Goal: Information Seeking & Learning: Find specific fact

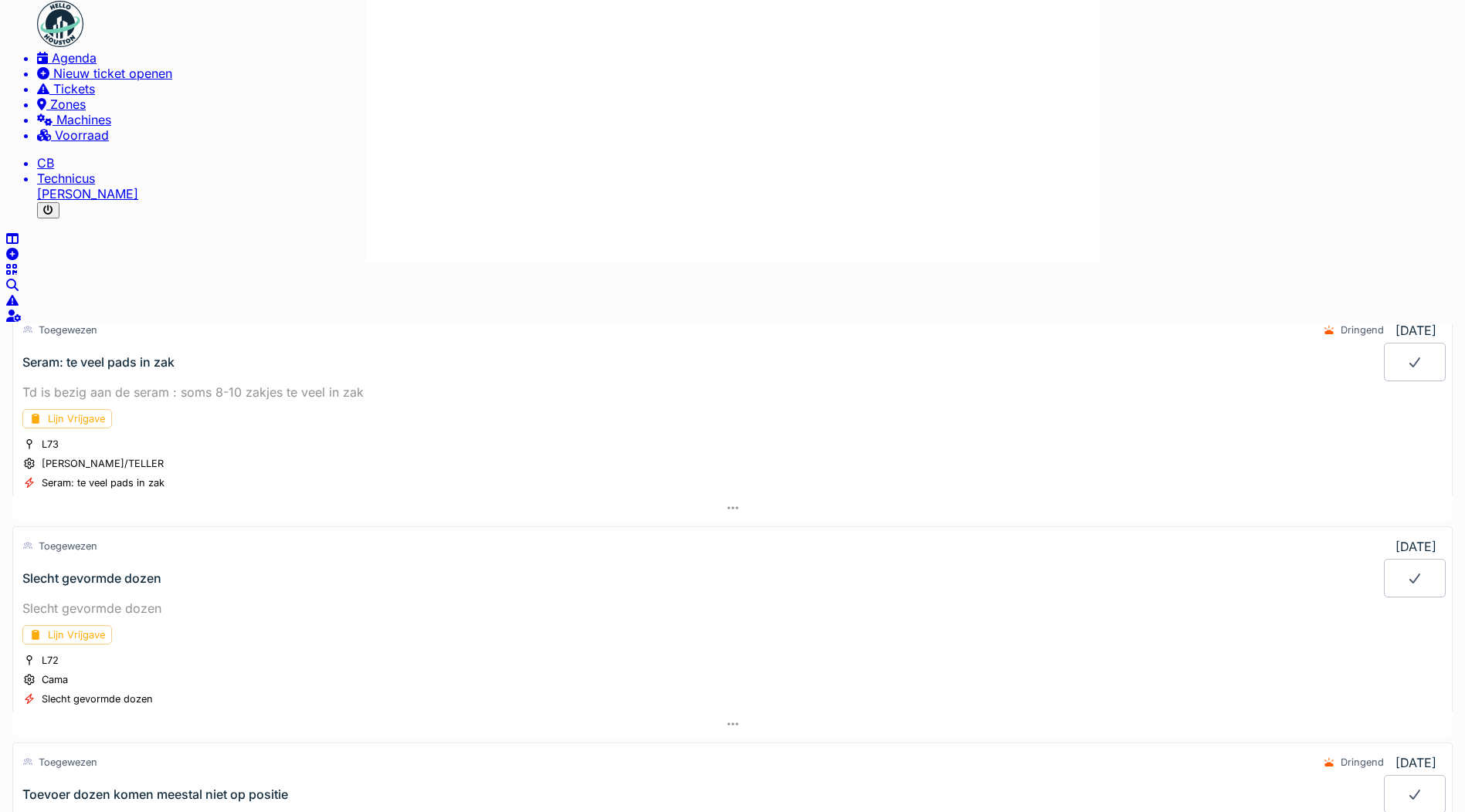
scroll to position [2140, 0]
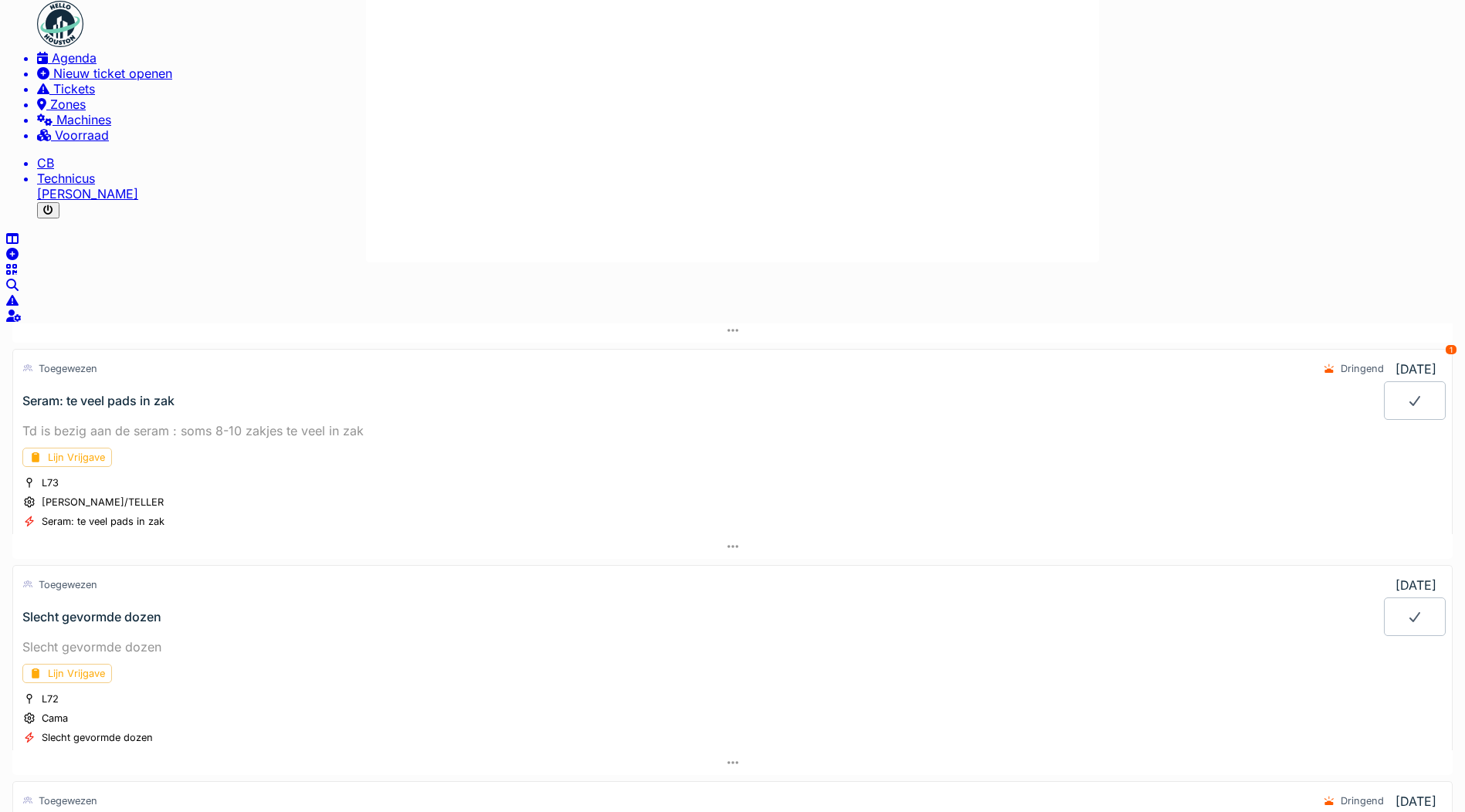
click at [57, 37] on img at bounding box center [61, 24] width 47 height 47
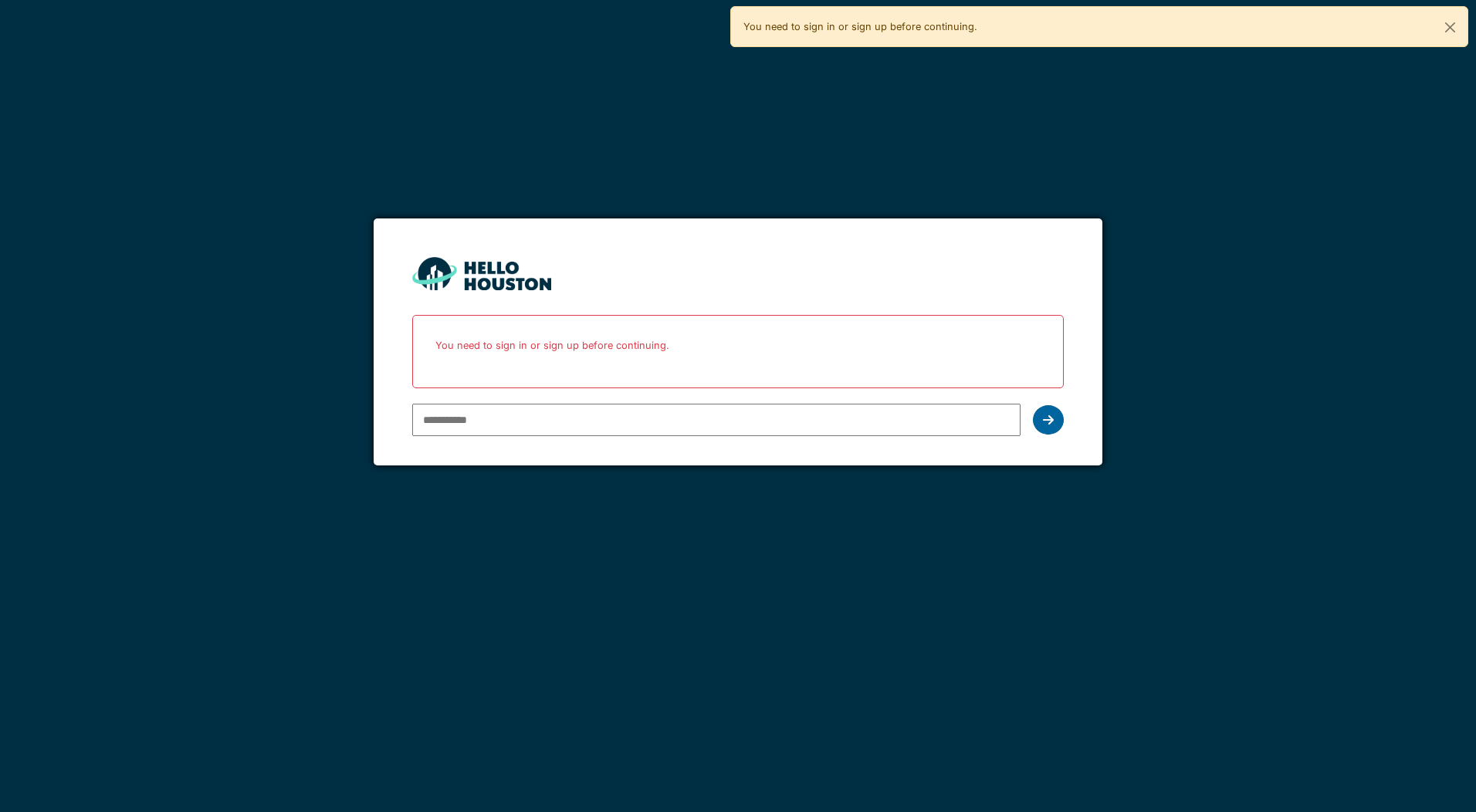
type input "**********"
click at [1047, 412] on div at bounding box center [1048, 420] width 31 height 29
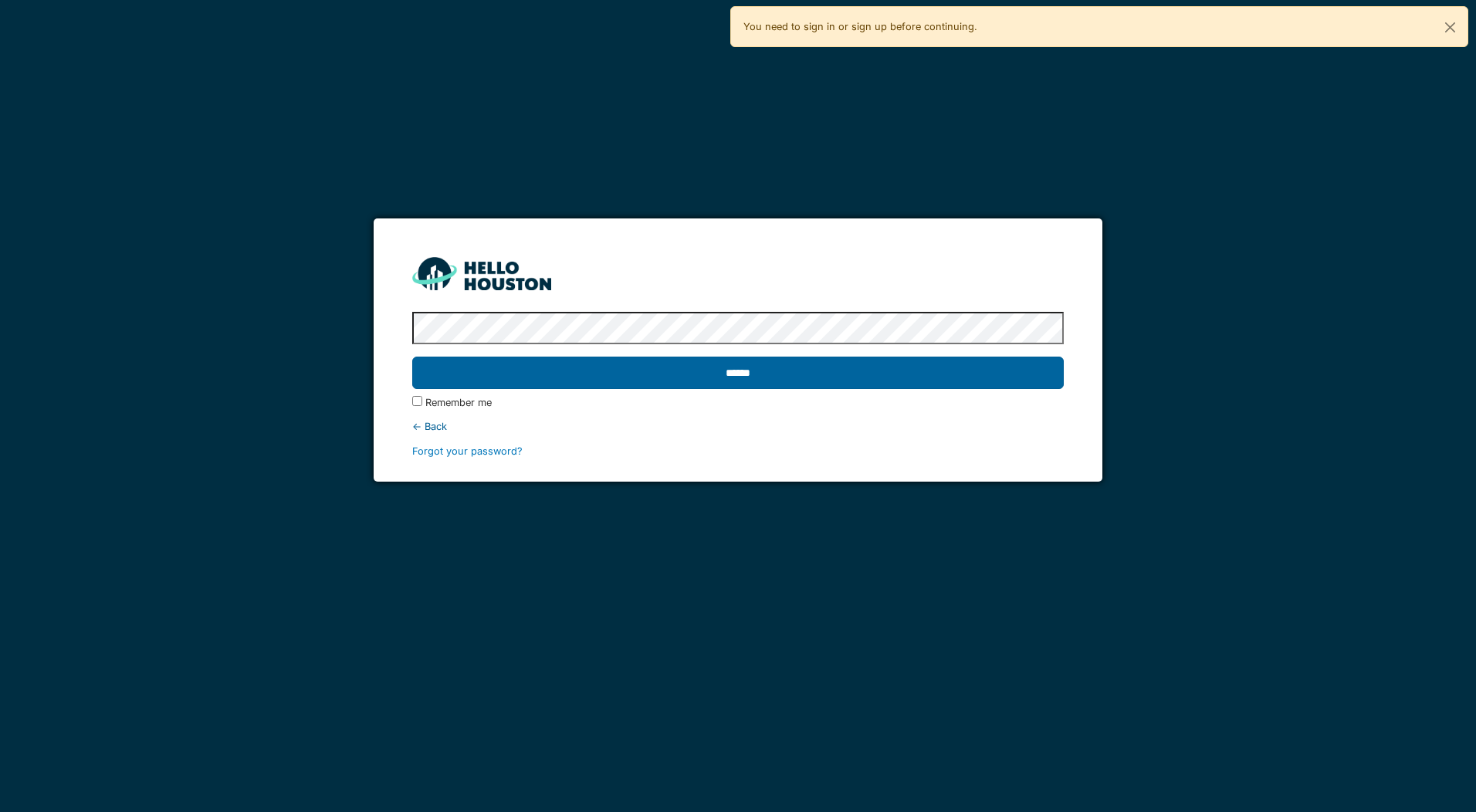
click at [749, 373] on input "******" at bounding box center [738, 372] width 651 height 33
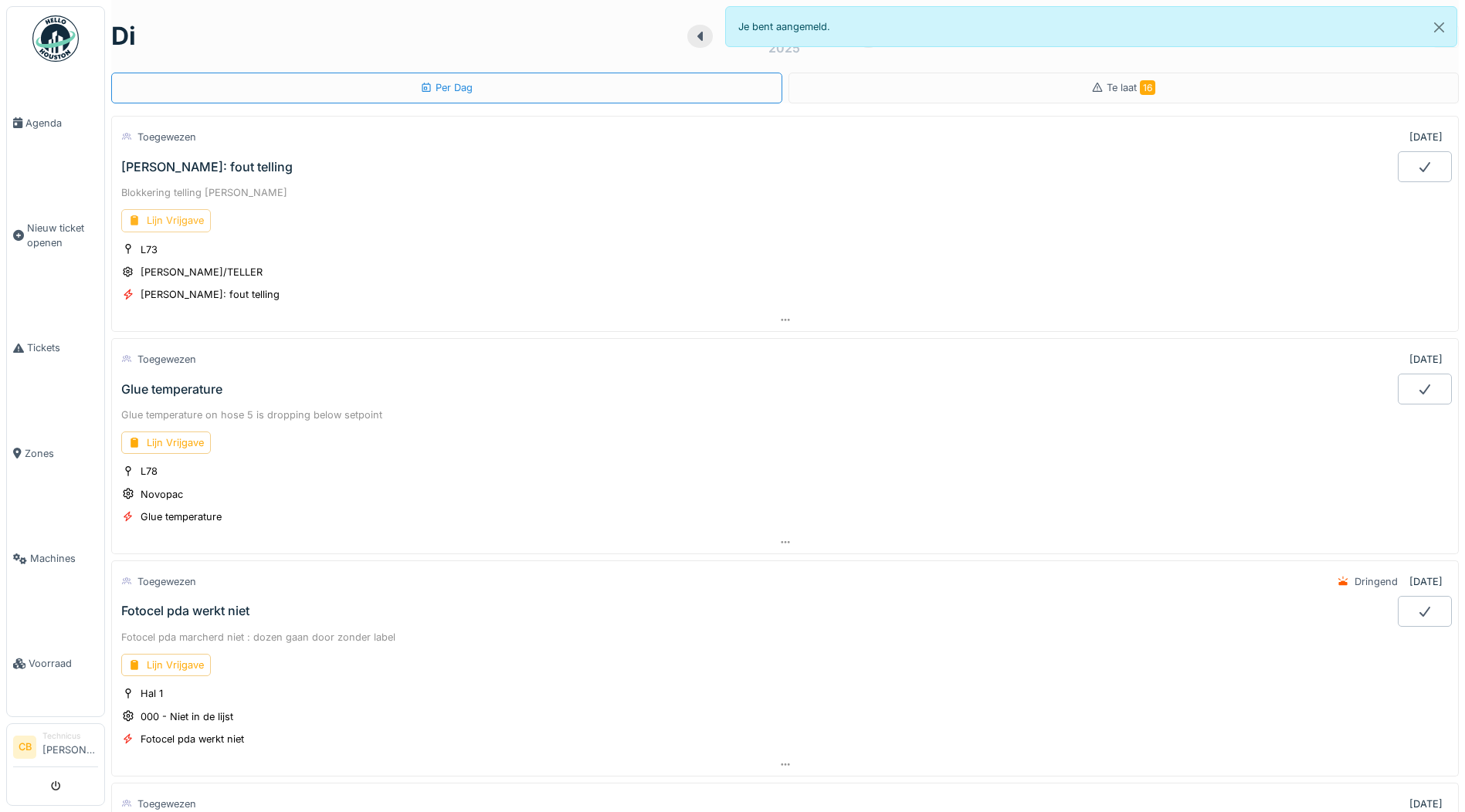
click at [169, 214] on div "Lijn Vrijgave" at bounding box center [166, 220] width 90 height 22
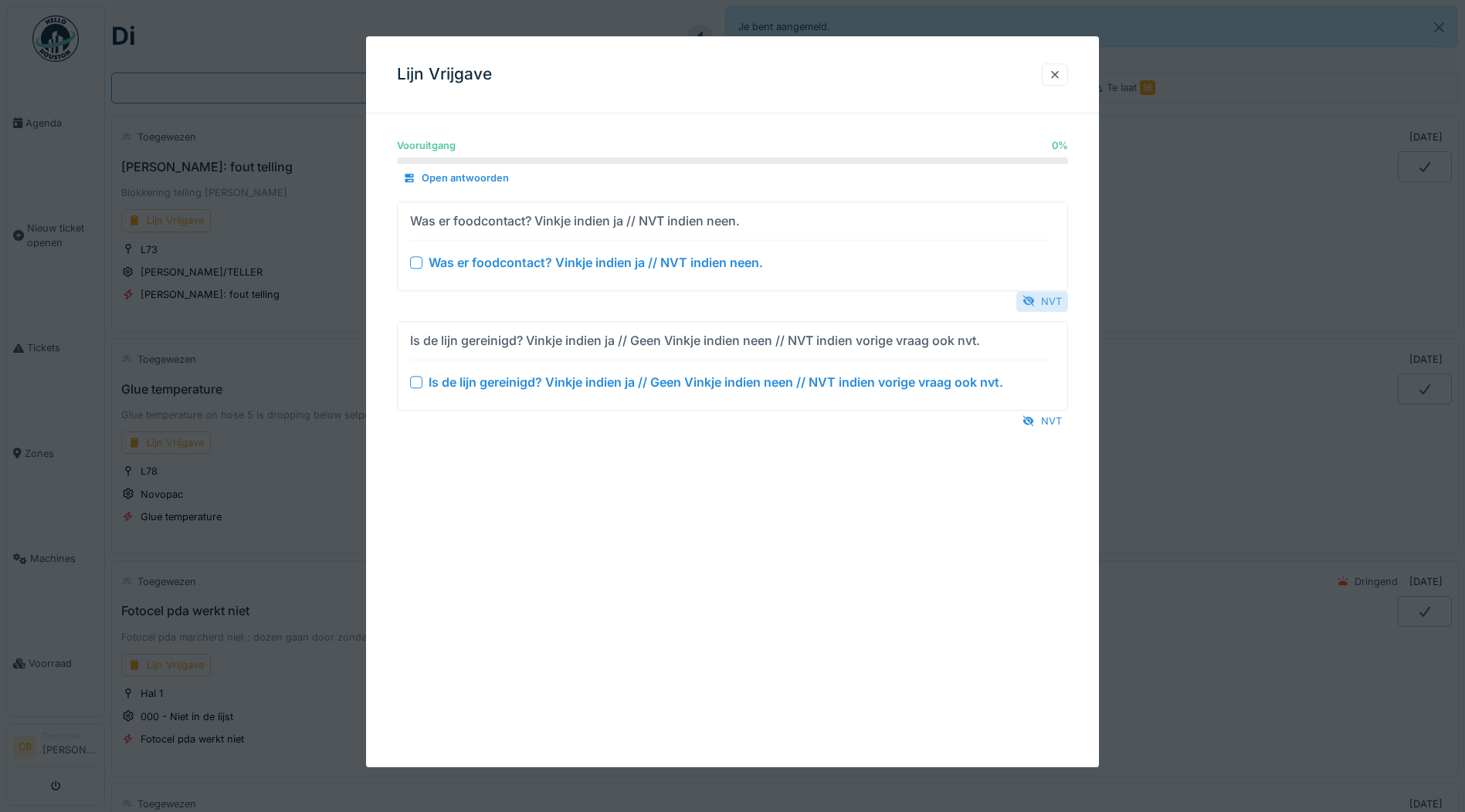
click at [1060, 302] on div "NVT" at bounding box center [1042, 301] width 51 height 21
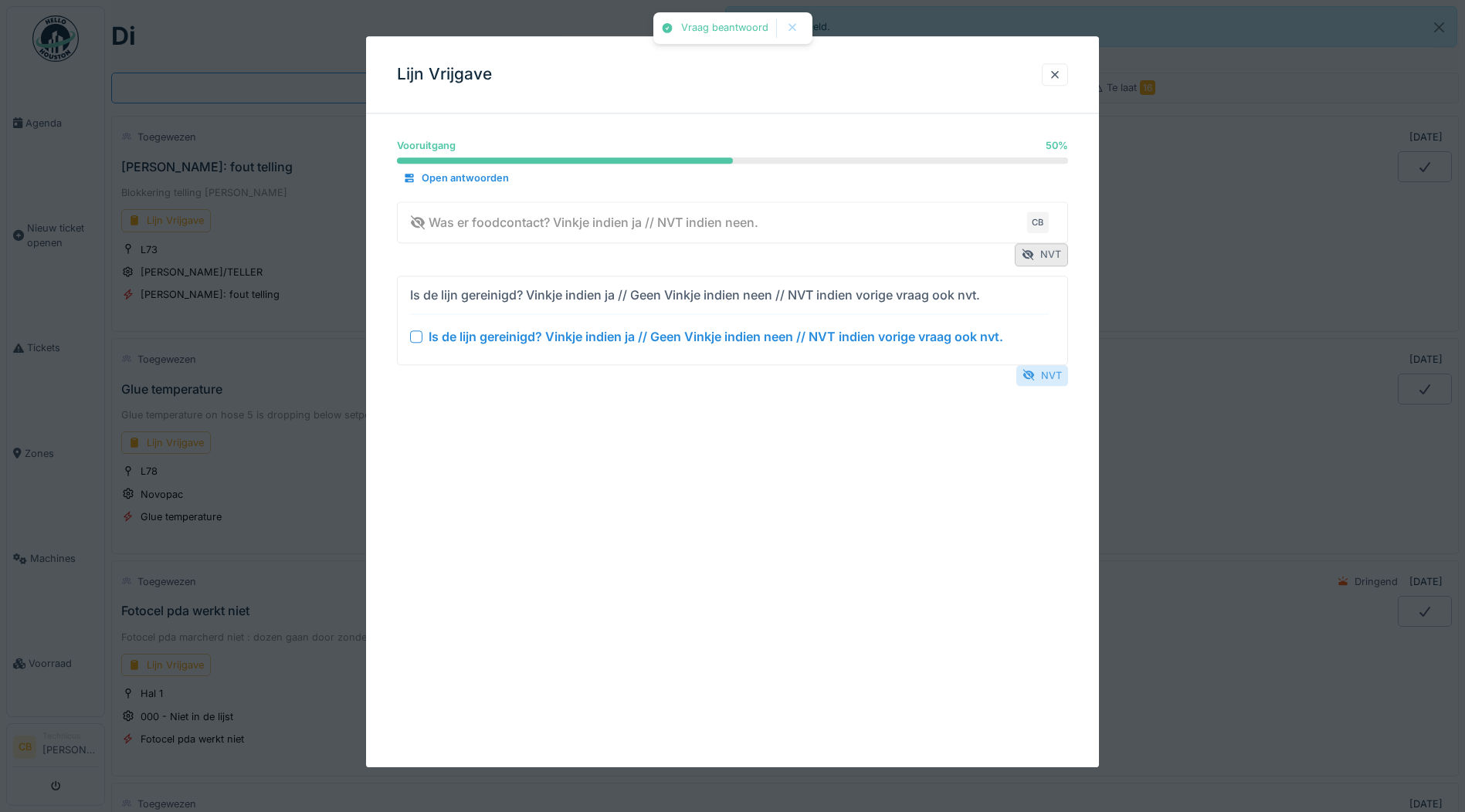
click at [1057, 374] on div "NVT" at bounding box center [1042, 376] width 51 height 21
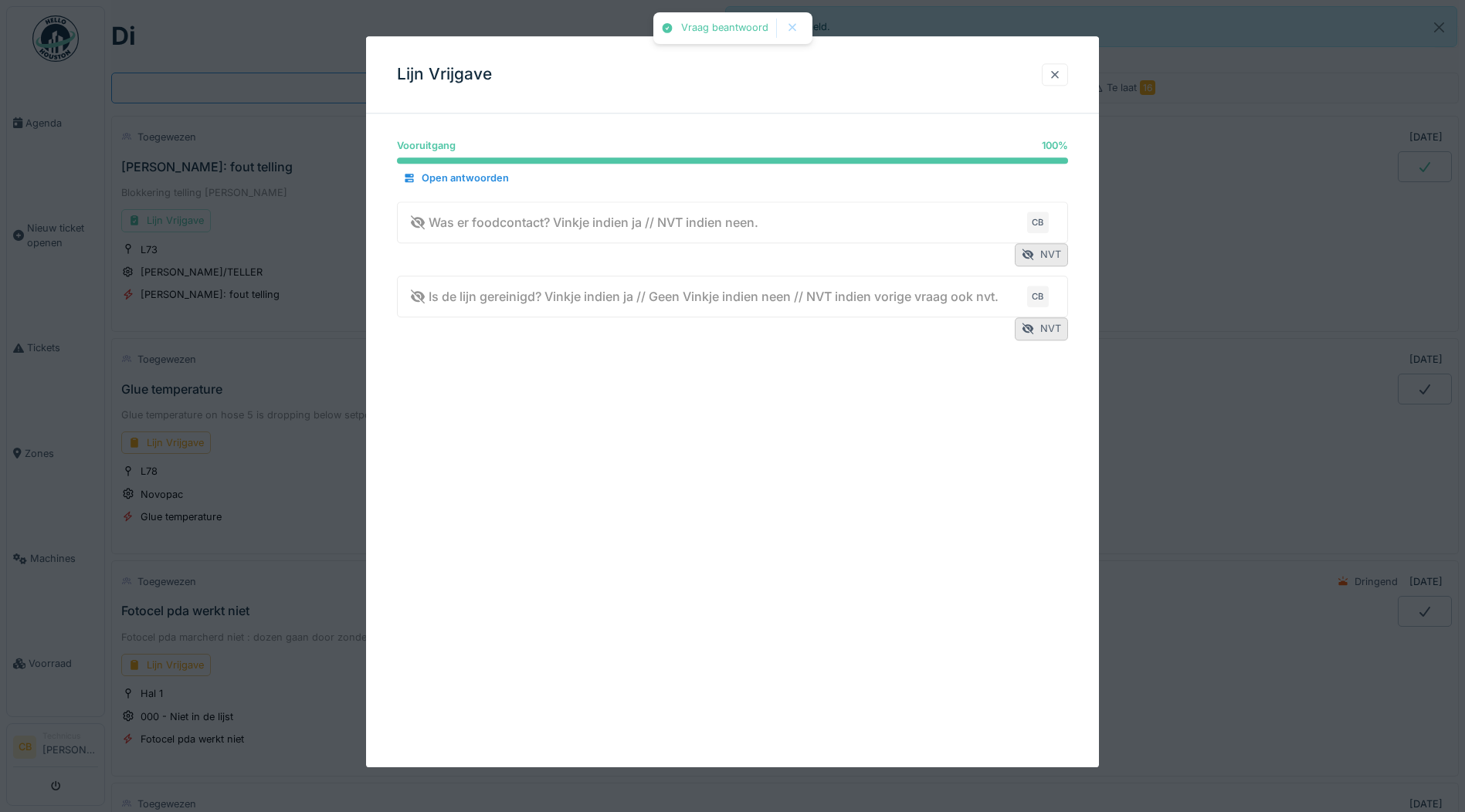
click at [1061, 71] on div at bounding box center [1054, 75] width 12 height 15
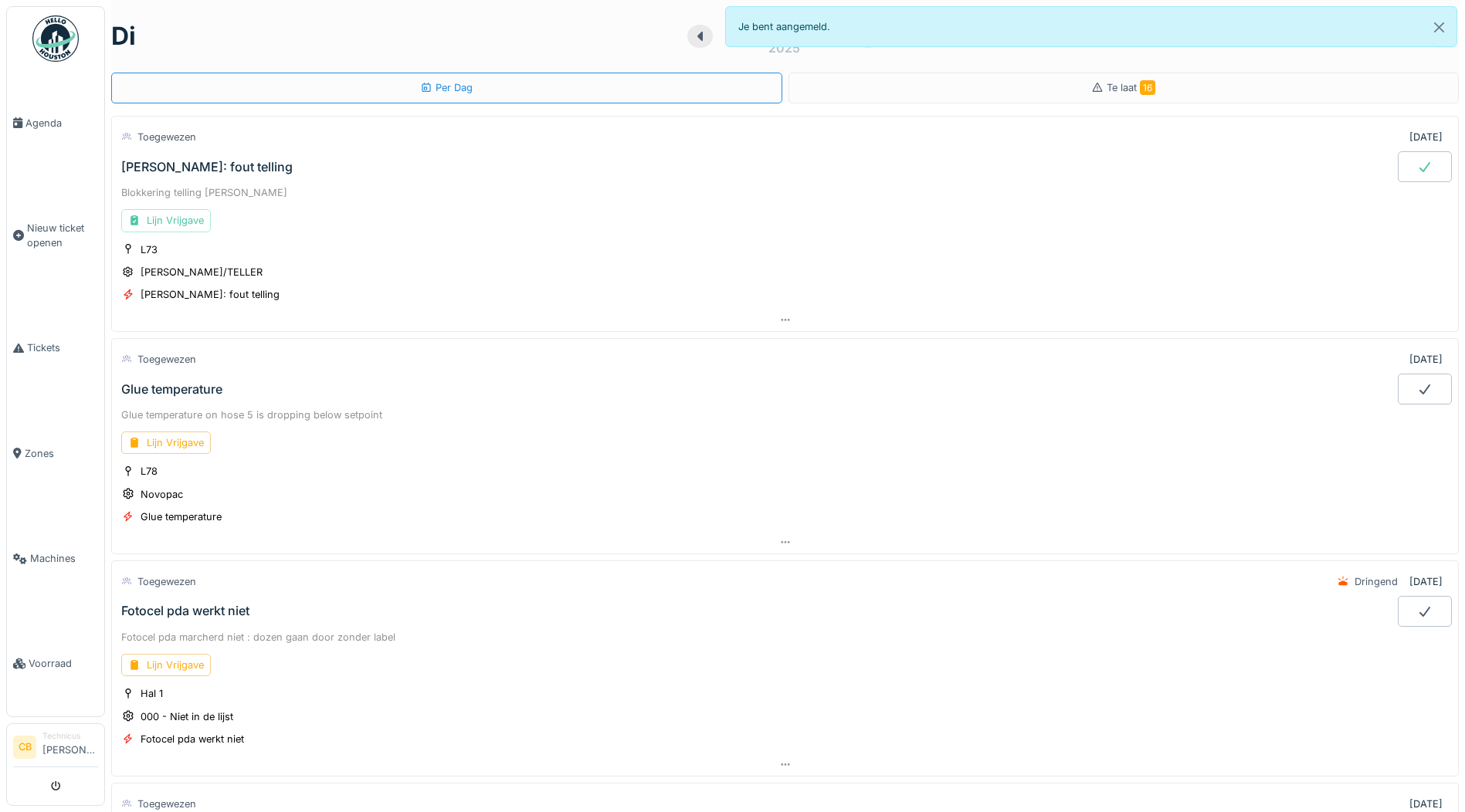
click at [1417, 164] on icon at bounding box center [1424, 166] width 16 height 12
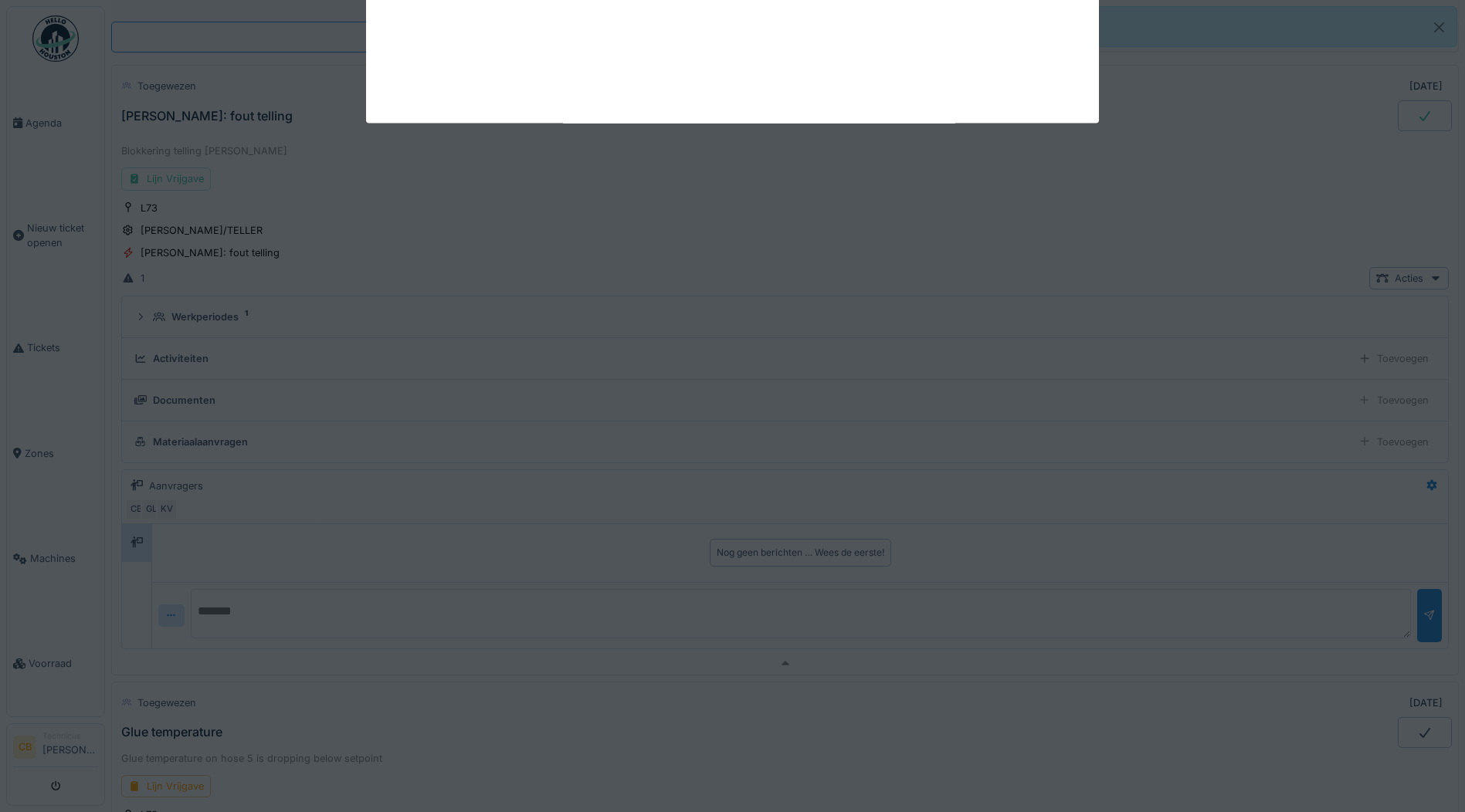
scroll to position [54, 0]
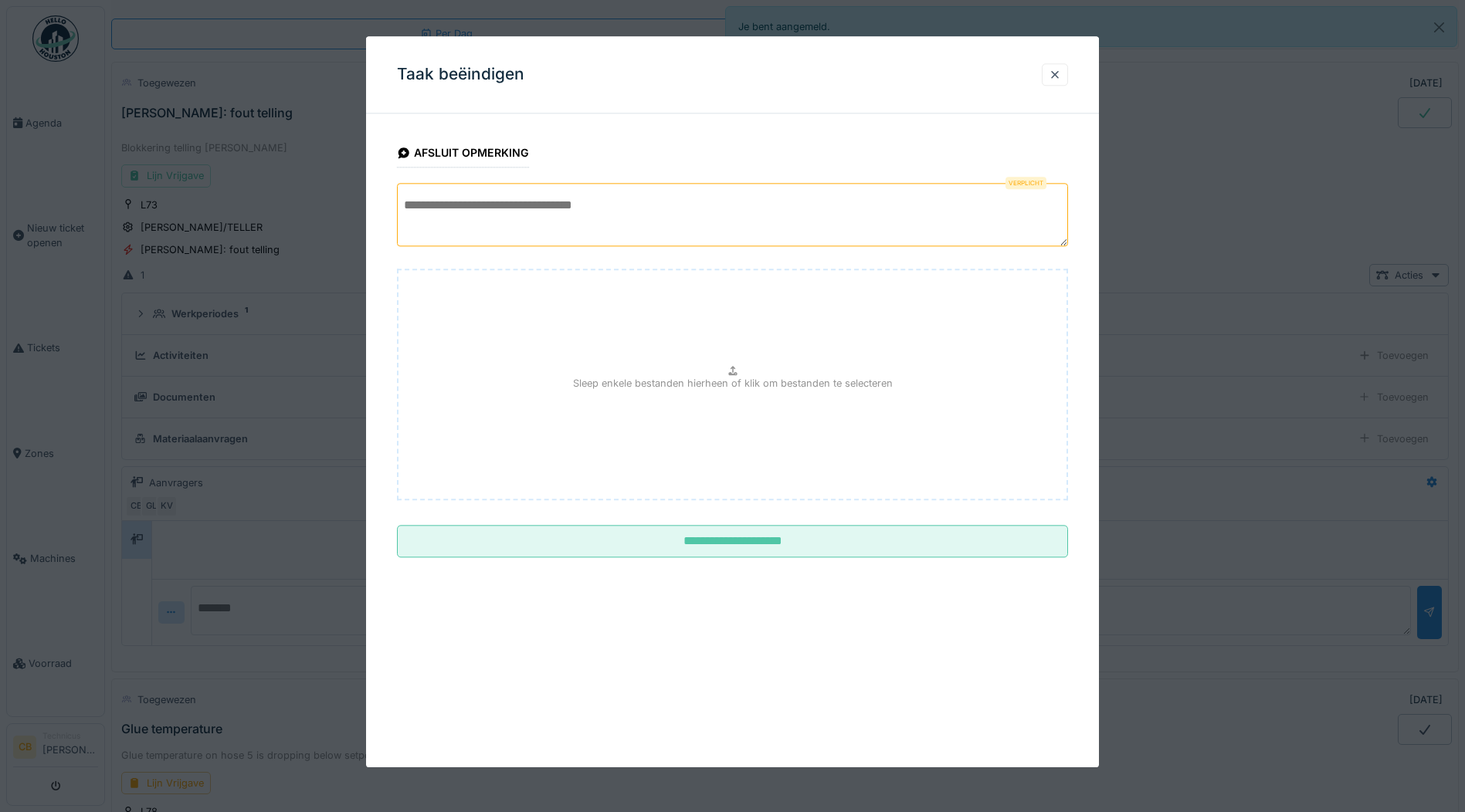
click at [401, 210] on textarea at bounding box center [732, 214] width 670 height 63
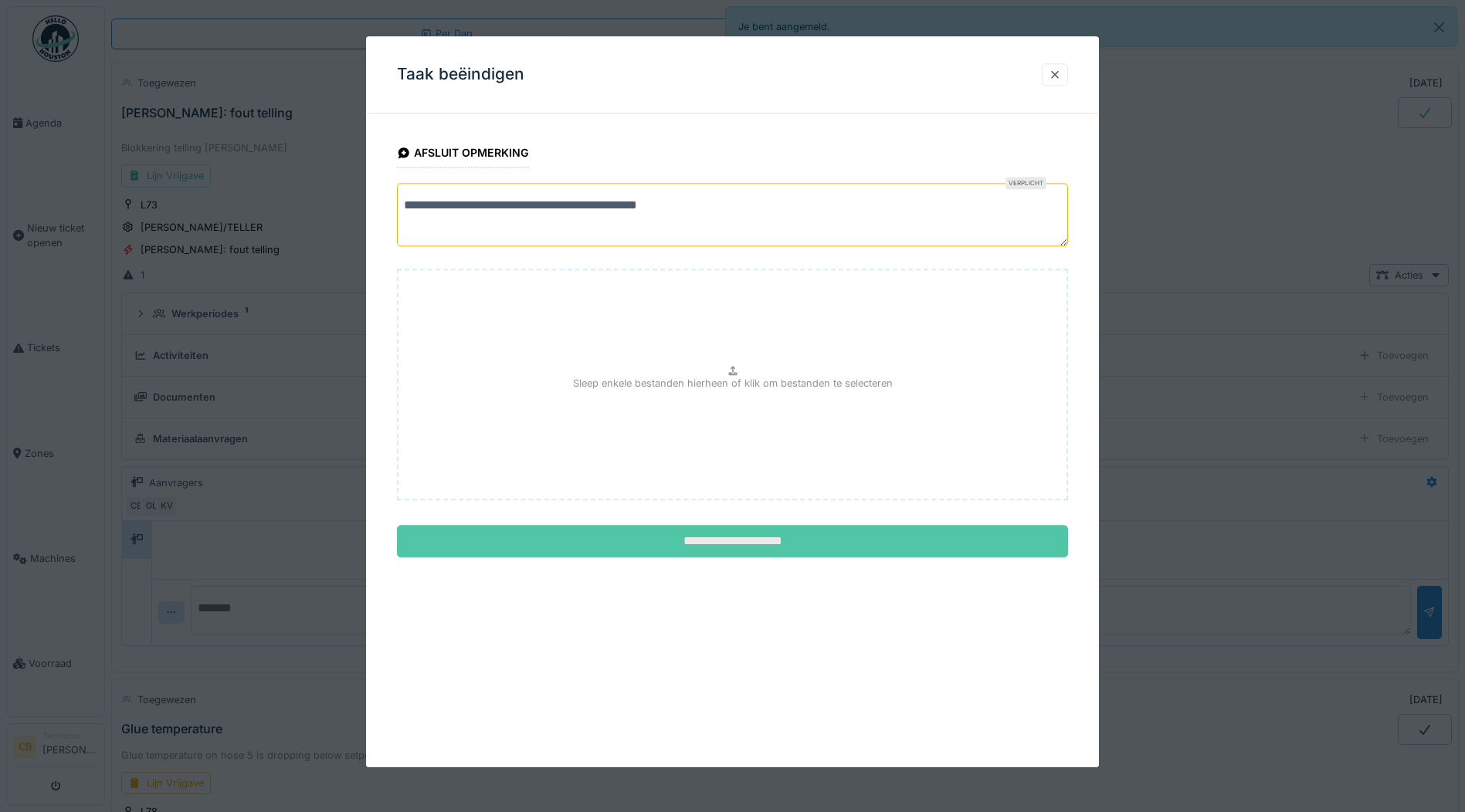
type textarea "**********"
click at [656, 537] on input "**********" at bounding box center [732, 542] width 670 height 33
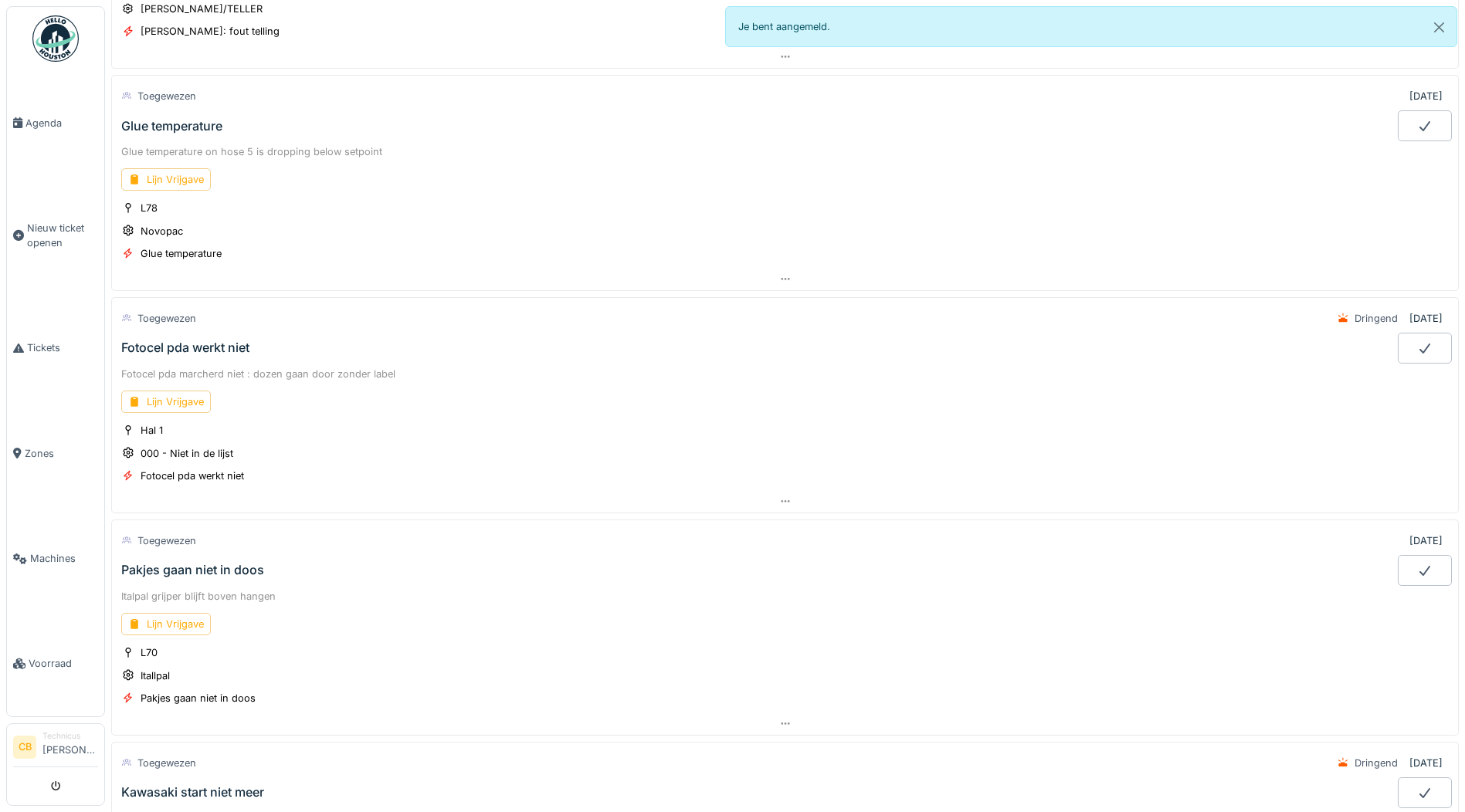
scroll to position [285, 0]
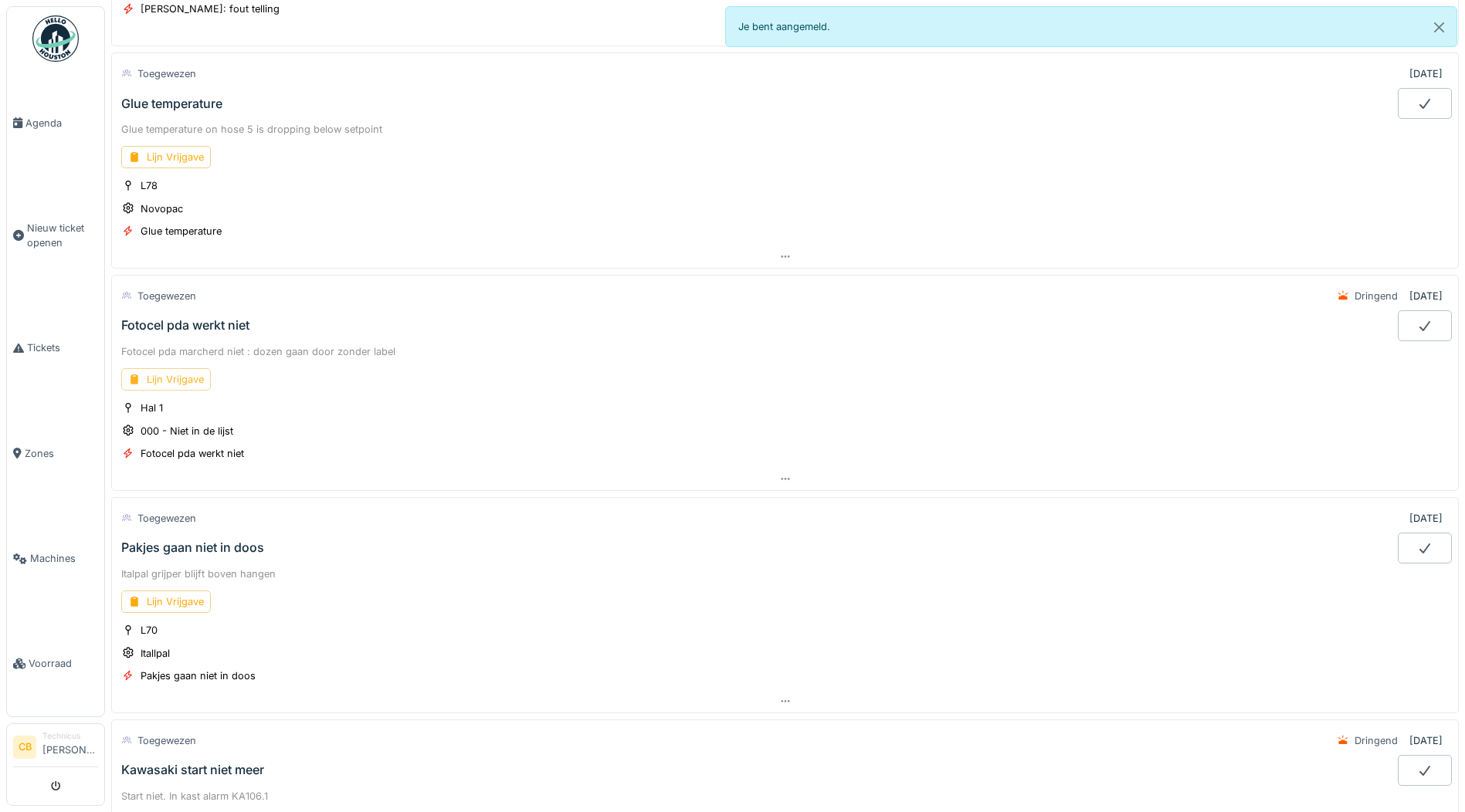
click at [173, 375] on div "Lijn Vrijgave" at bounding box center [166, 379] width 90 height 22
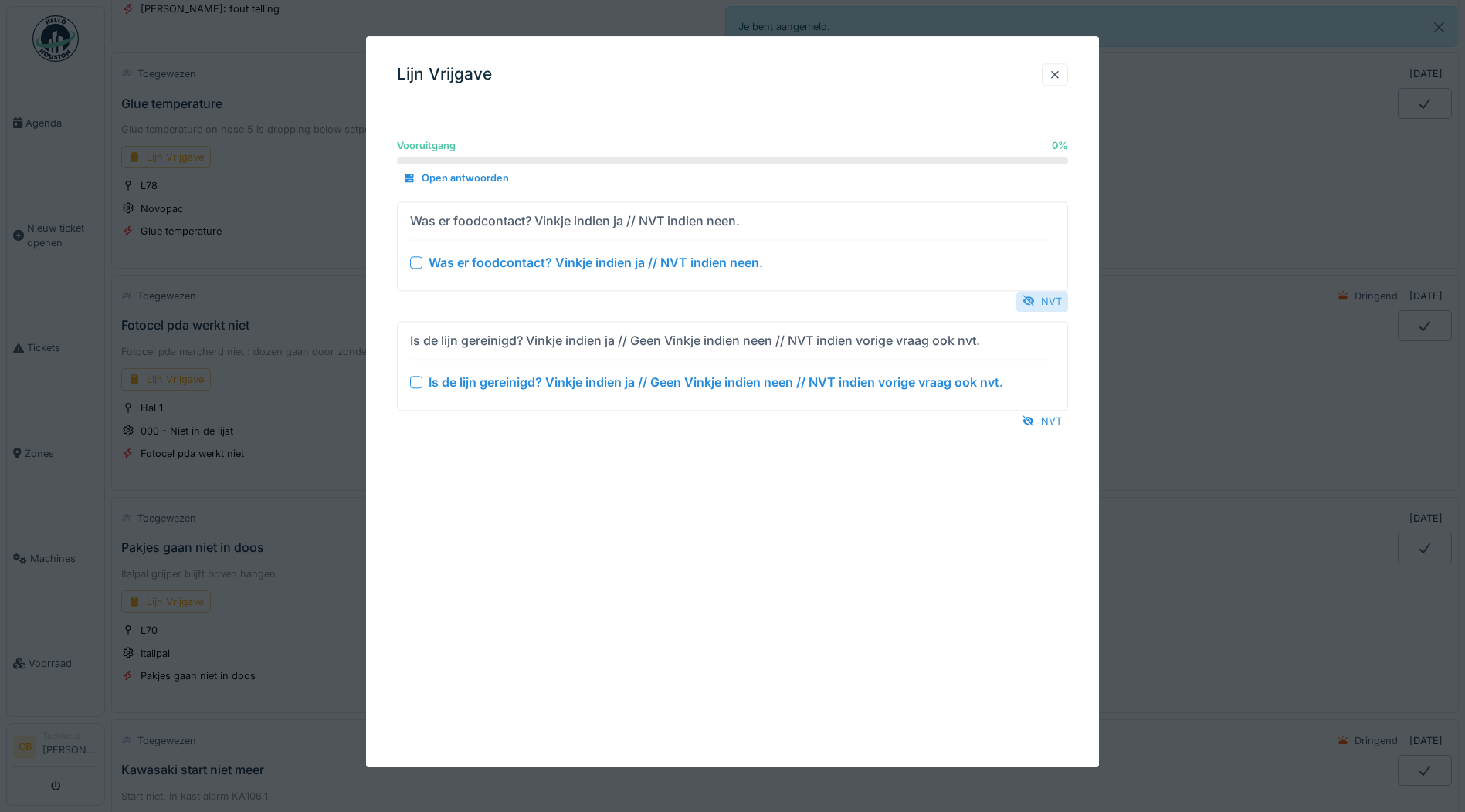
click at [1057, 299] on div "NVT" at bounding box center [1042, 301] width 51 height 21
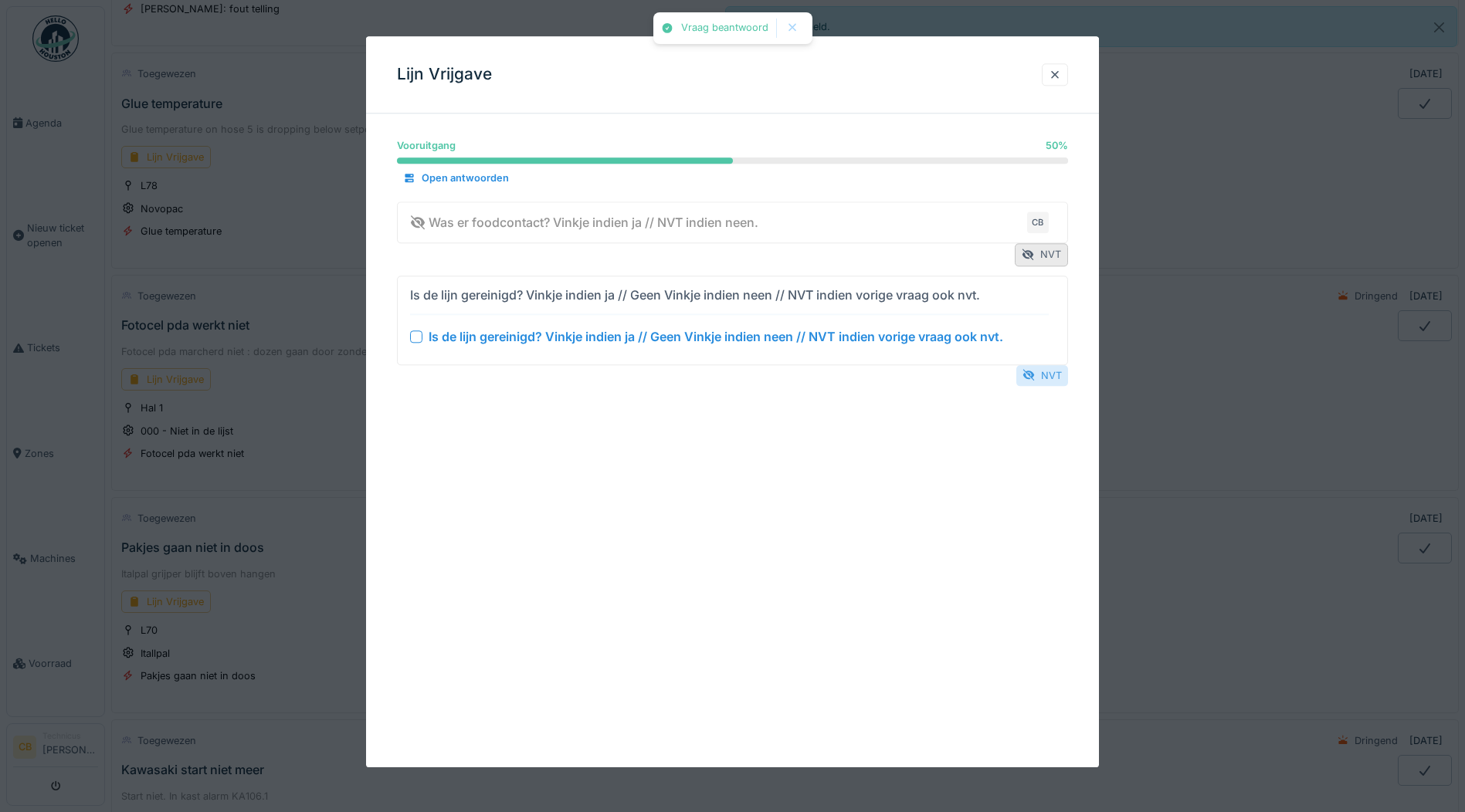
click at [1055, 378] on div "NVT" at bounding box center [1042, 376] width 51 height 21
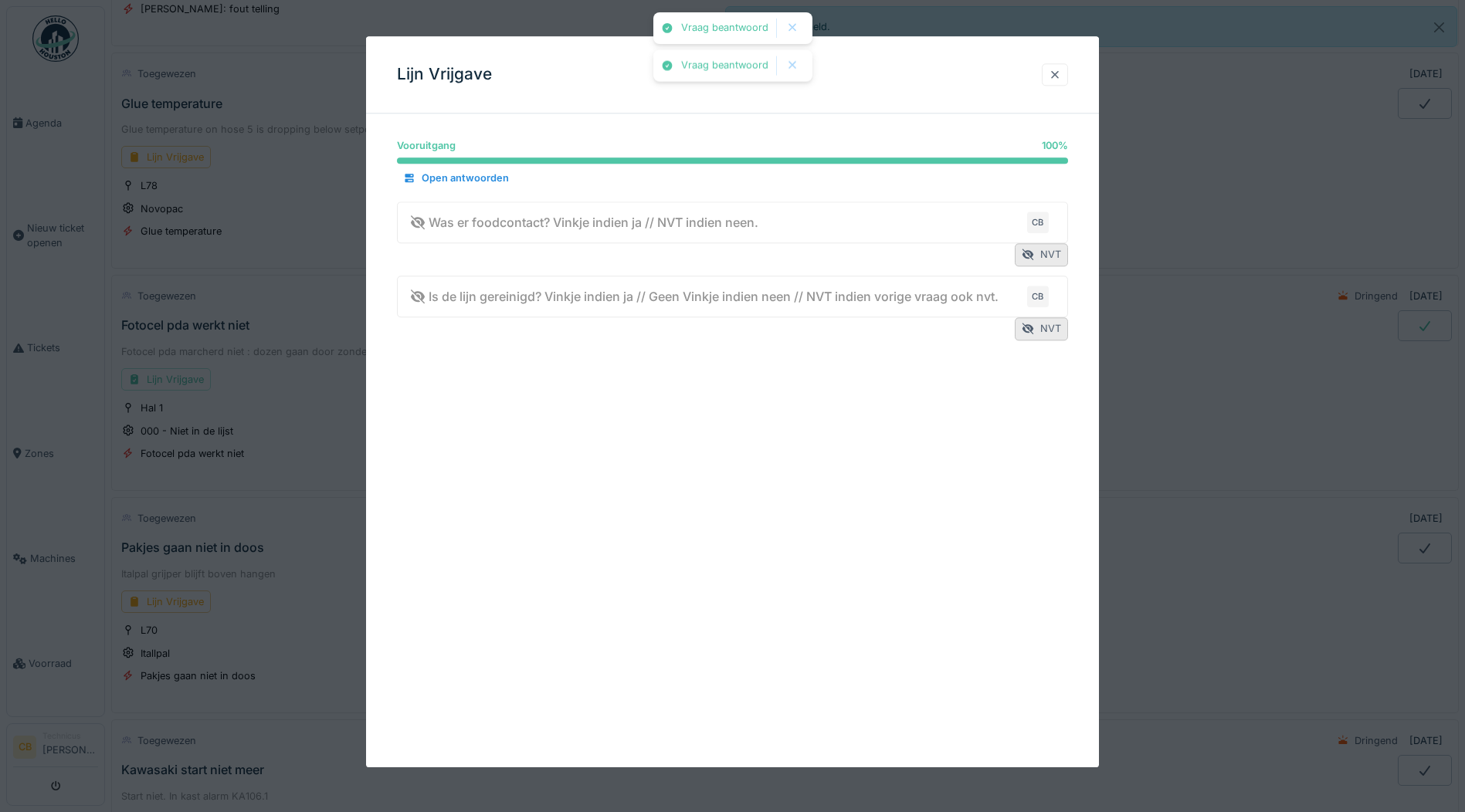
click at [1061, 72] on div at bounding box center [1054, 75] width 12 height 15
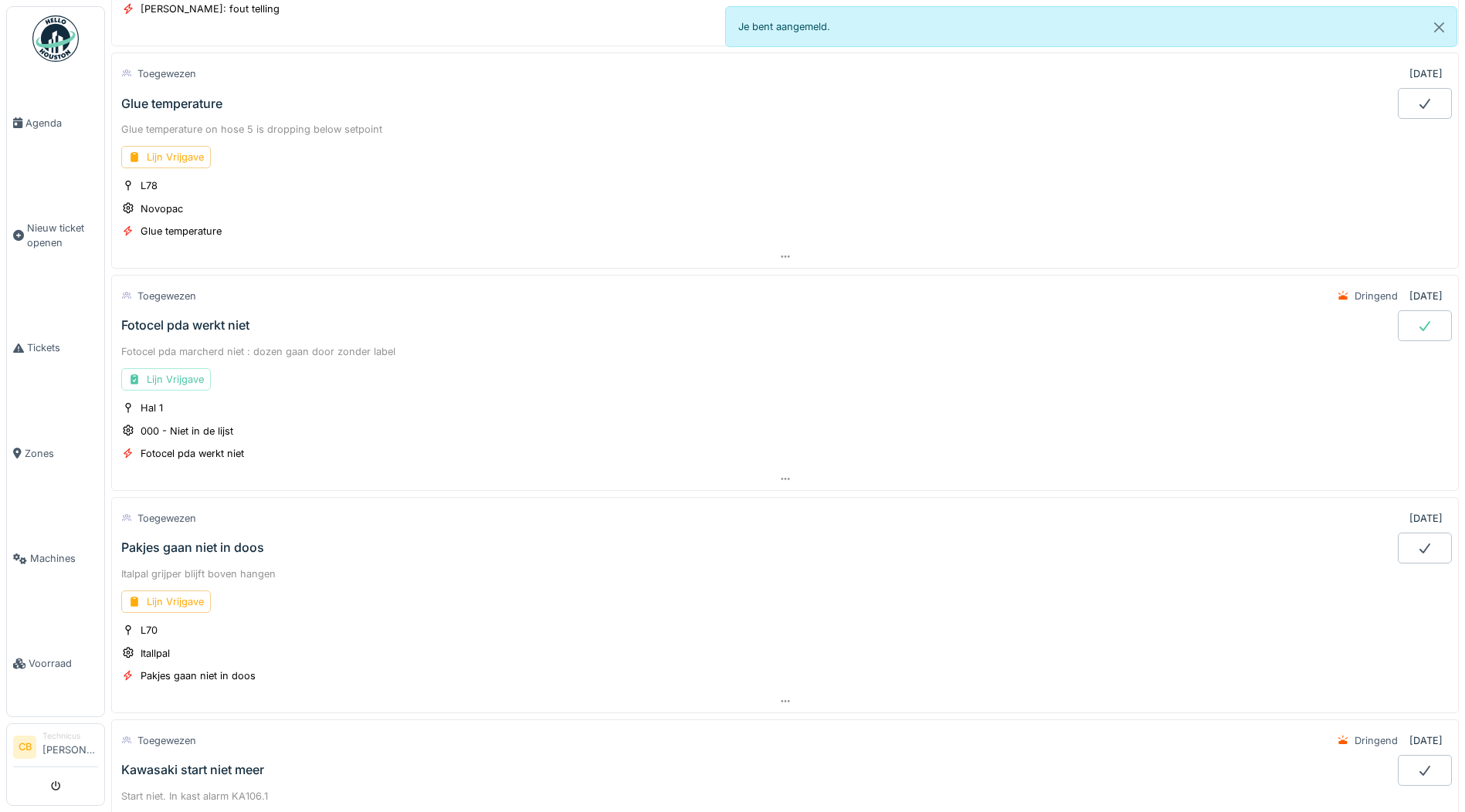
click at [1411, 324] on div at bounding box center [1425, 325] width 54 height 31
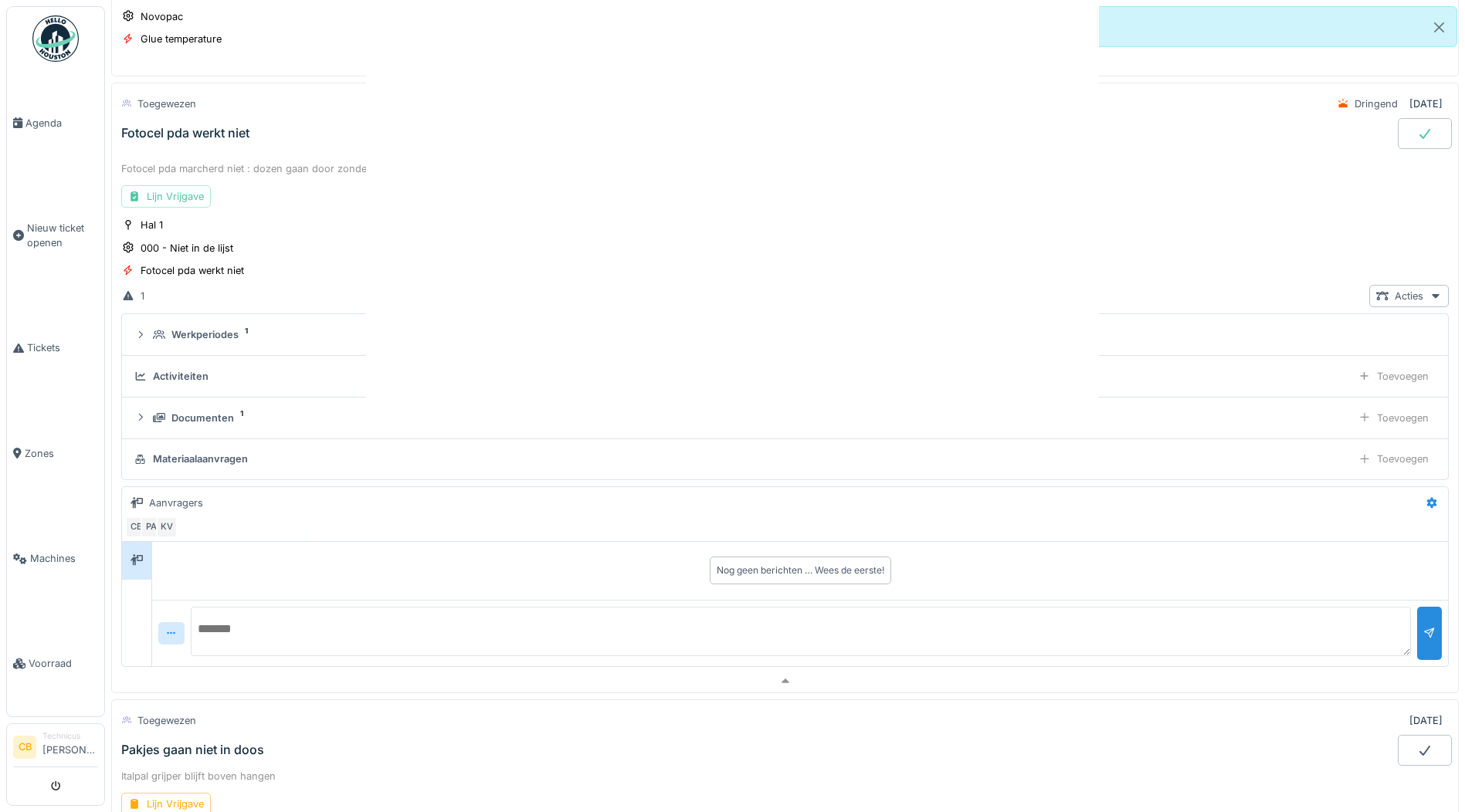
scroll to position [499, 0]
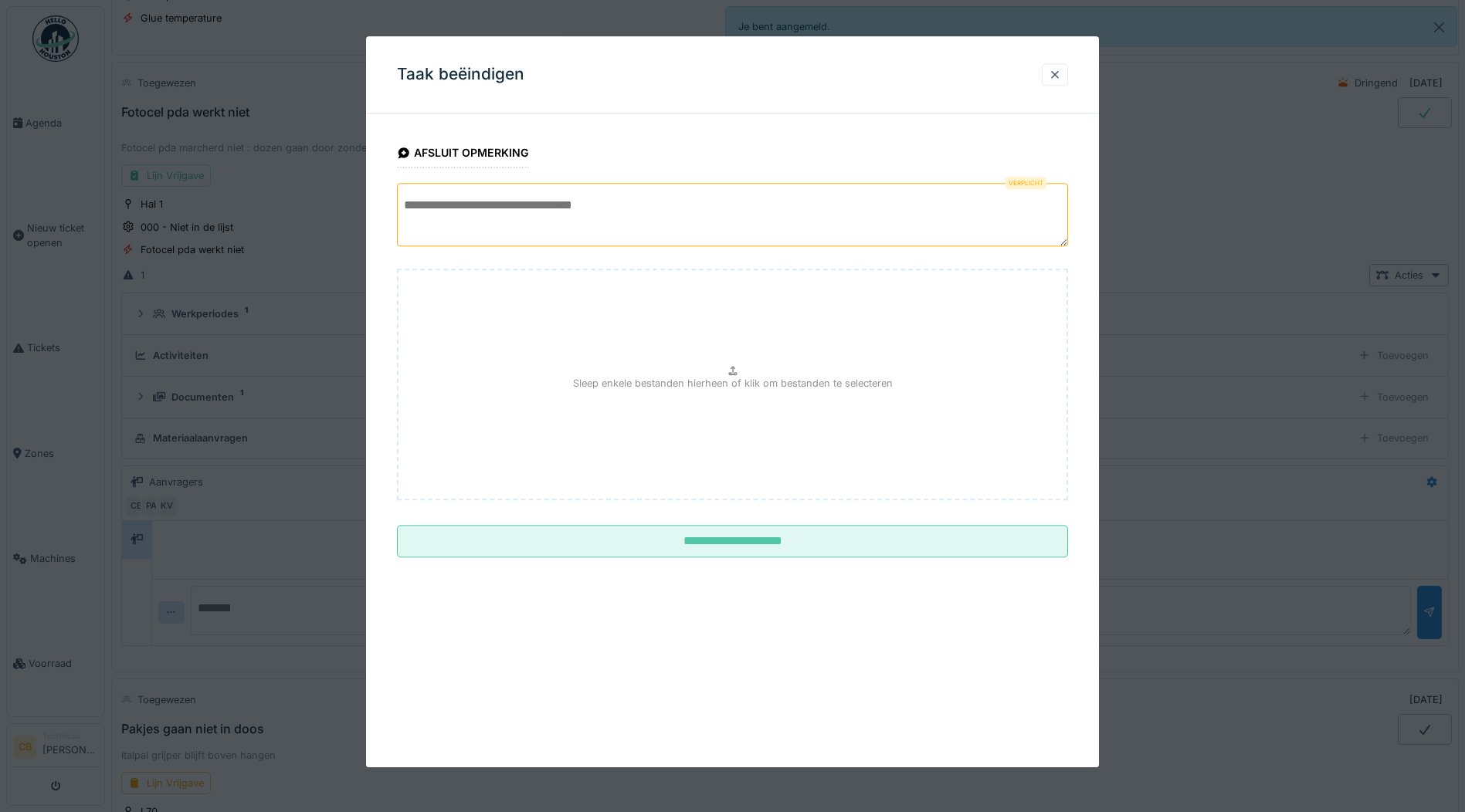
click at [428, 217] on textarea at bounding box center [732, 214] width 670 height 63
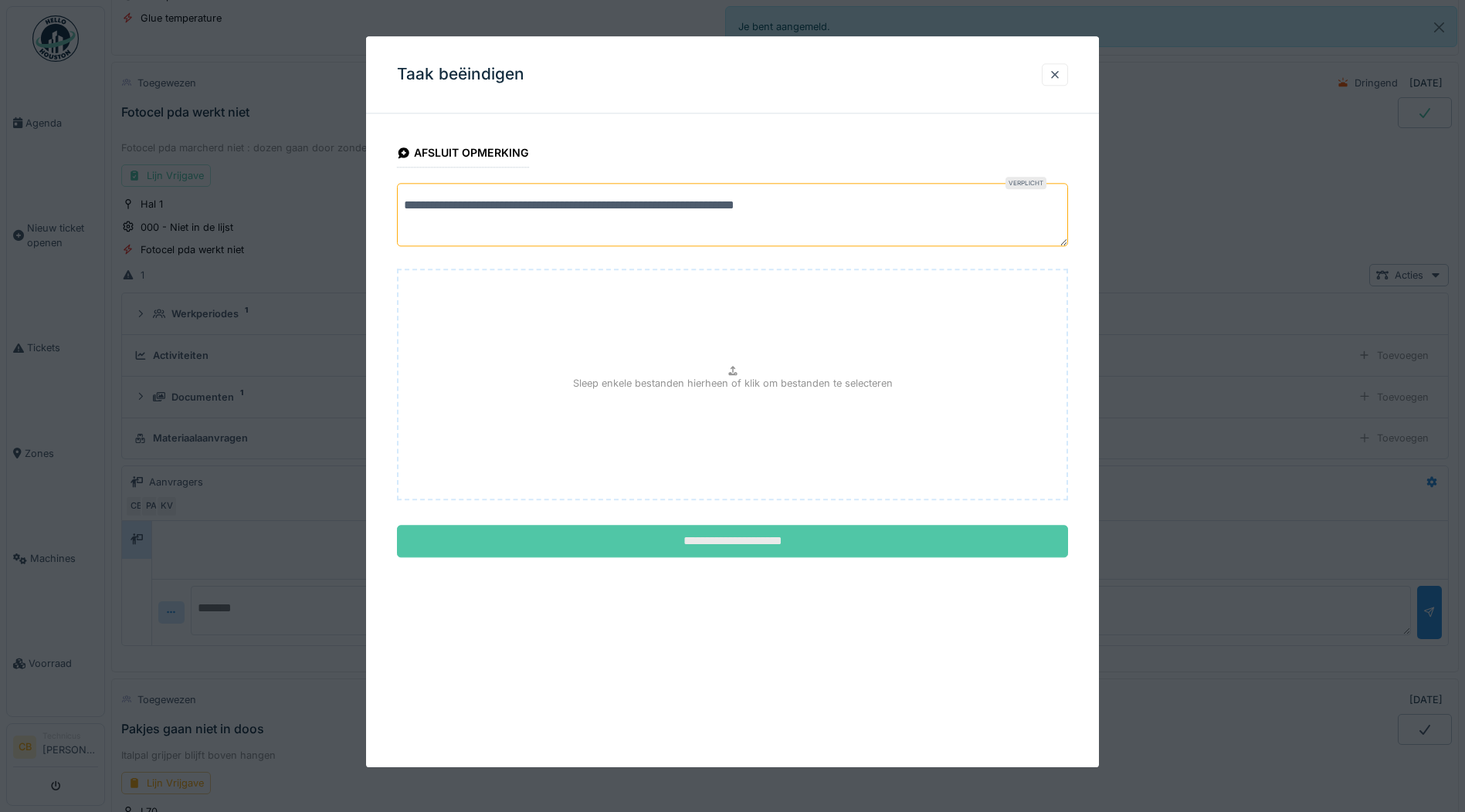
type textarea "**********"
click at [674, 545] on input "**********" at bounding box center [732, 542] width 670 height 33
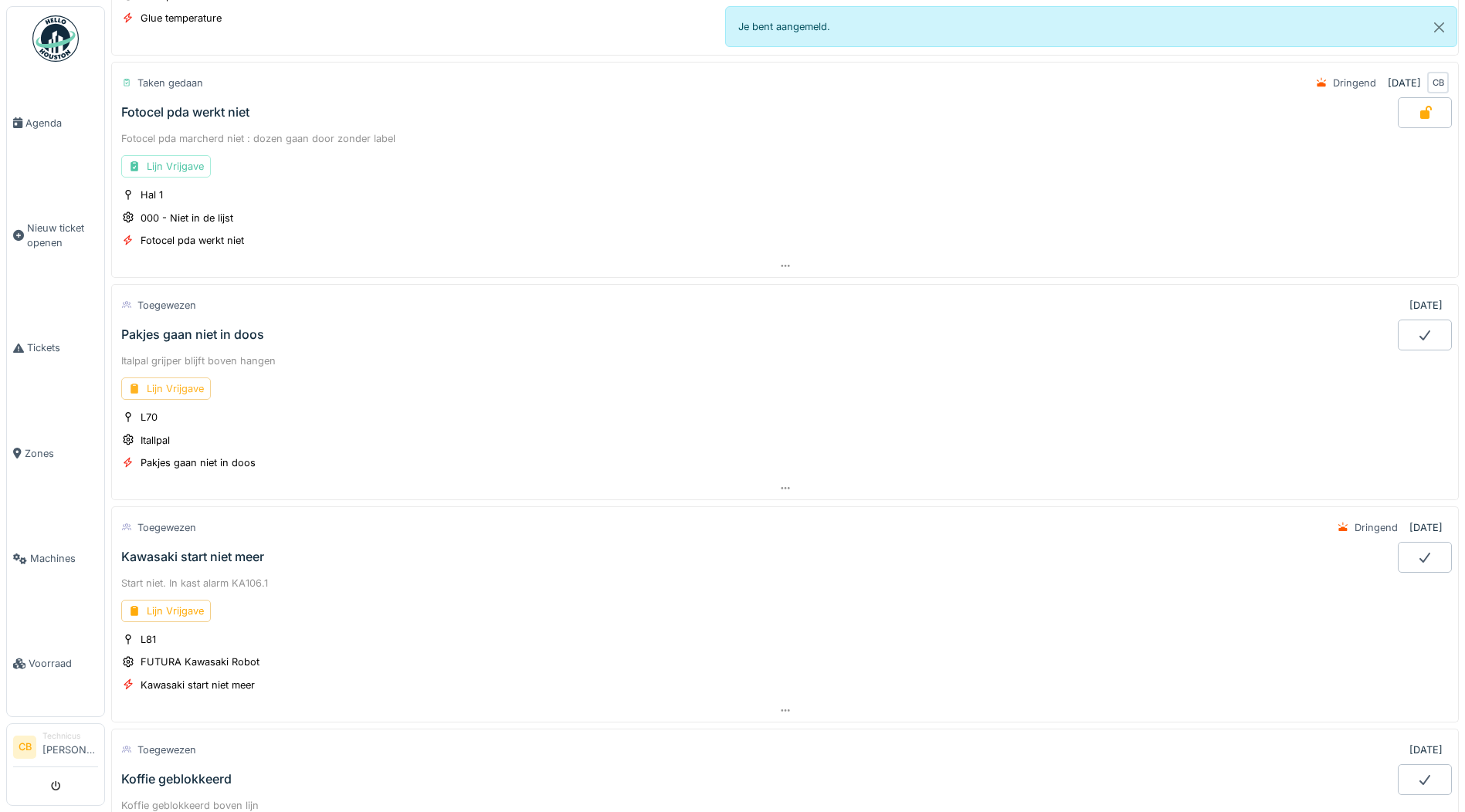
click at [171, 388] on div "Lijn Vrijgave" at bounding box center [166, 389] width 90 height 22
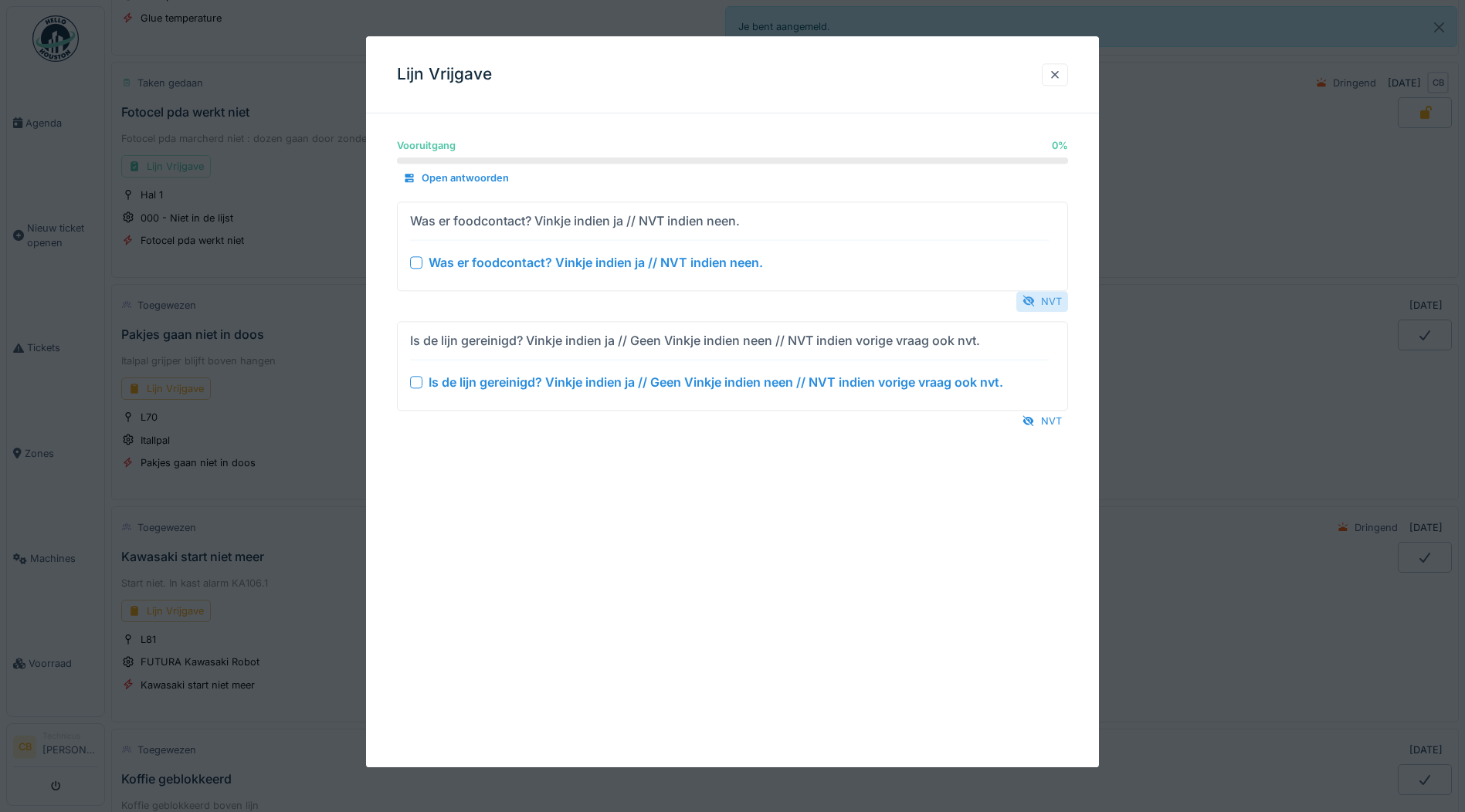
click at [1047, 296] on div "NVT" at bounding box center [1042, 301] width 51 height 21
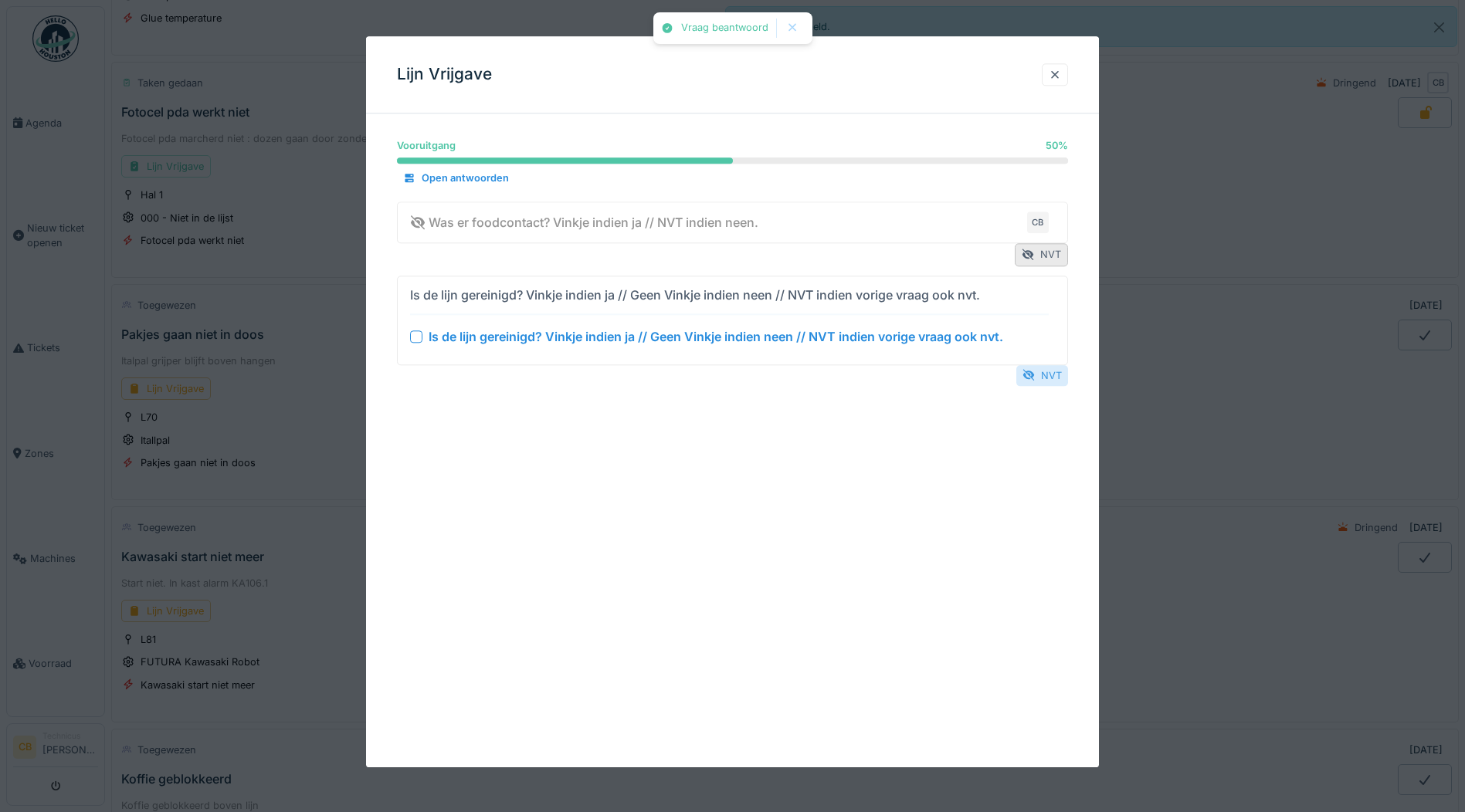
click at [1044, 375] on div "NVT" at bounding box center [1042, 376] width 51 height 21
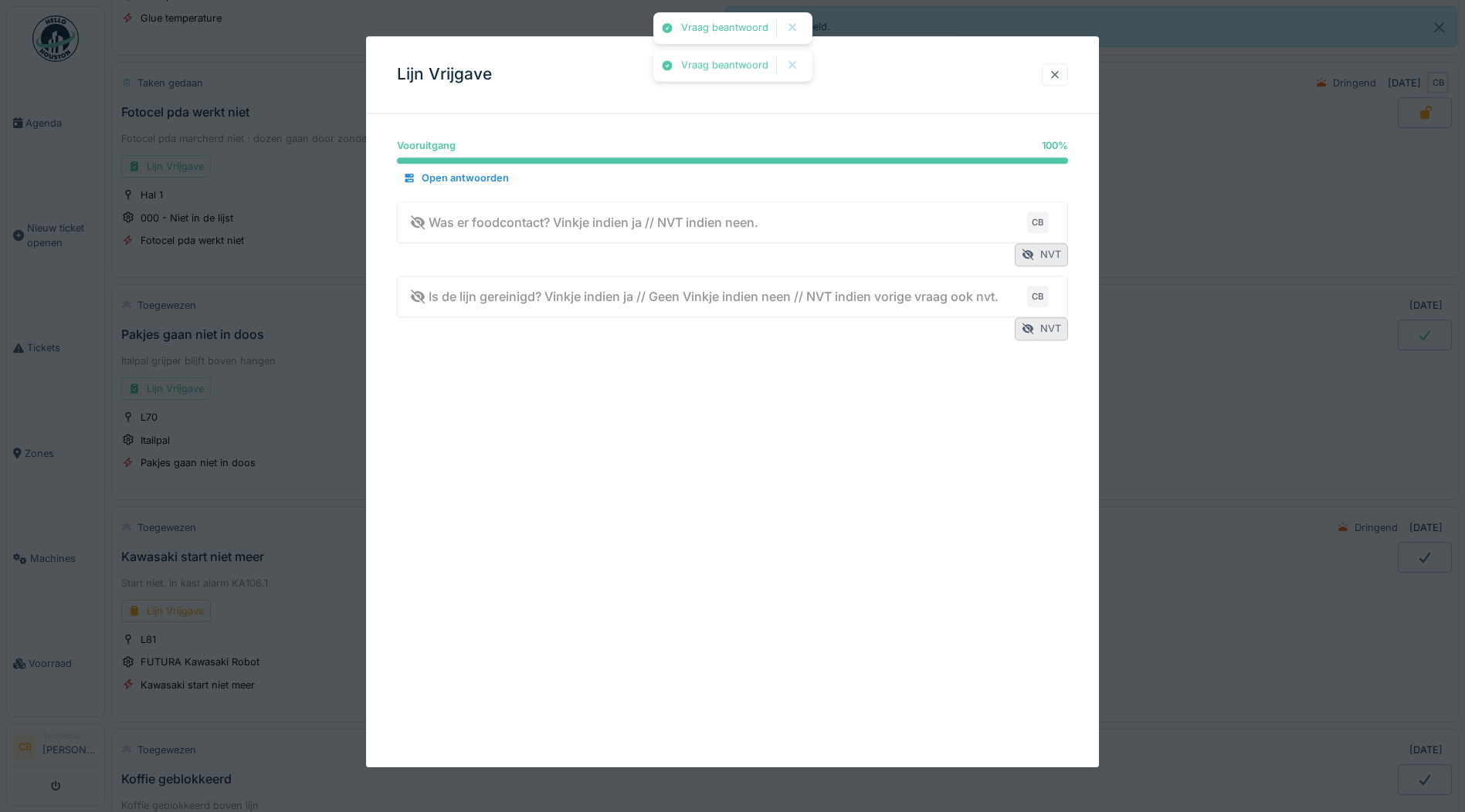
click at [1061, 72] on div at bounding box center [1054, 75] width 12 height 15
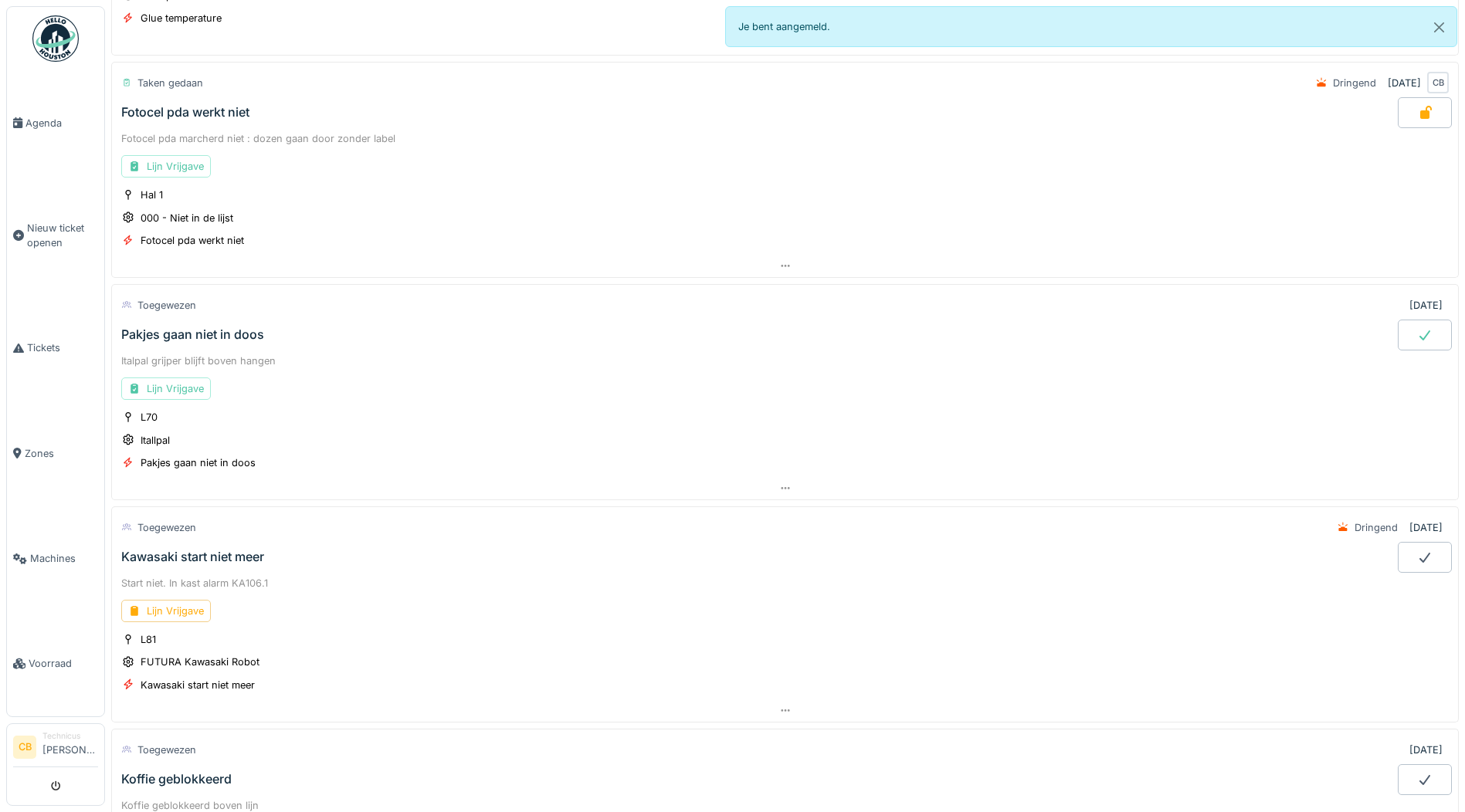
click at [1398, 329] on div at bounding box center [1425, 335] width 54 height 31
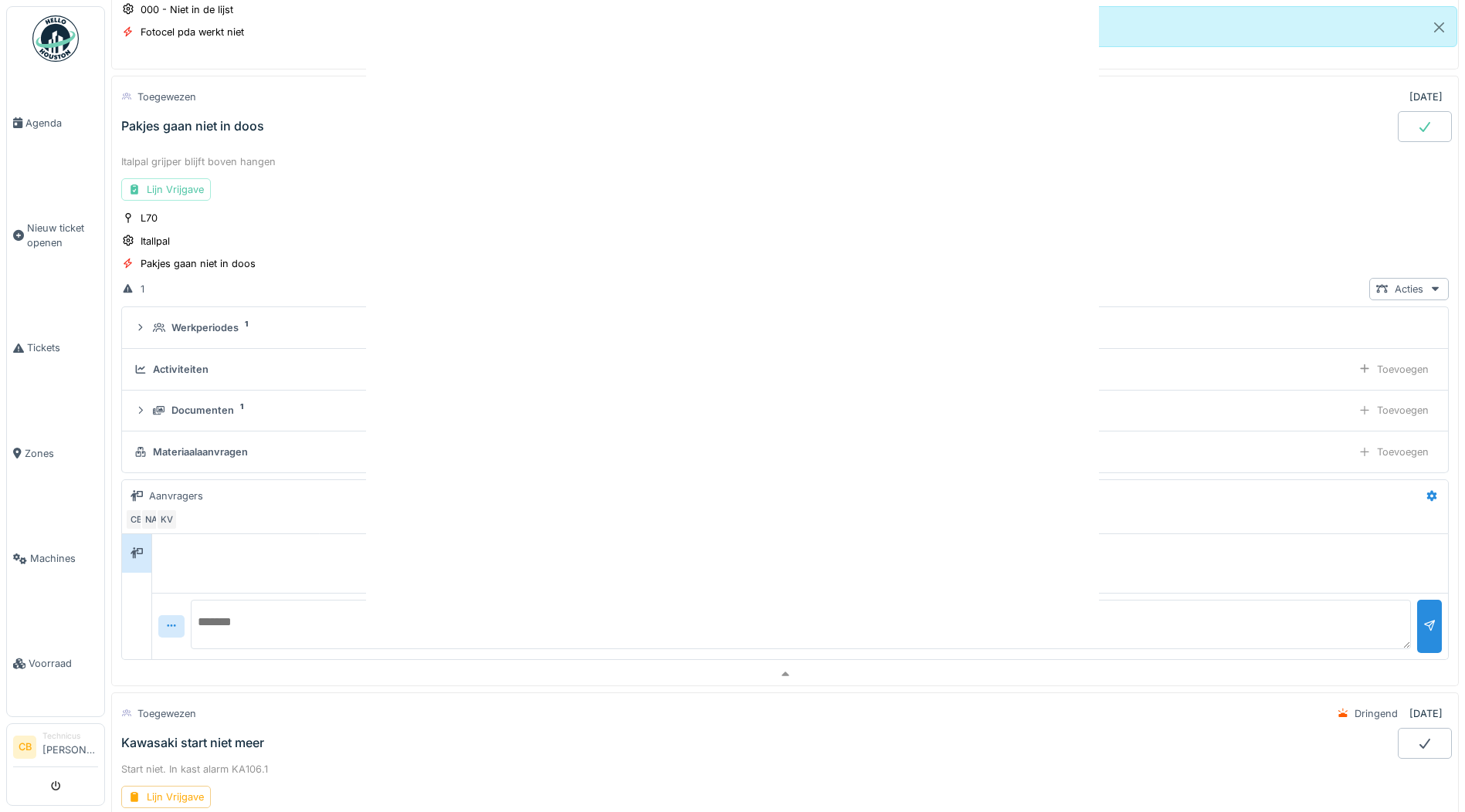
scroll to position [721, 0]
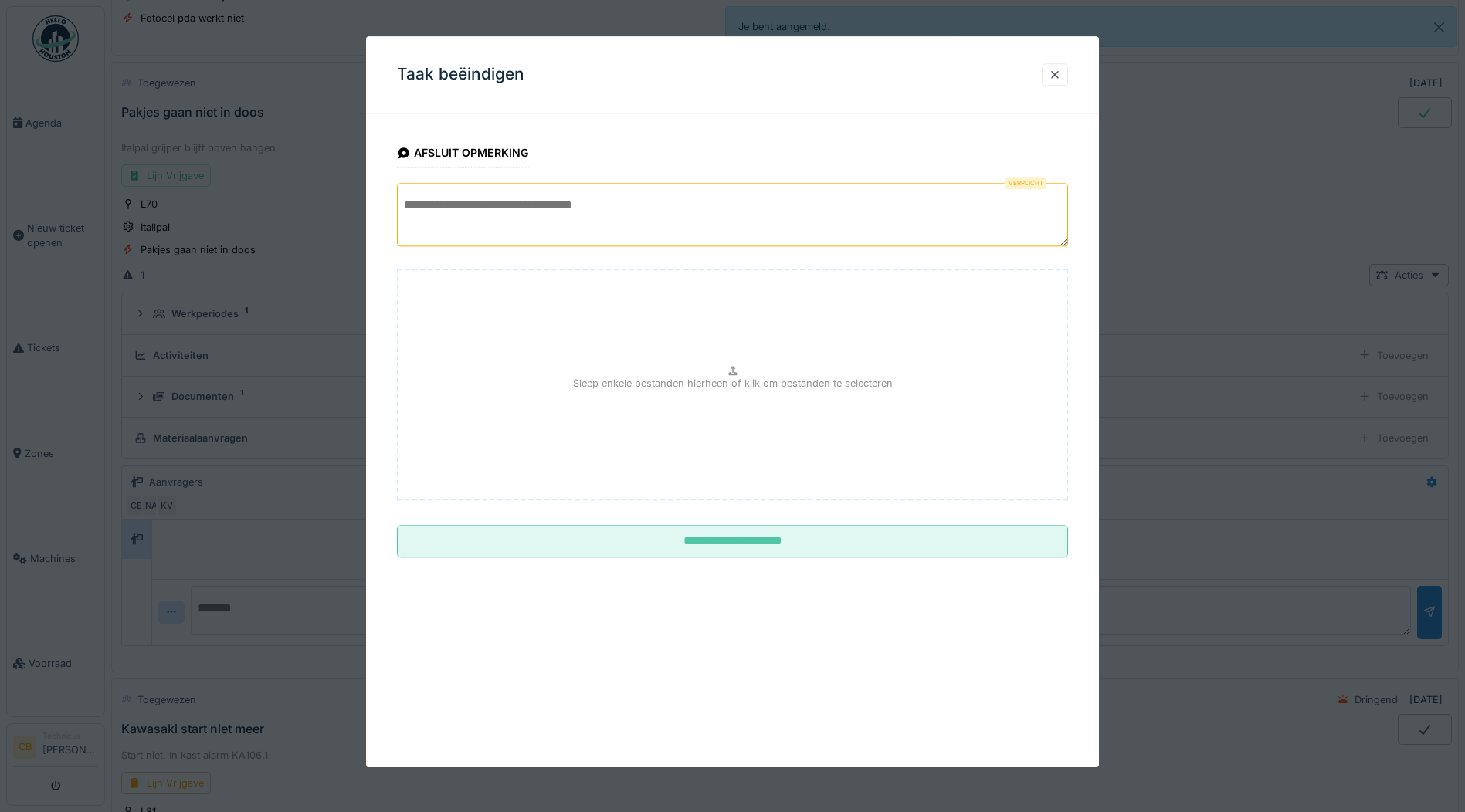
click at [403, 220] on textarea at bounding box center [732, 214] width 670 height 63
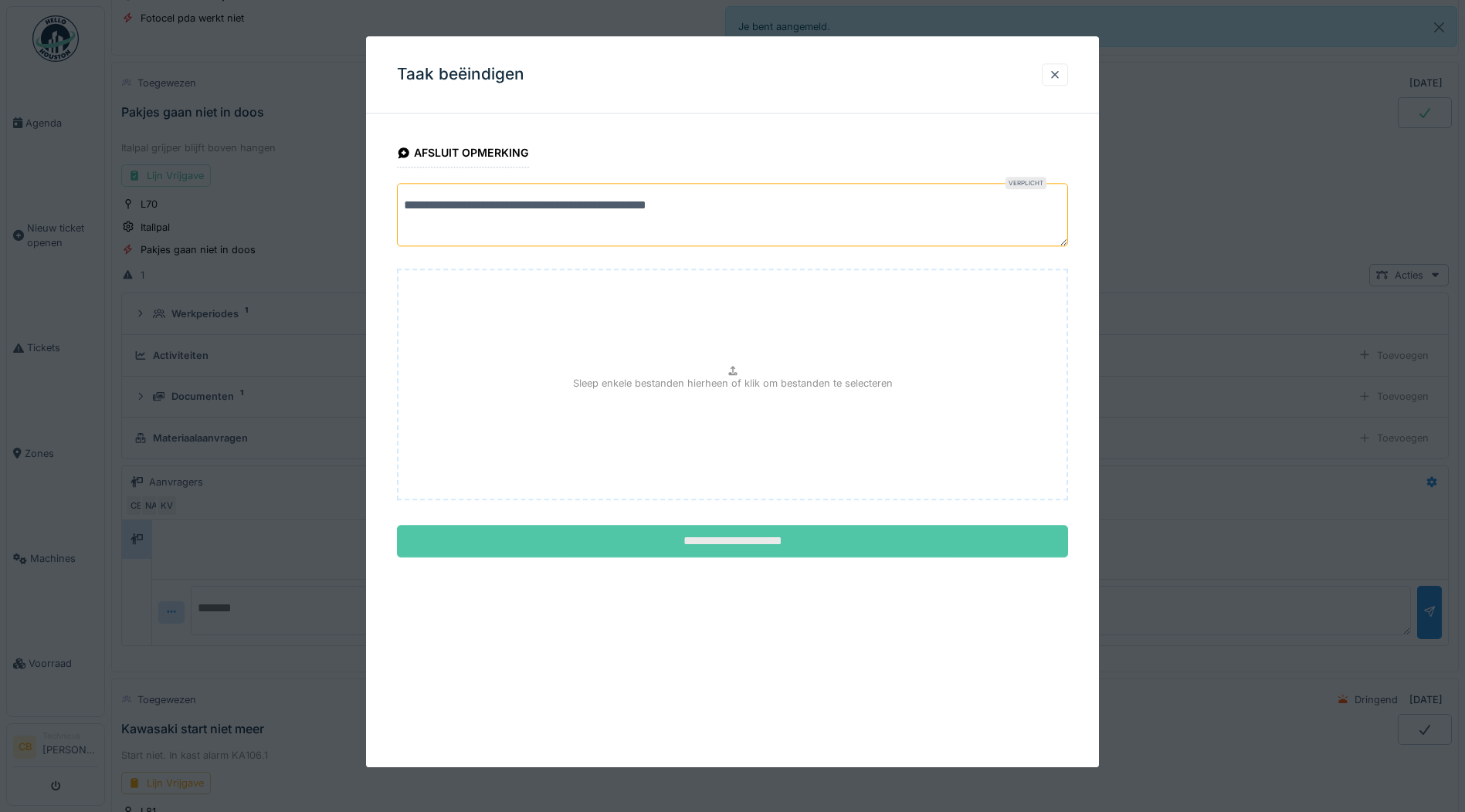
type textarea "**********"
click at [698, 540] on input "**********" at bounding box center [732, 542] width 670 height 33
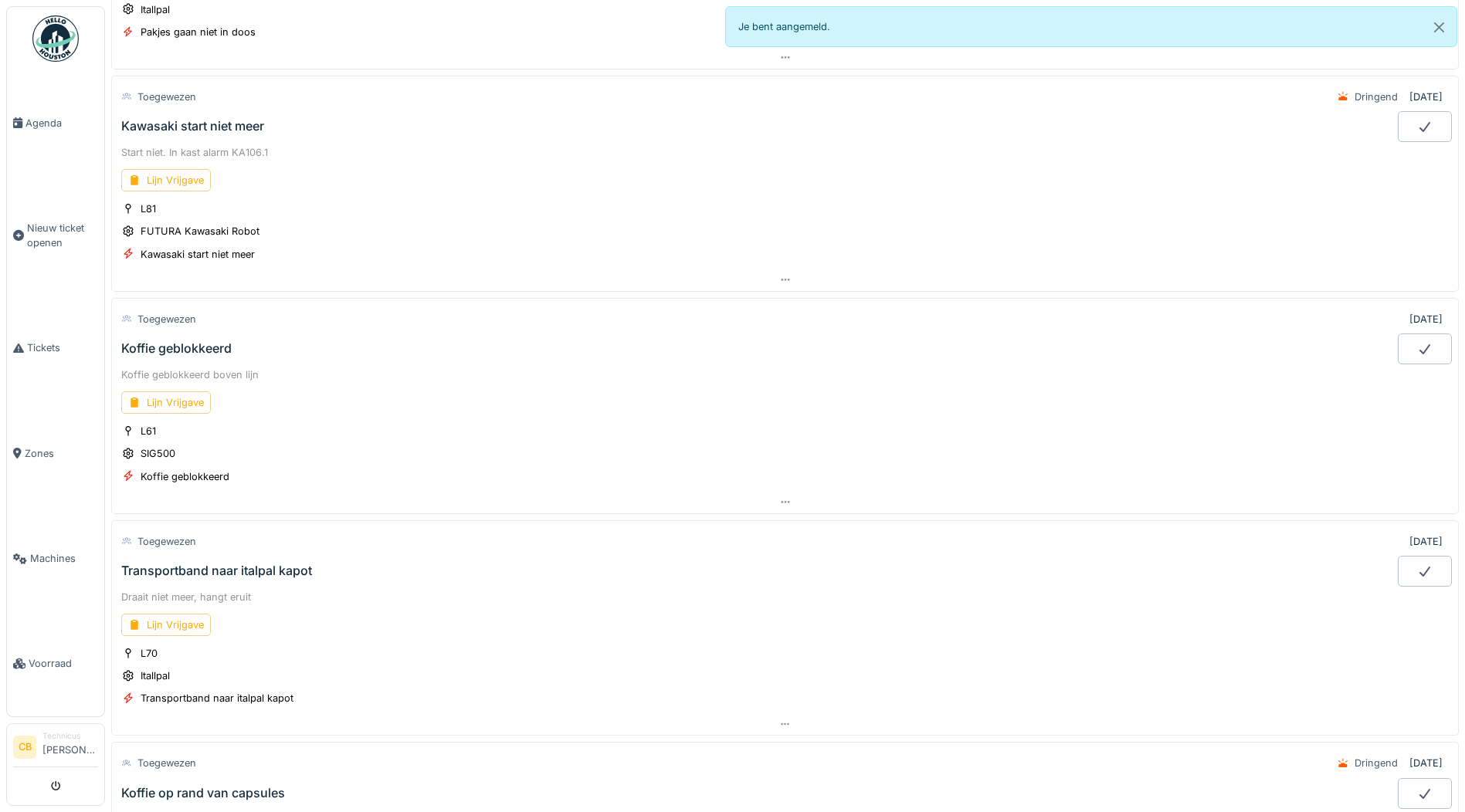
scroll to position [953, 0]
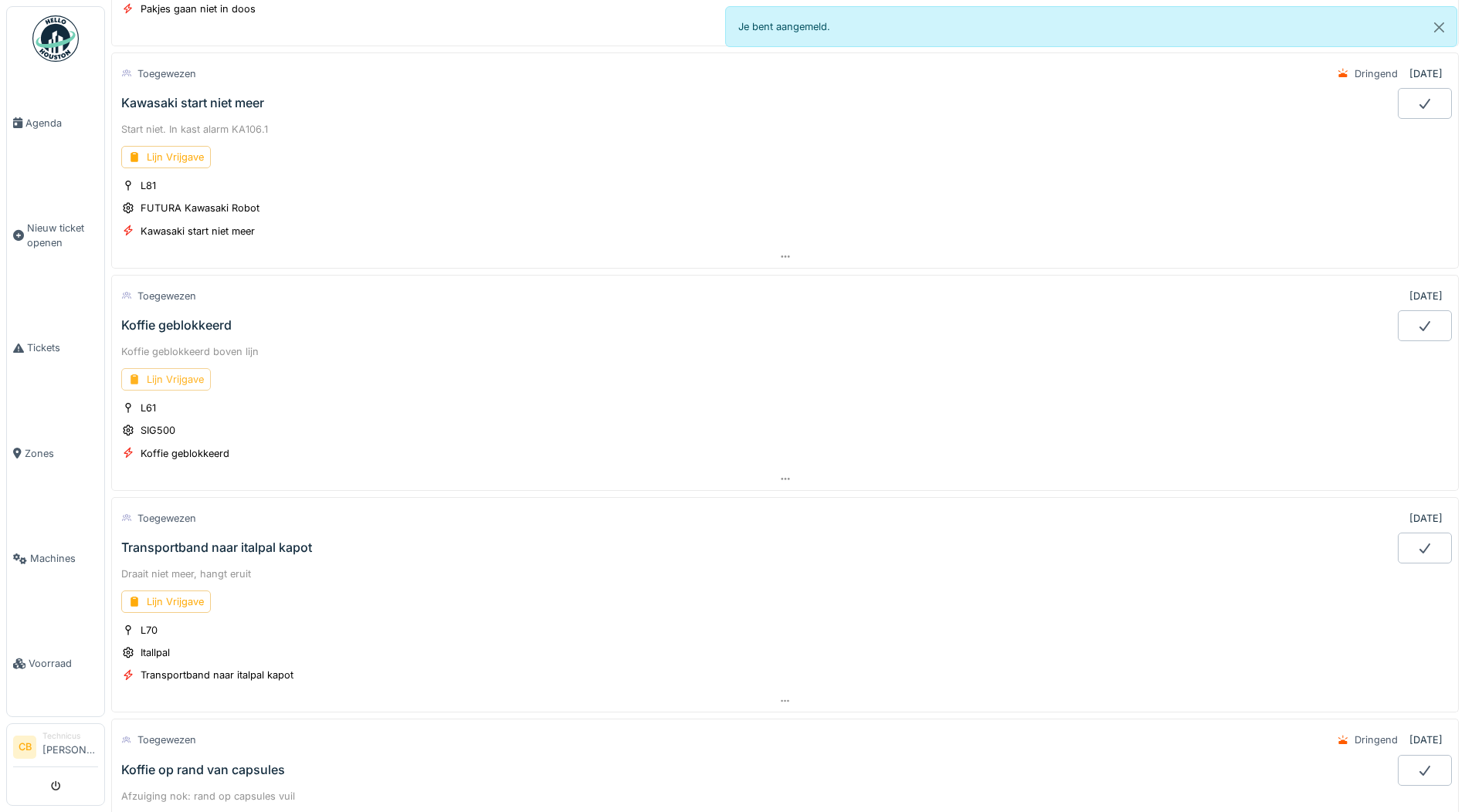
click at [165, 371] on div "Lijn Vrijgave" at bounding box center [166, 379] width 90 height 22
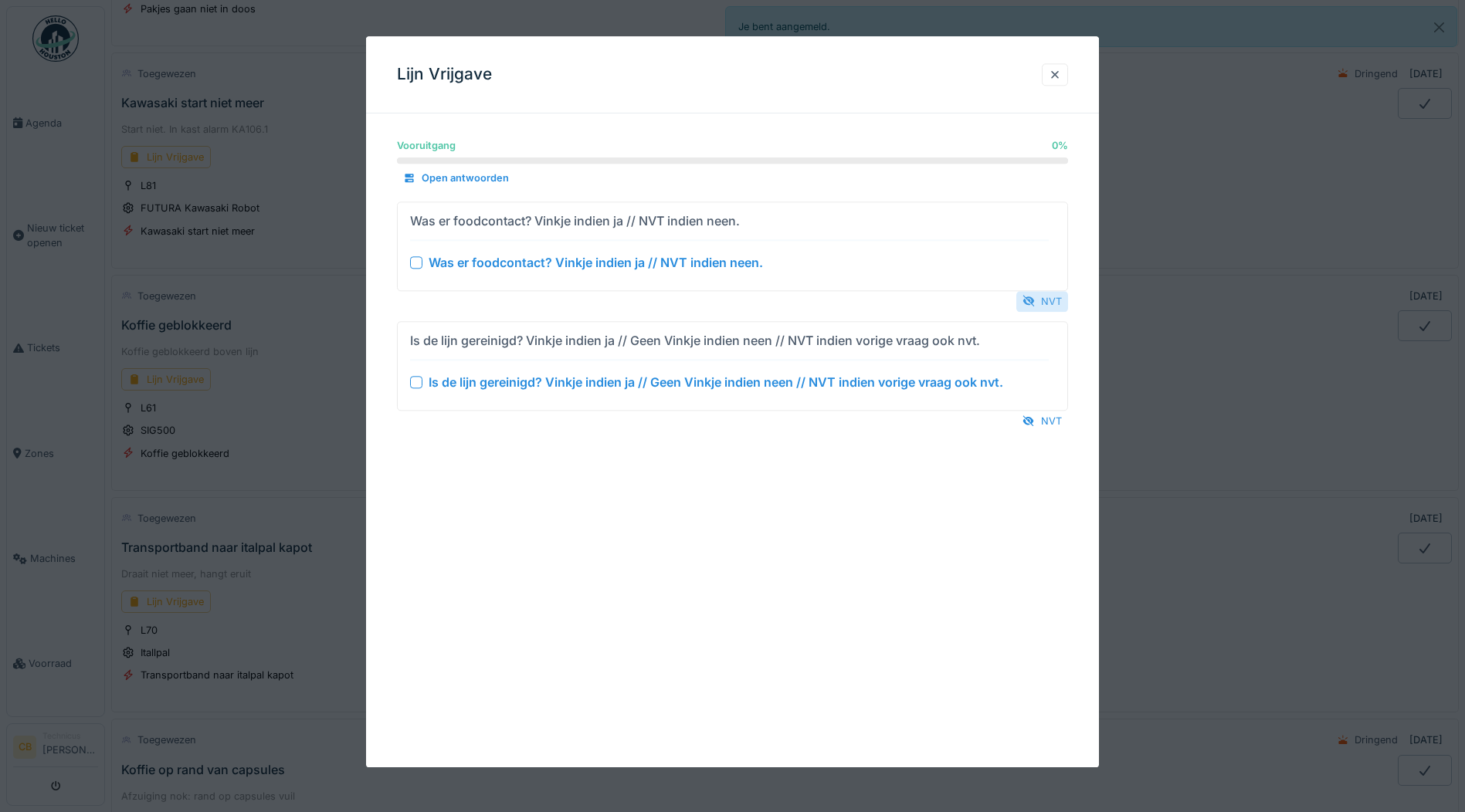
click at [1057, 296] on div "NVT" at bounding box center [1042, 301] width 51 height 21
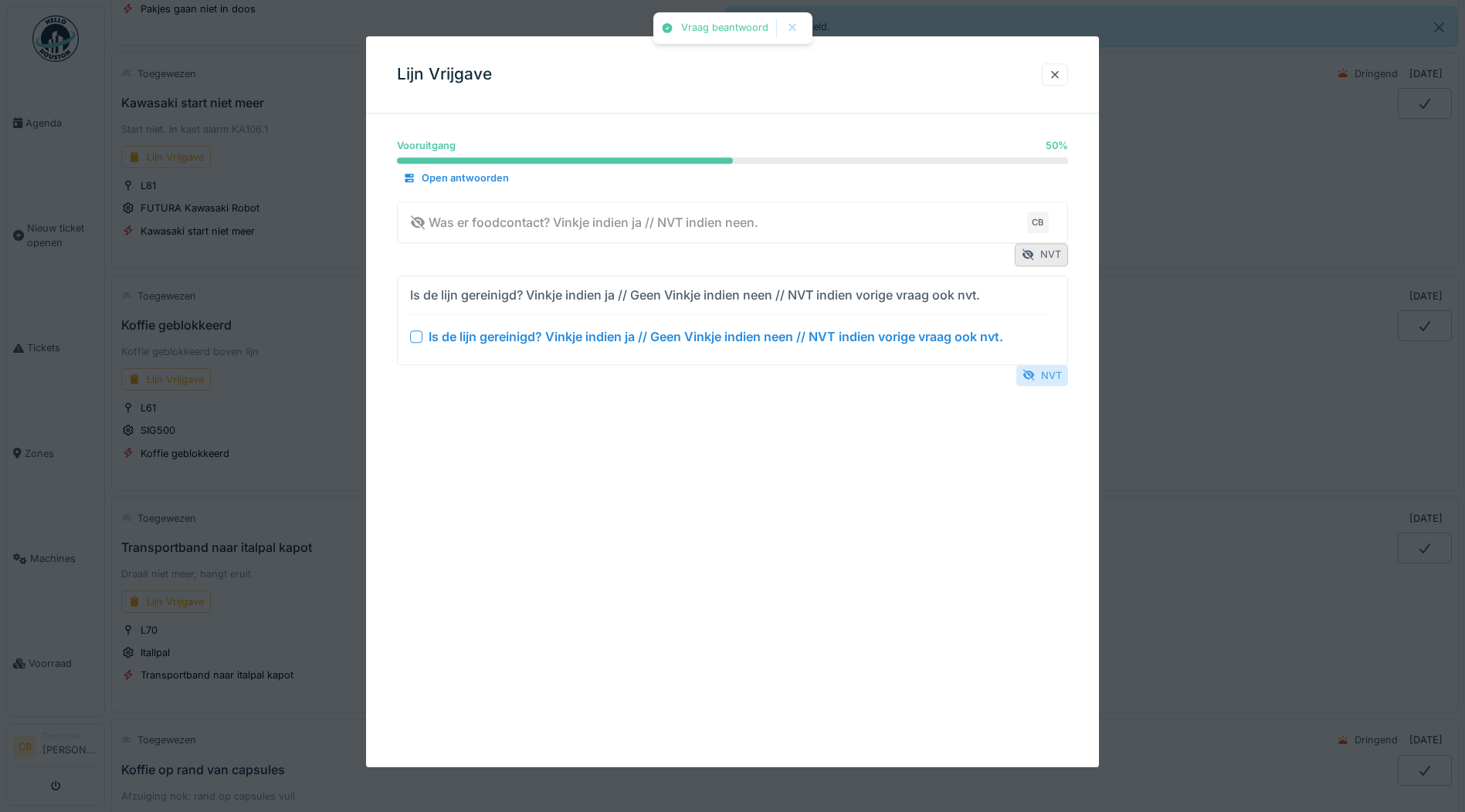
click at [1054, 377] on div "NVT" at bounding box center [1042, 376] width 51 height 21
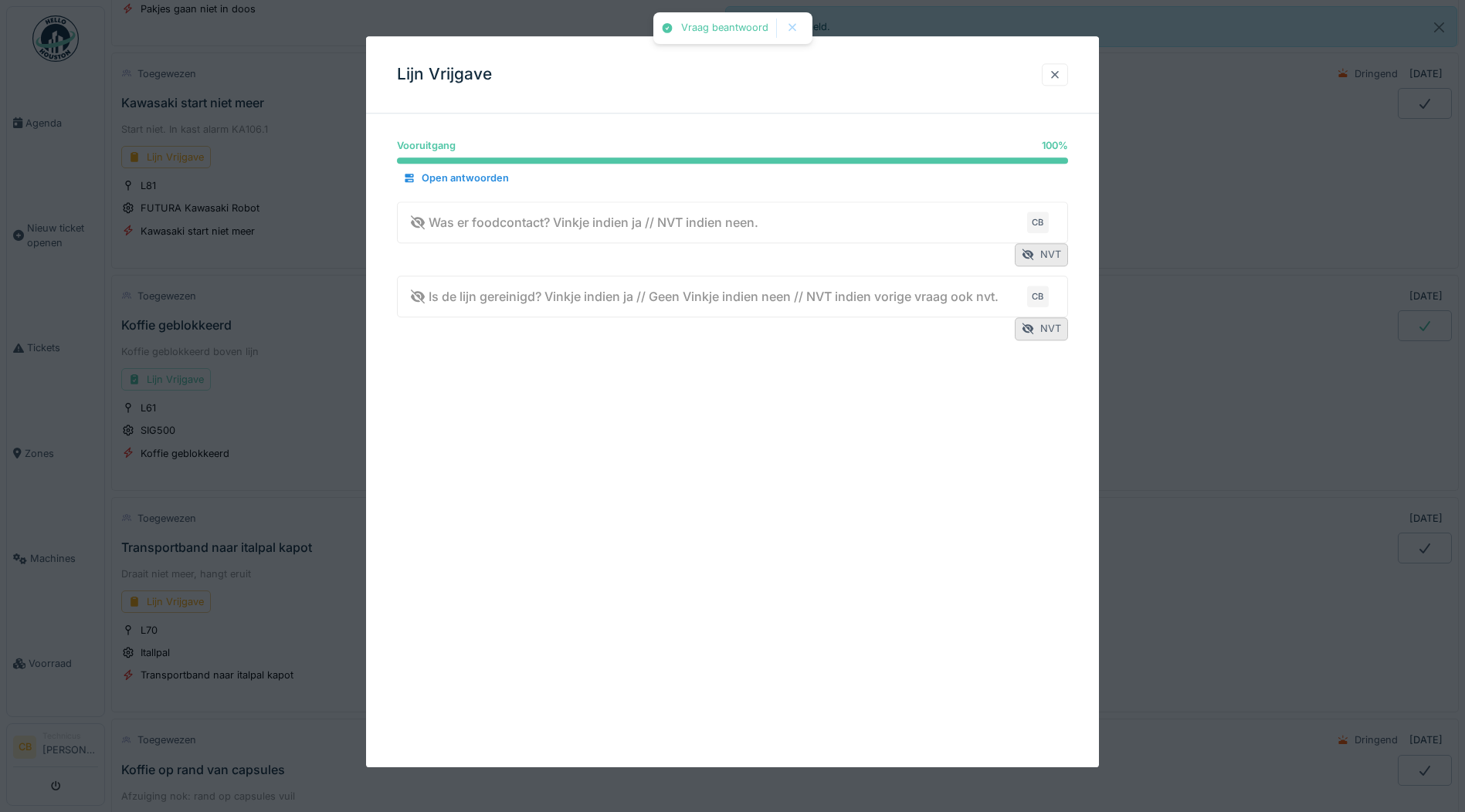
click at [1060, 74] on div at bounding box center [1054, 75] width 12 height 15
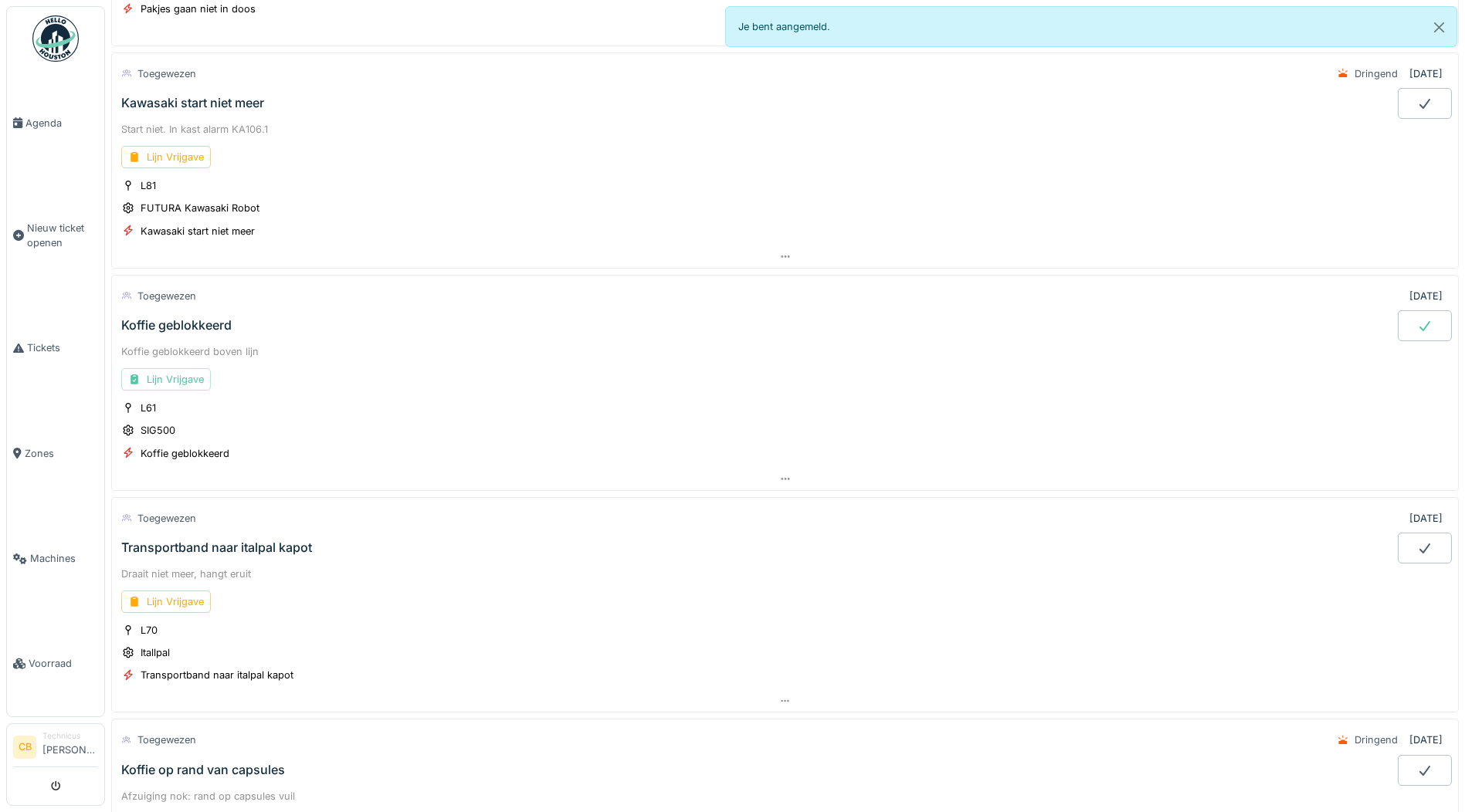
click at [1398, 323] on div at bounding box center [1425, 325] width 54 height 31
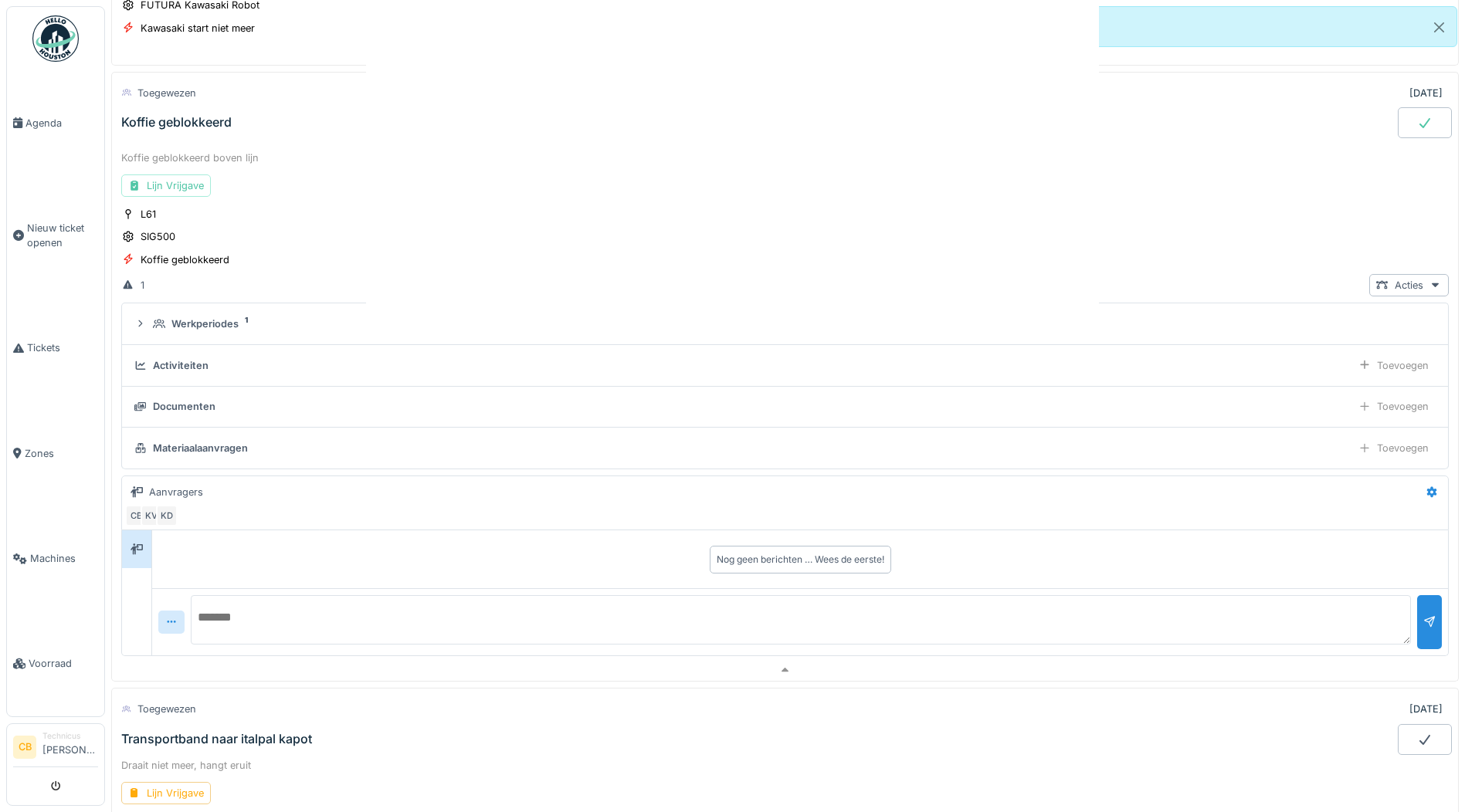
scroll to position [1165, 0]
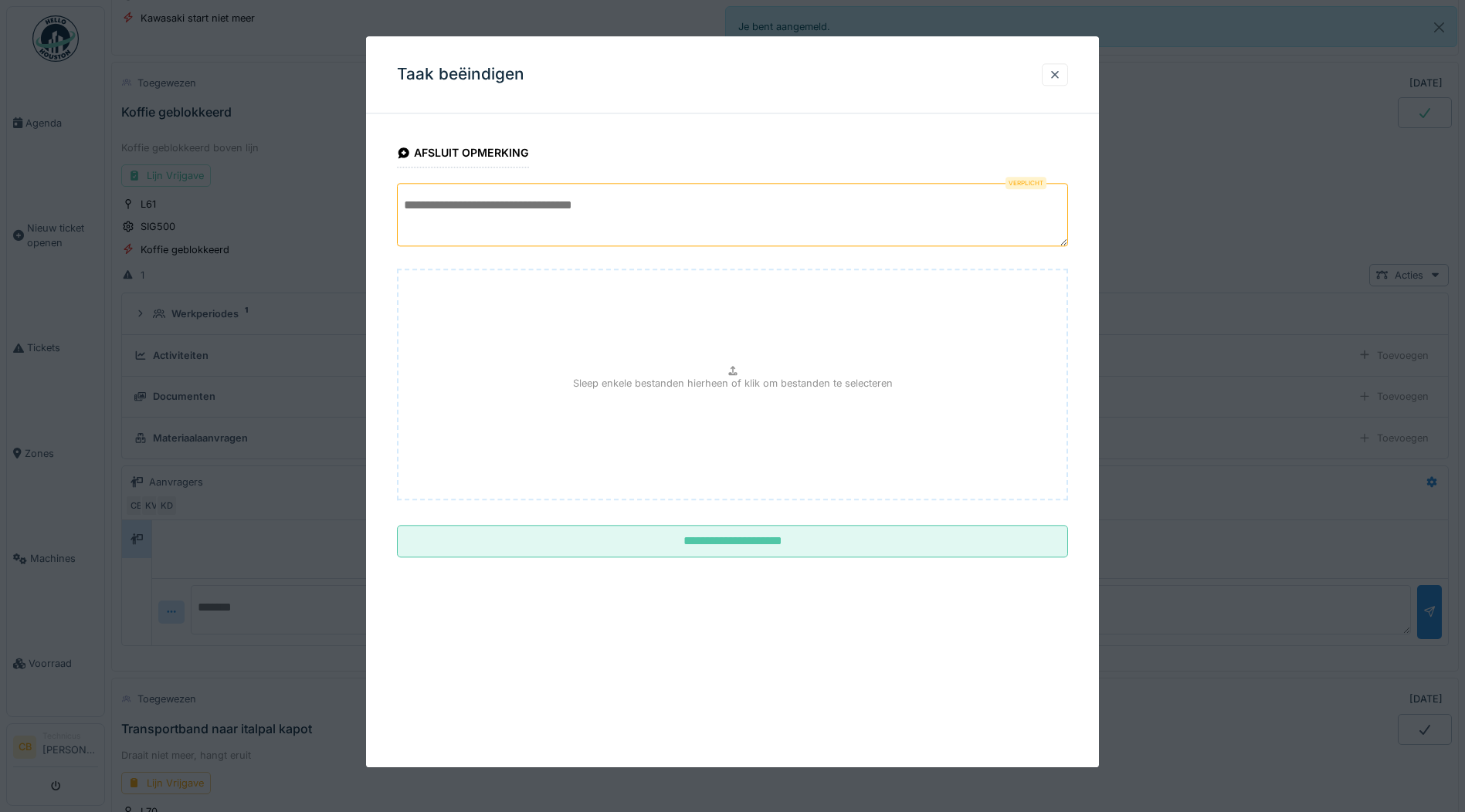
click at [412, 207] on textarea at bounding box center [732, 214] width 670 height 63
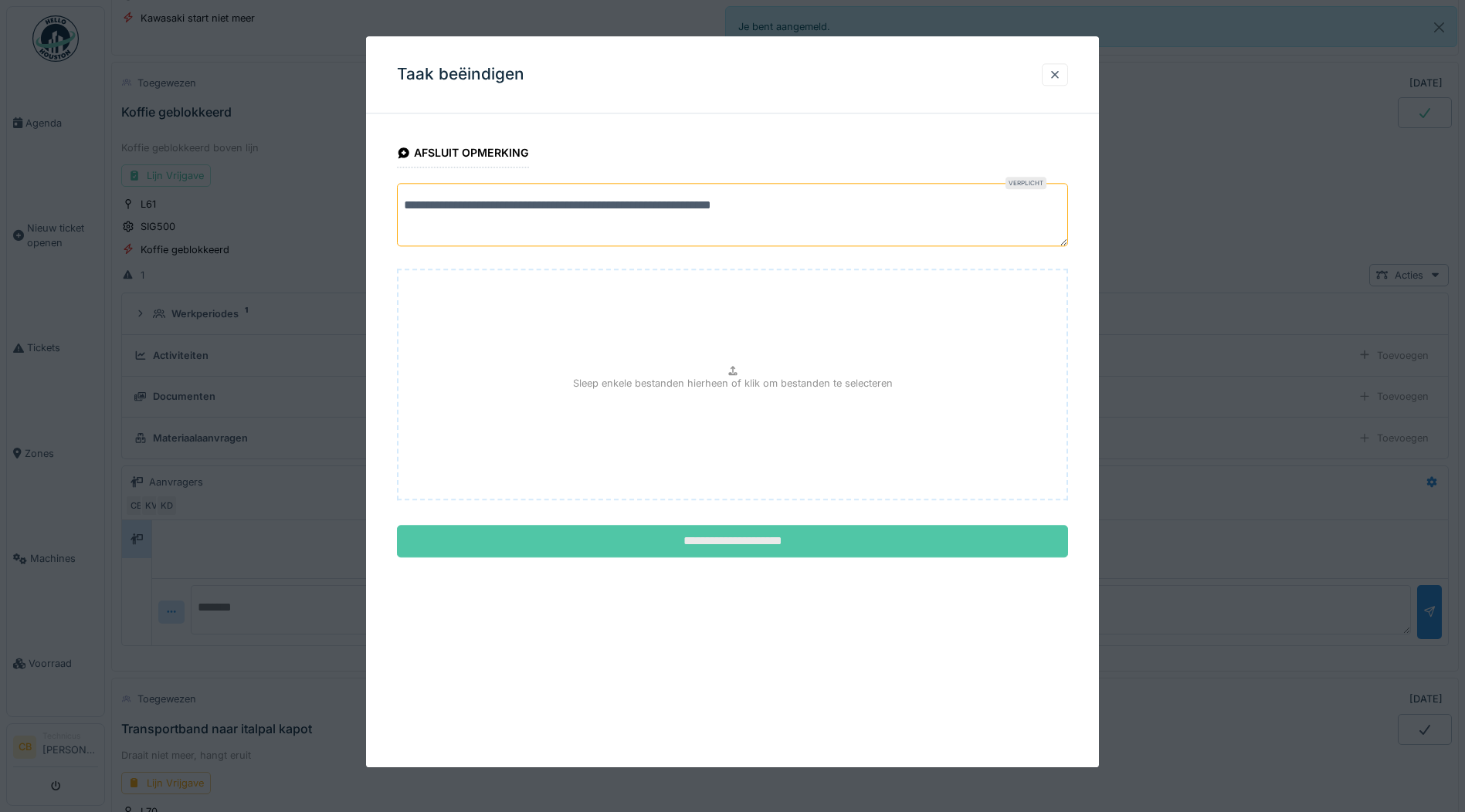
type textarea "**********"
click at [726, 541] on input "**********" at bounding box center [732, 542] width 670 height 33
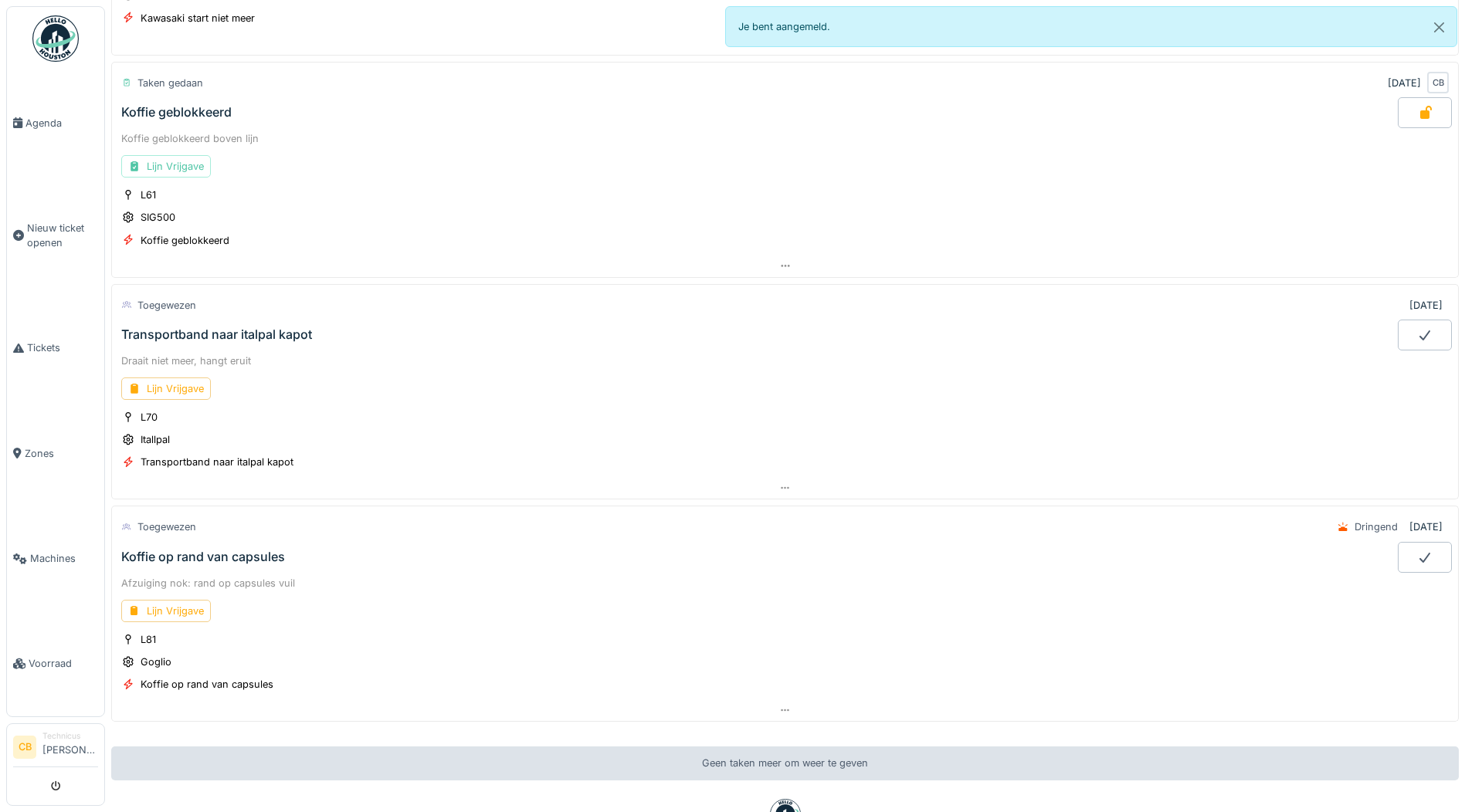
scroll to position [1243, 0]
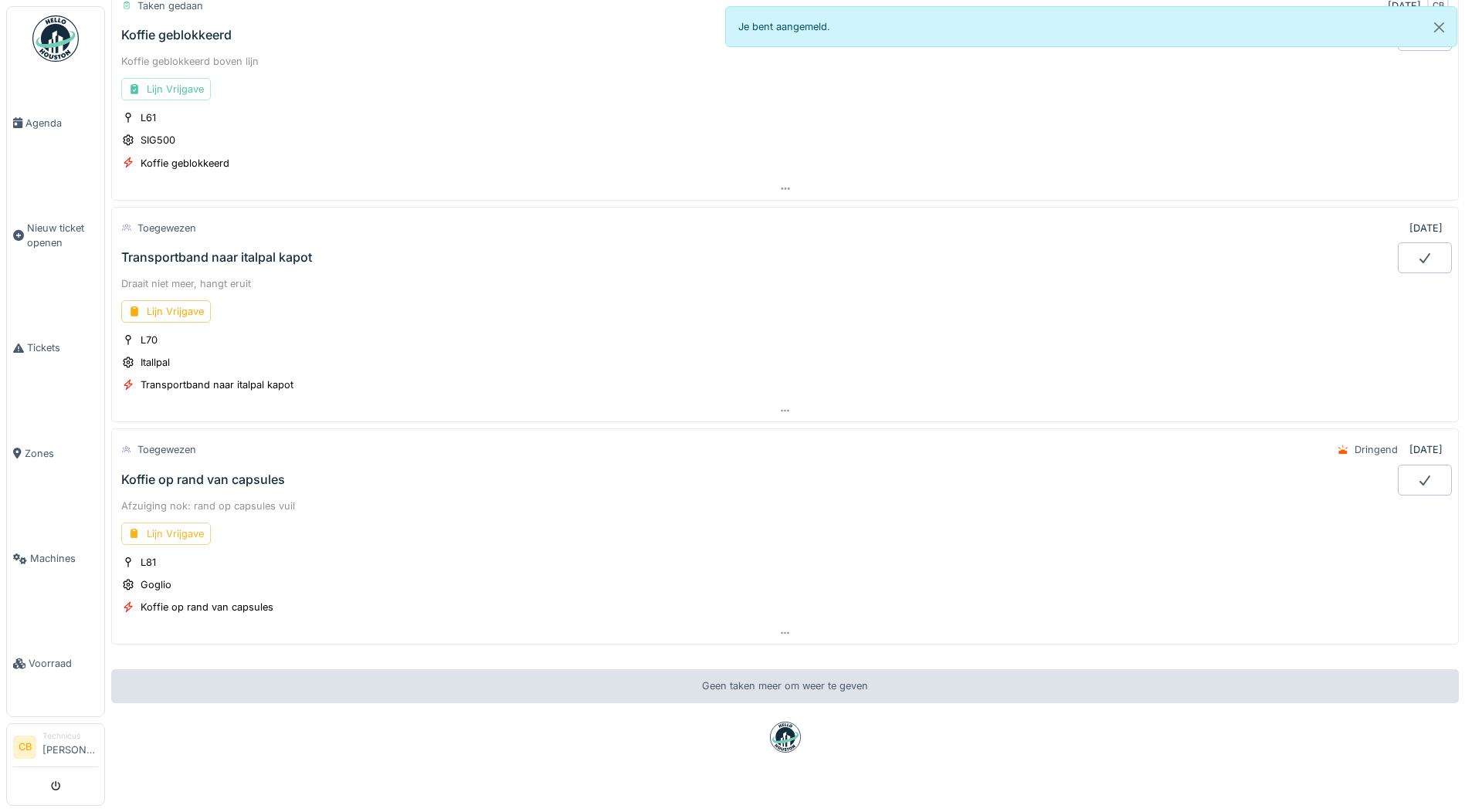
click at [179, 535] on div "Lijn Vrijgave" at bounding box center [166, 533] width 90 height 22
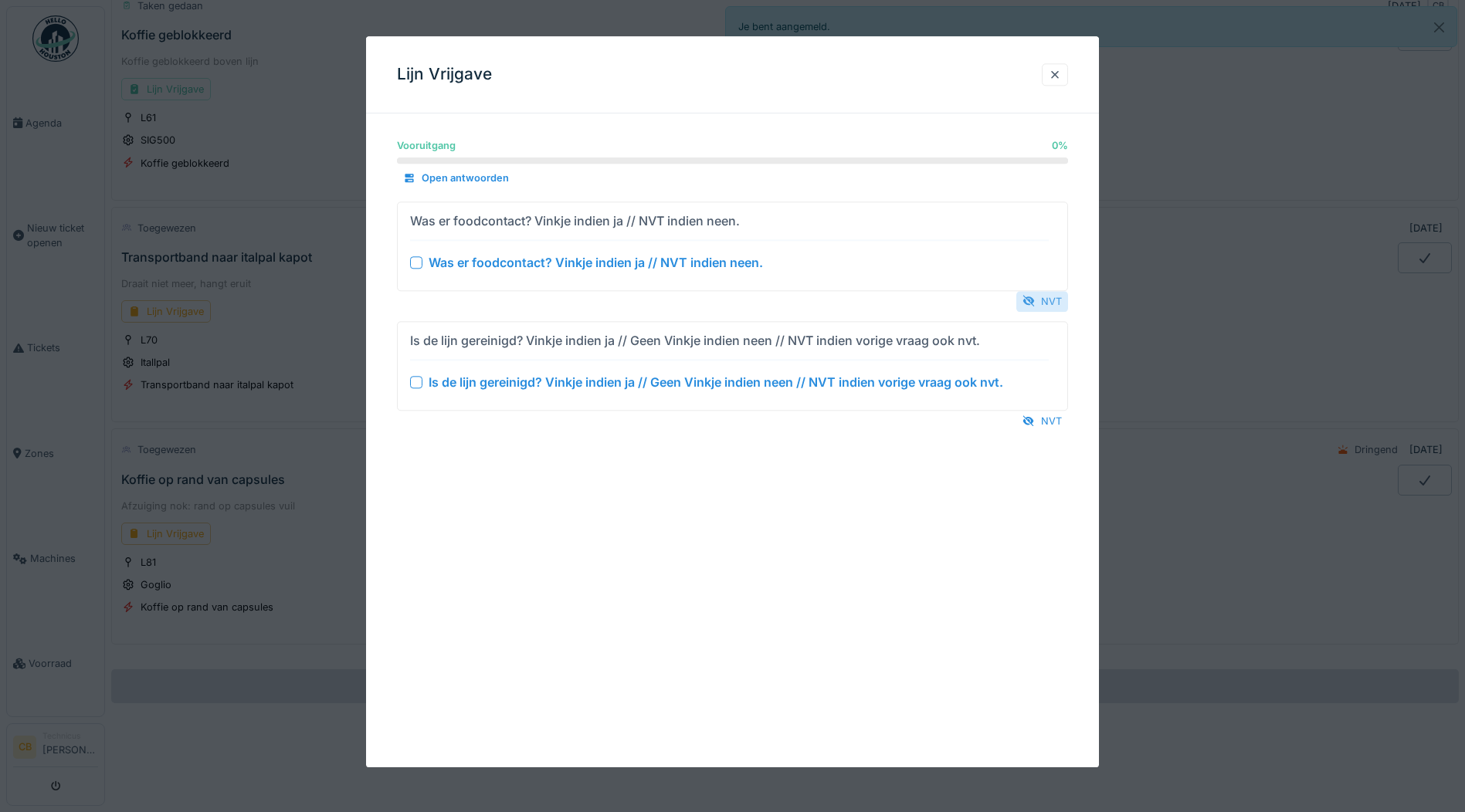
click at [1047, 297] on div "NVT" at bounding box center [1042, 301] width 51 height 21
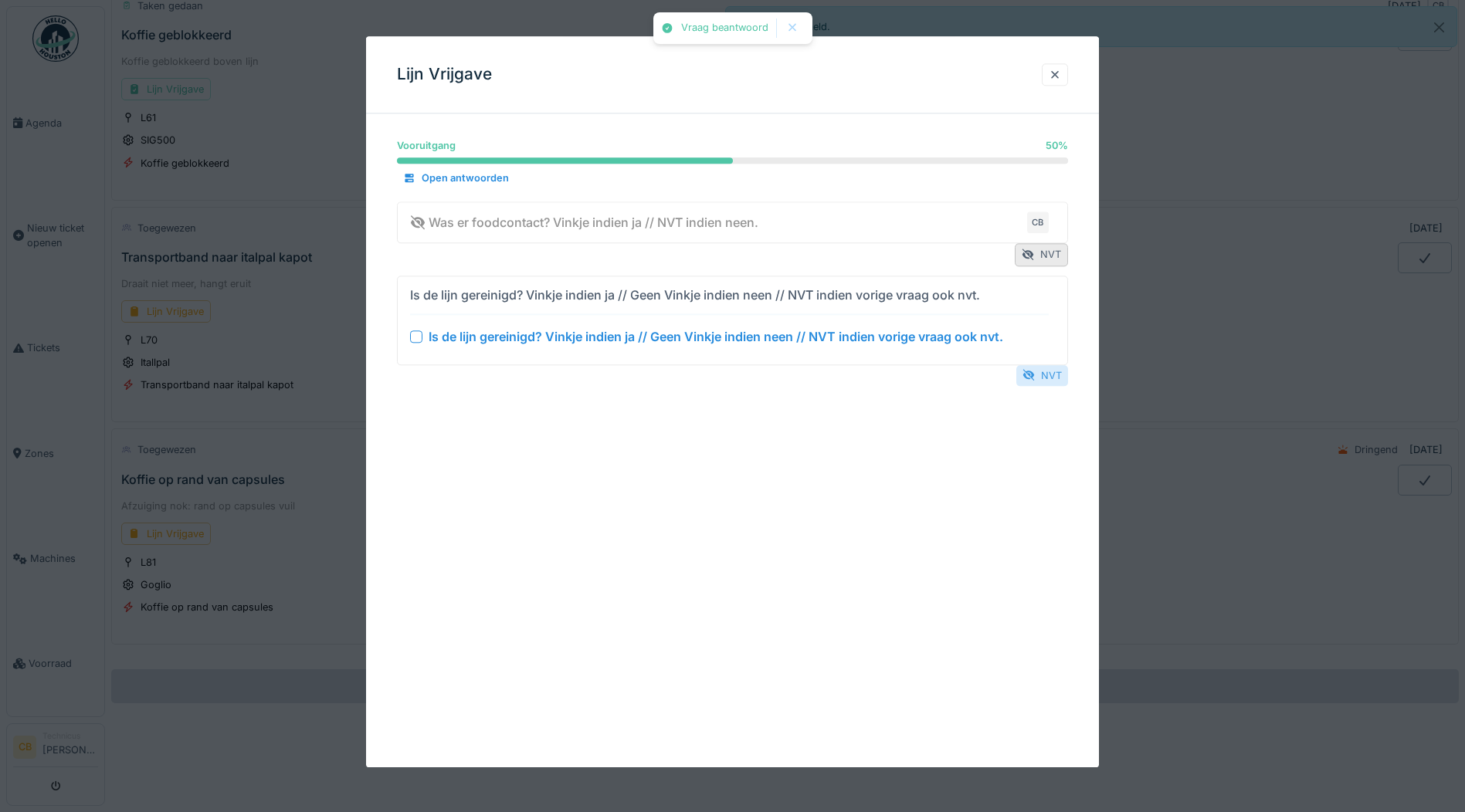
click at [1054, 375] on div "NVT" at bounding box center [1042, 376] width 51 height 21
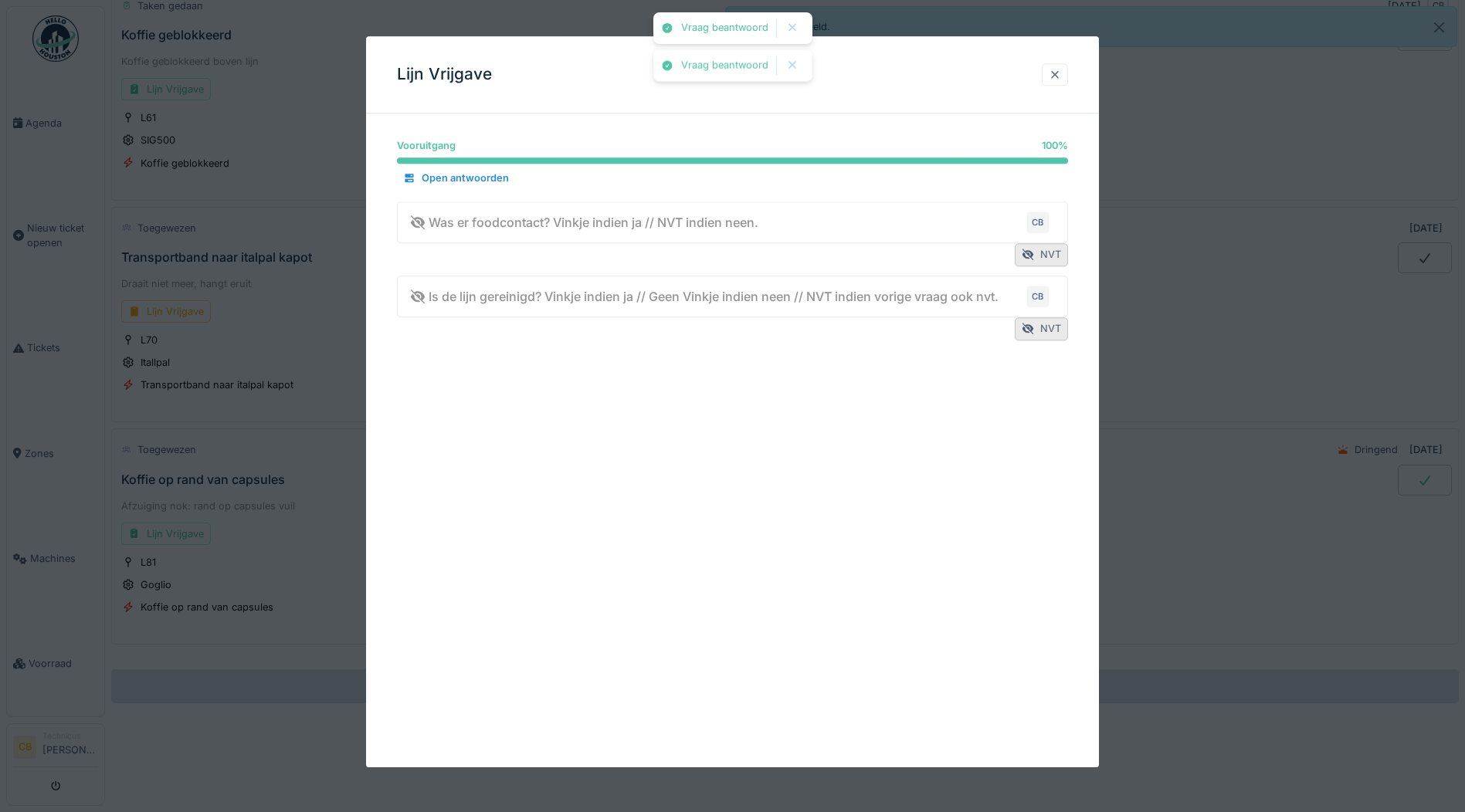
click at [1061, 71] on div at bounding box center [1054, 75] width 12 height 15
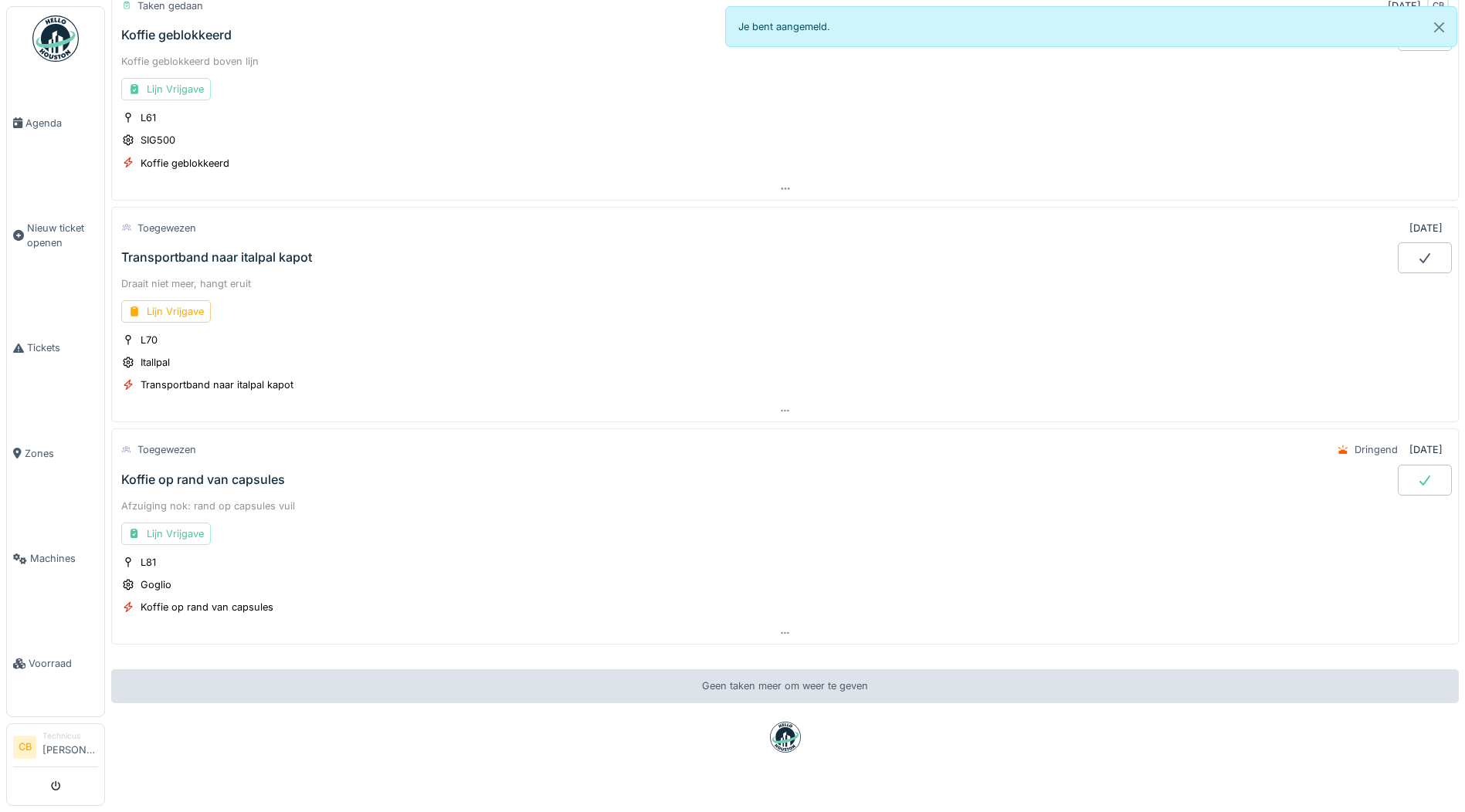
click at [1398, 468] on div at bounding box center [1425, 479] width 54 height 31
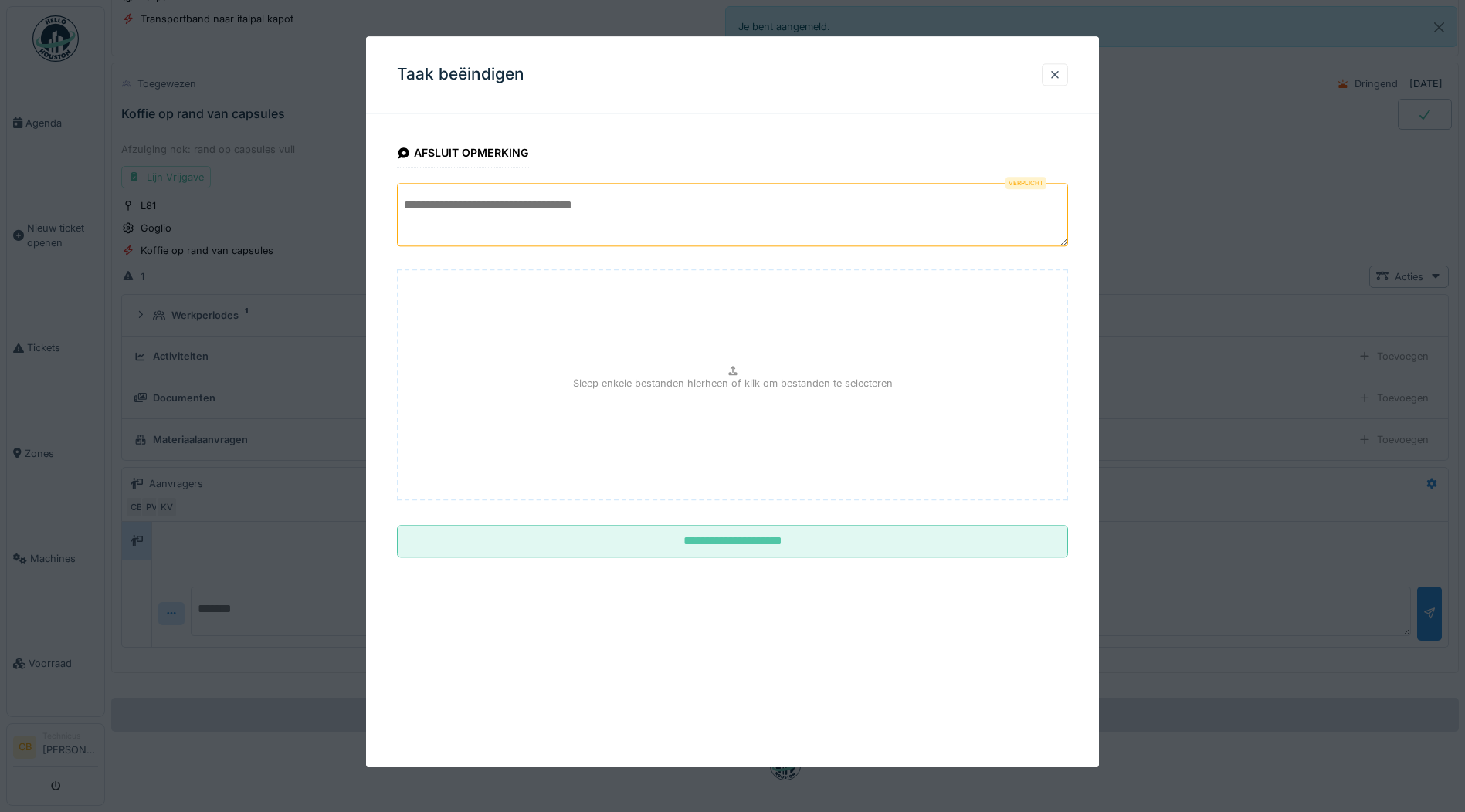
scroll to position [1609, 0]
click at [404, 209] on textarea at bounding box center [732, 214] width 670 height 63
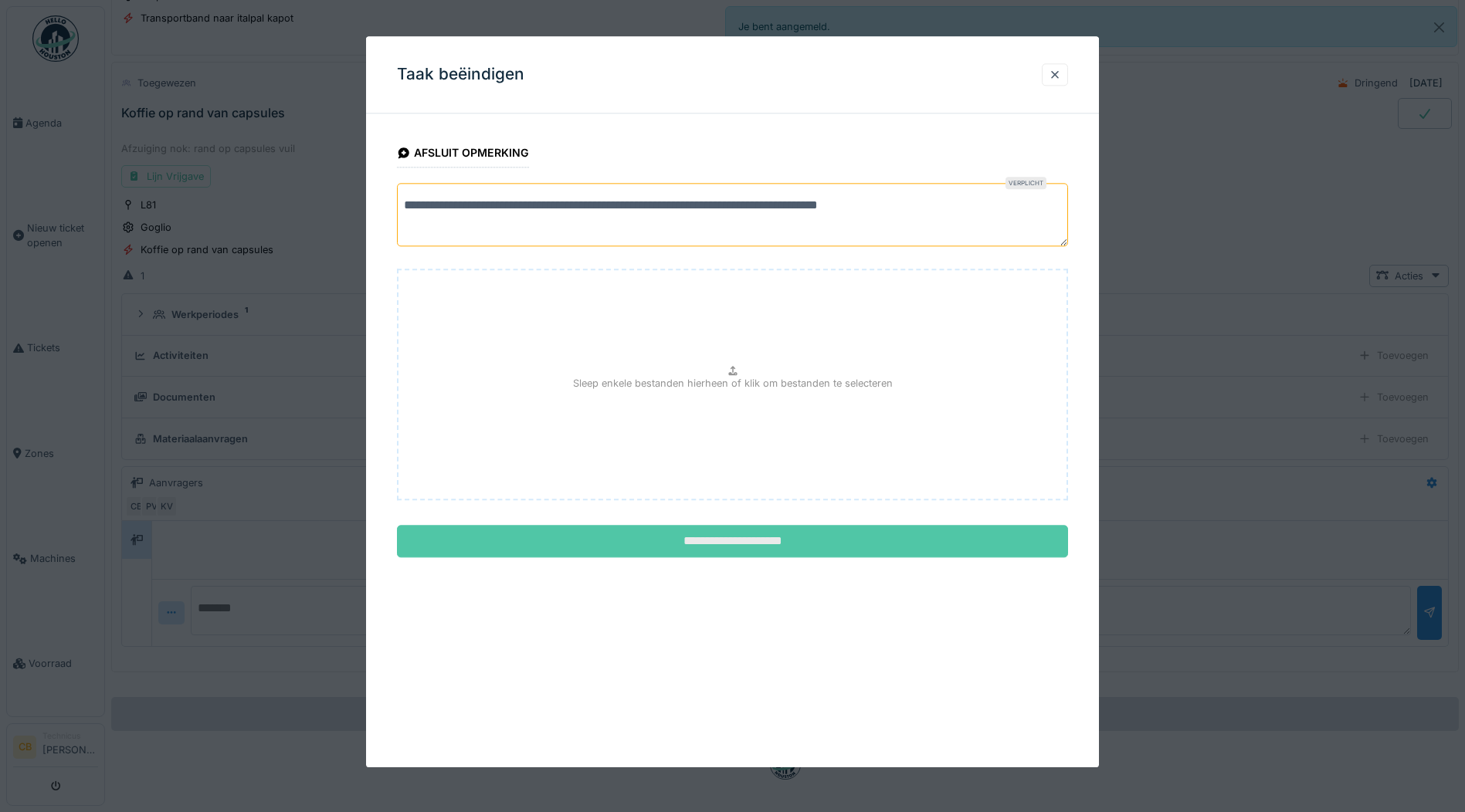
type textarea "**********"
click at [732, 539] on input "**********" at bounding box center [732, 542] width 670 height 33
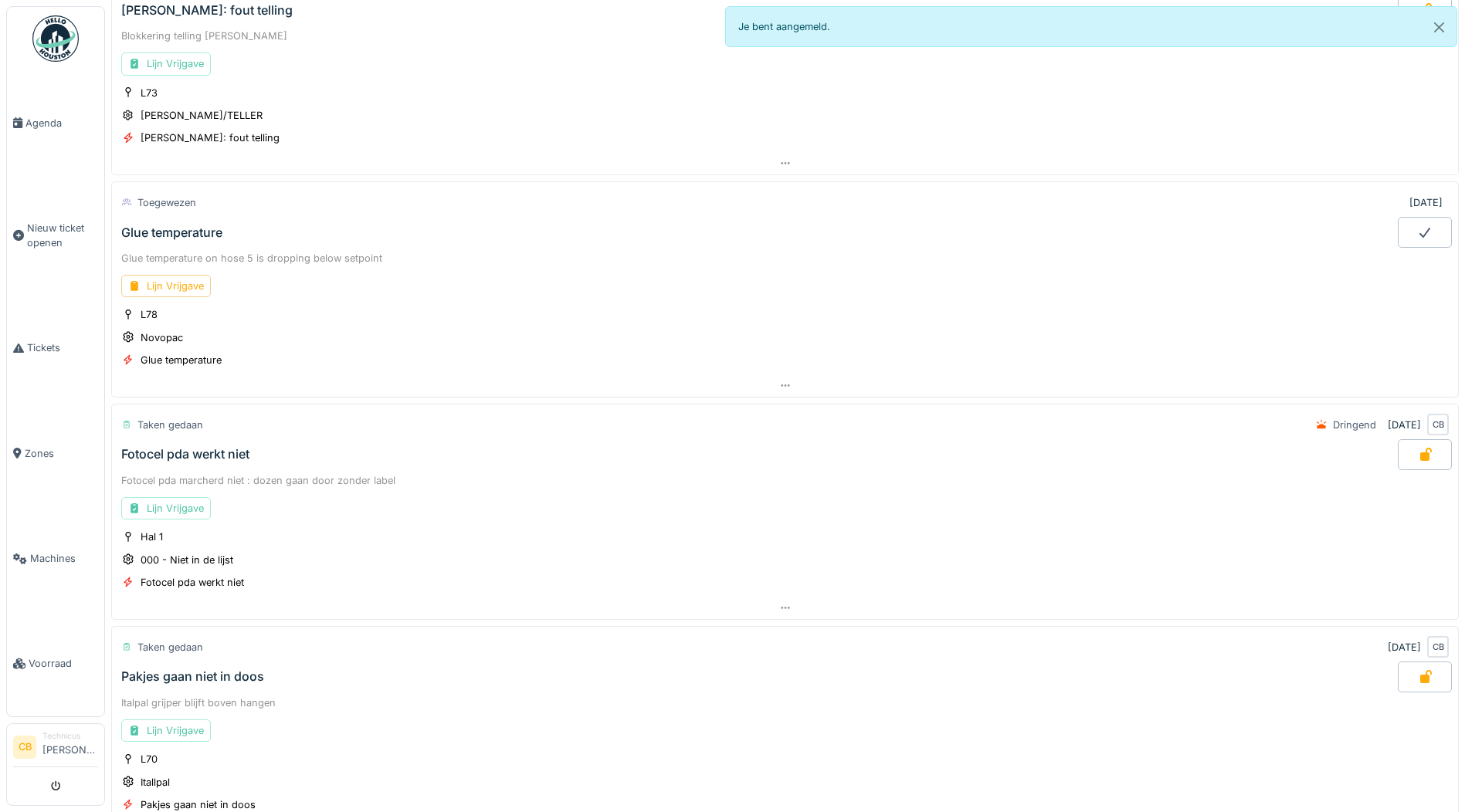
scroll to position [198, 0]
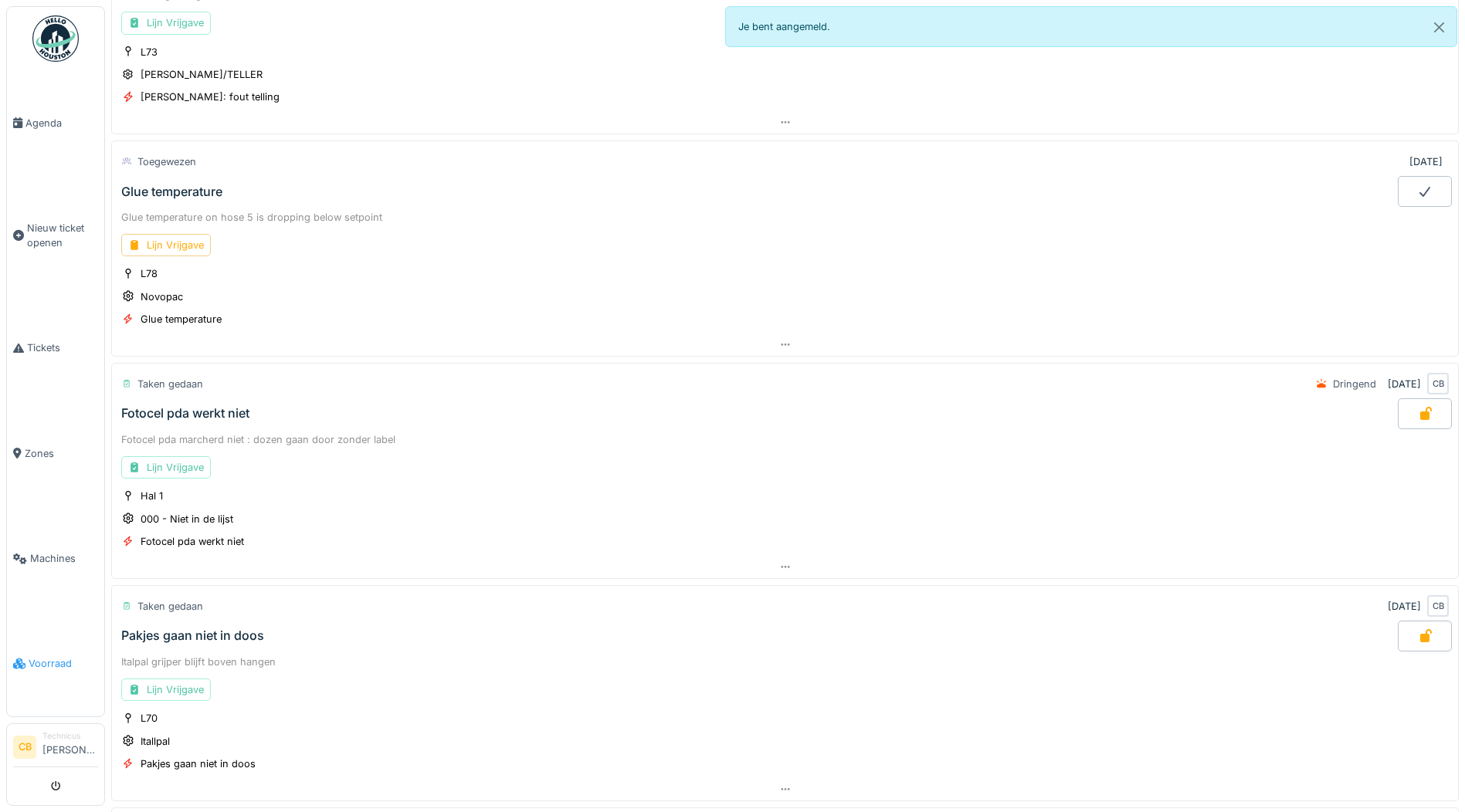
click at [62, 656] on span "Voorraad" at bounding box center [63, 664] width 70 height 15
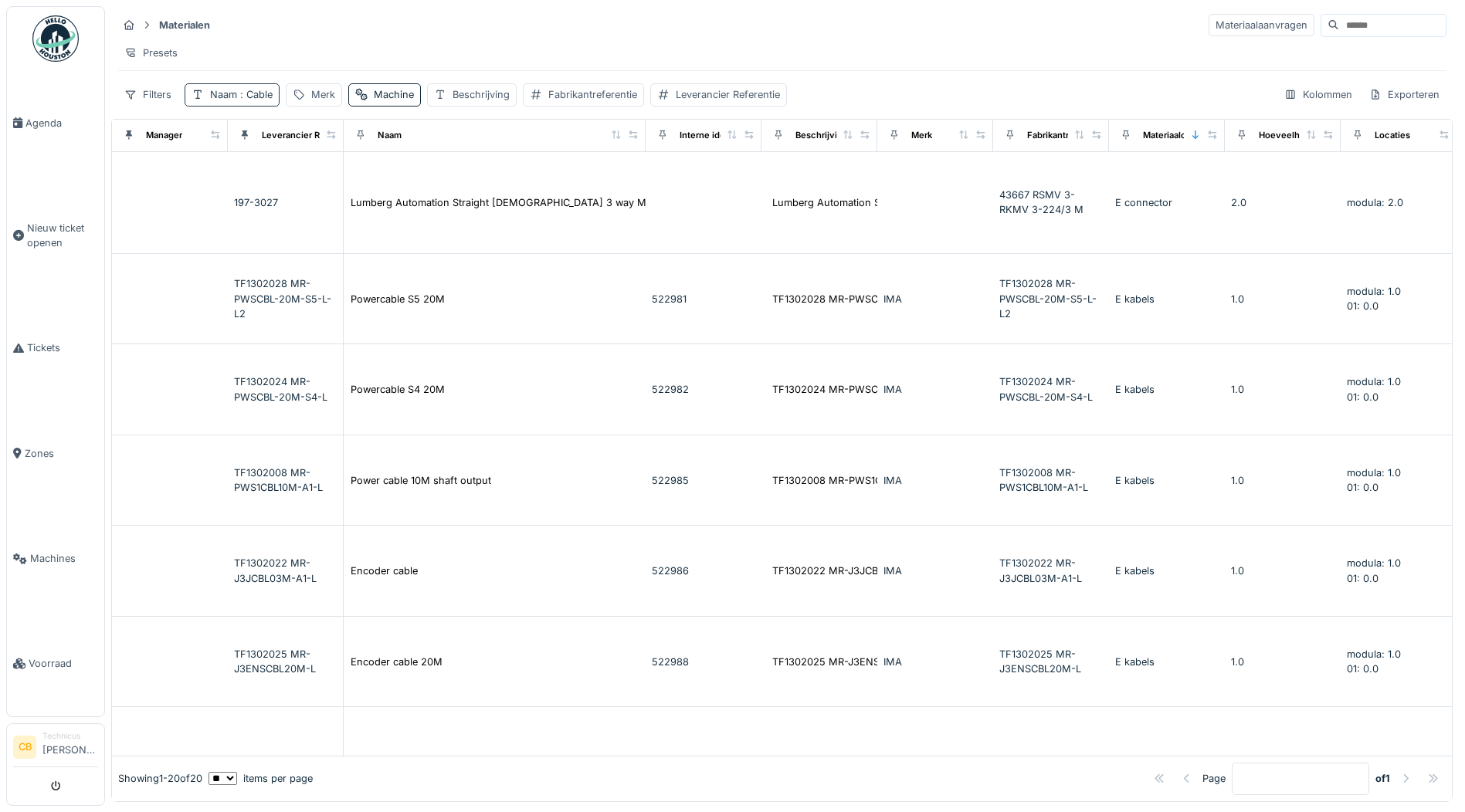
click at [258, 101] on span ": Cable" at bounding box center [255, 94] width 35 height 11
click at [261, 182] on input "*****" at bounding box center [270, 180] width 157 height 33
type input "*"
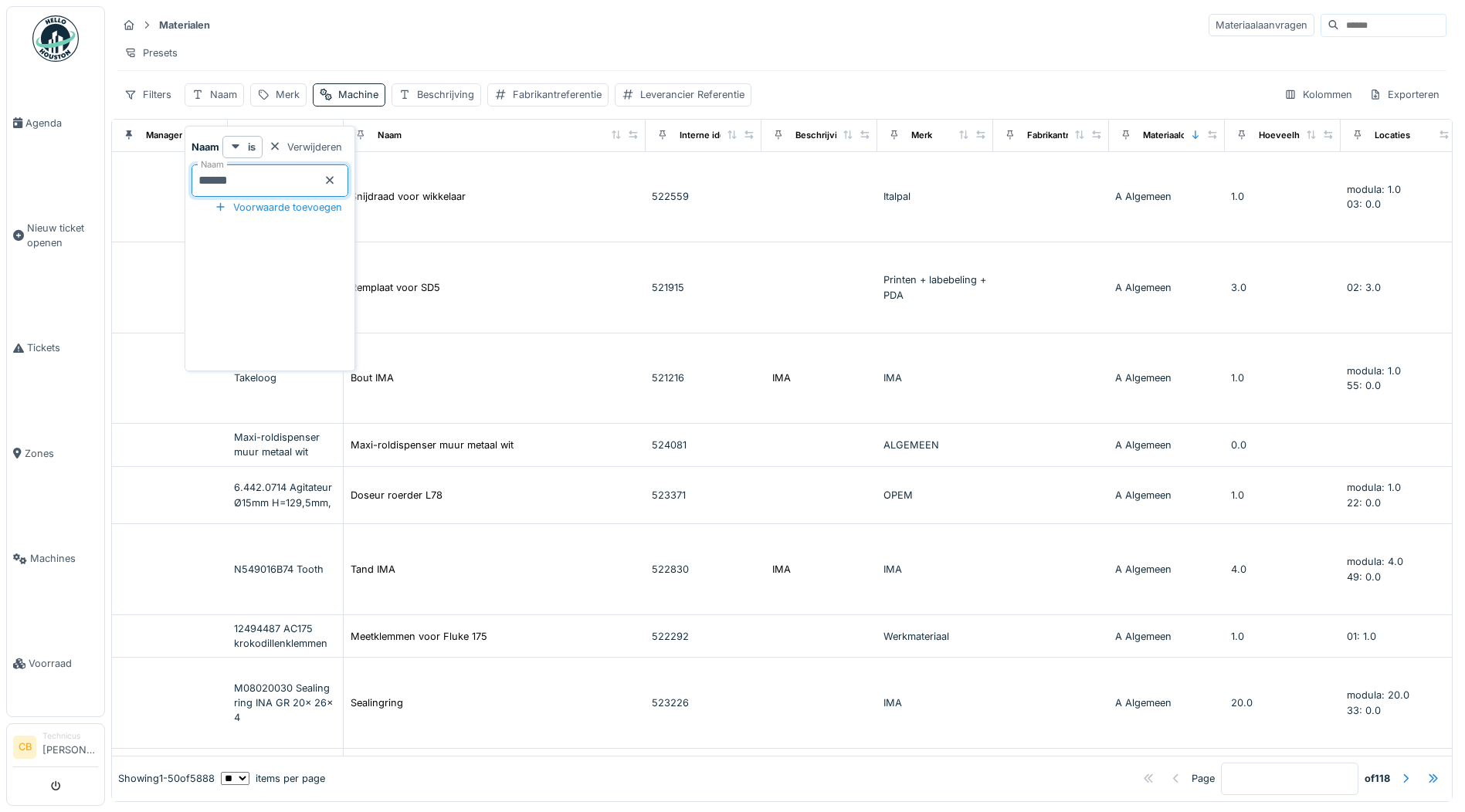
type input "*******"
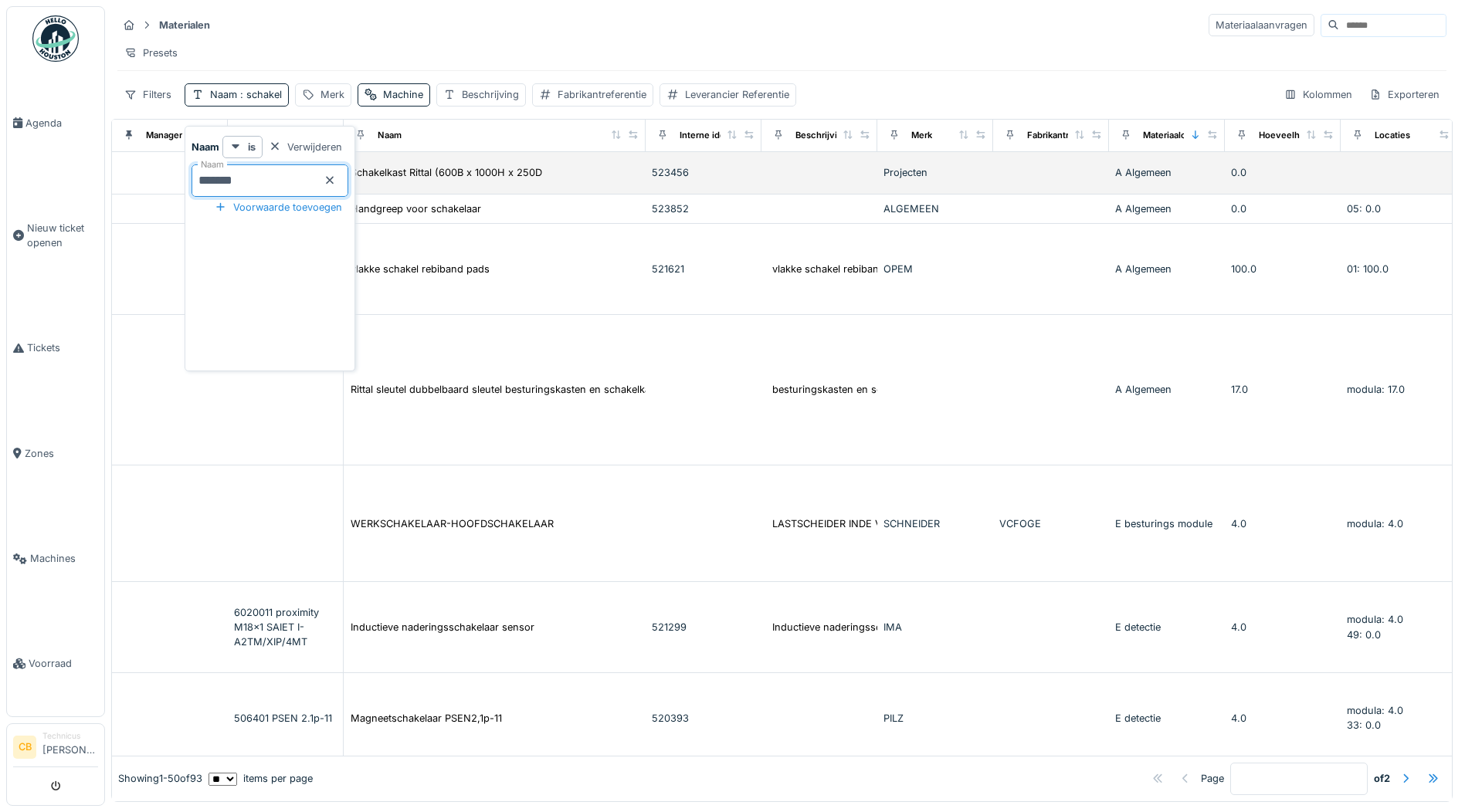
click at [151, 186] on td at bounding box center [170, 173] width 116 height 43
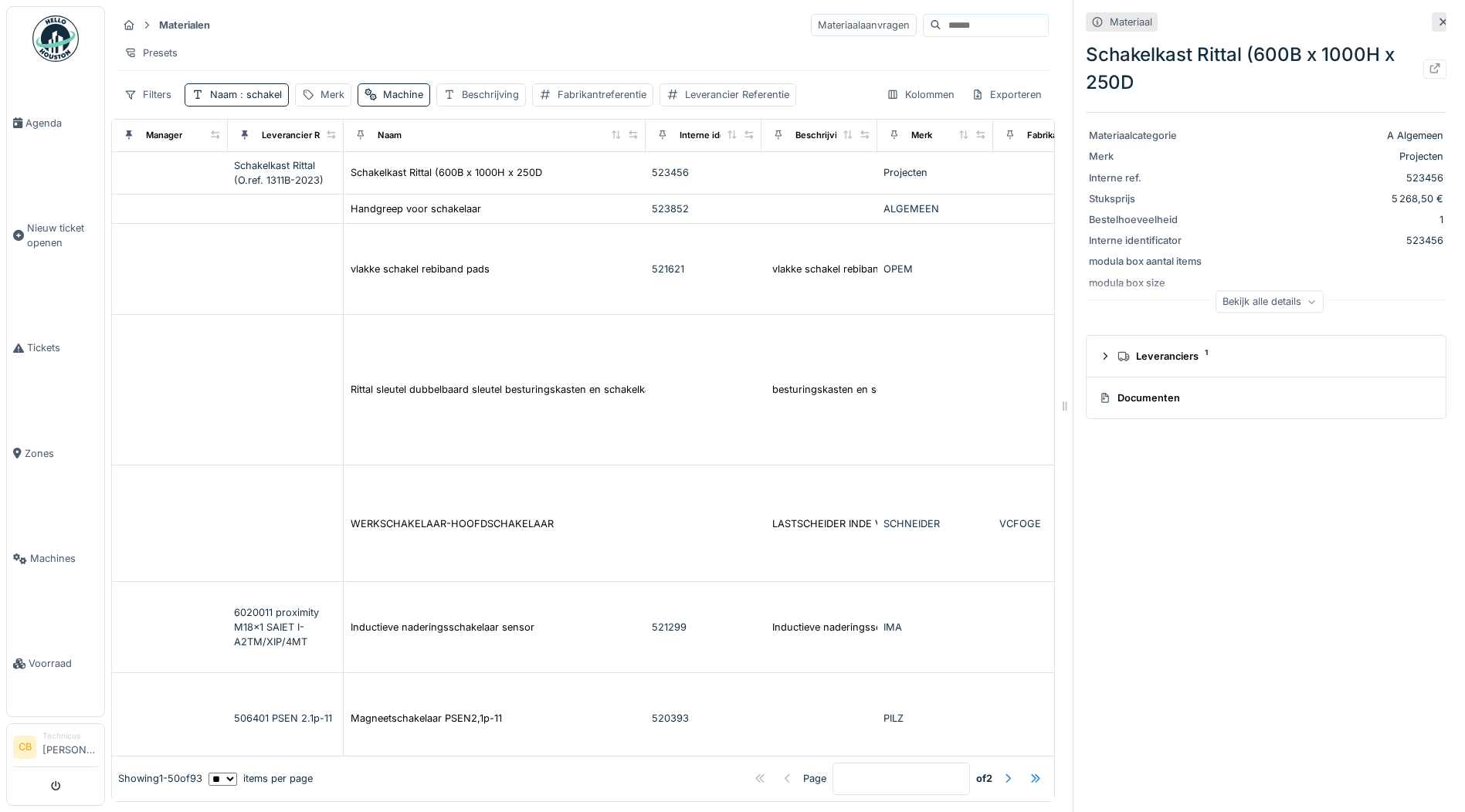
click at [1437, 20] on icon at bounding box center [1443, 21] width 12 height 10
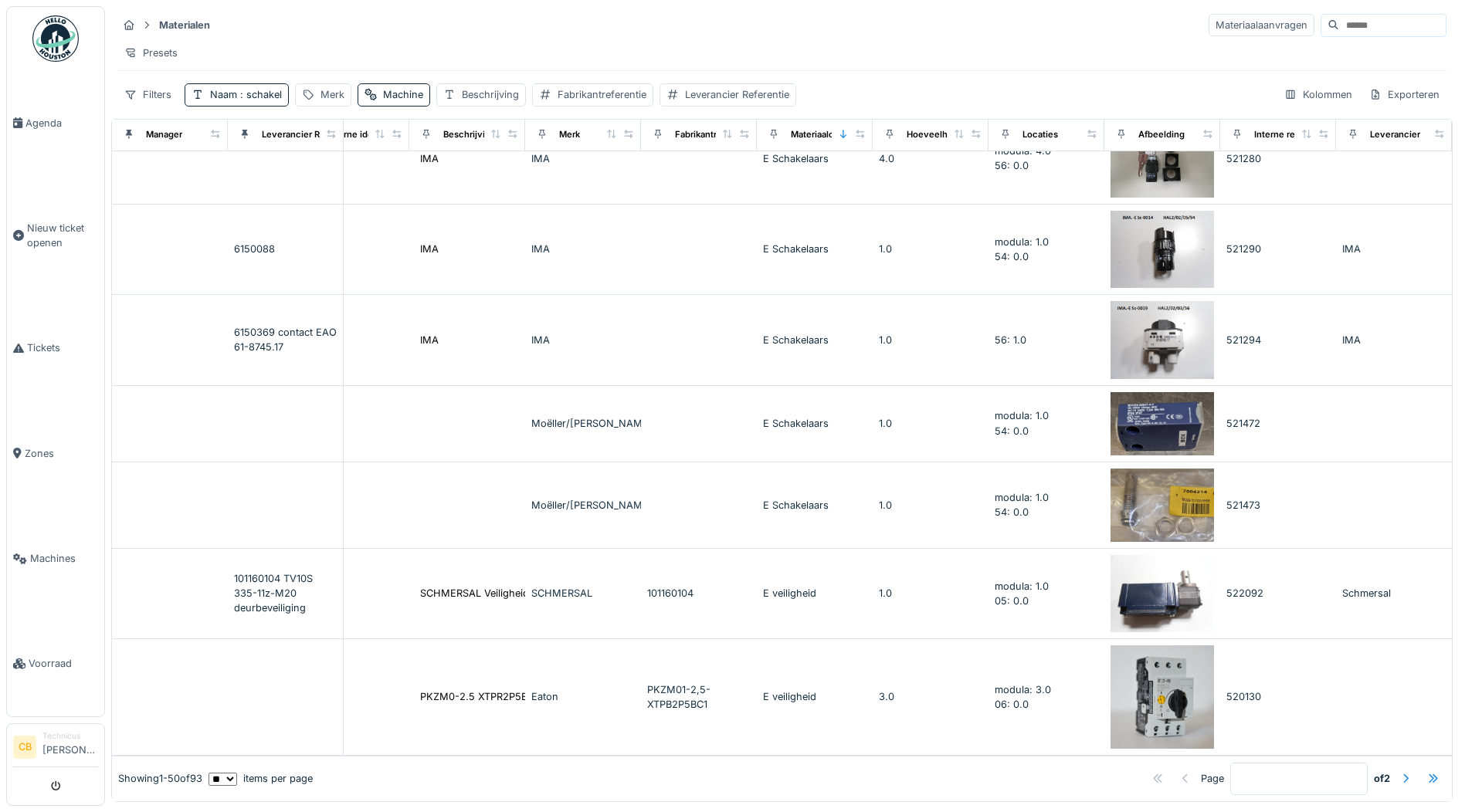
scroll to position [3985, 387]
click at [1399, 771] on div at bounding box center [1404, 778] width 12 height 15
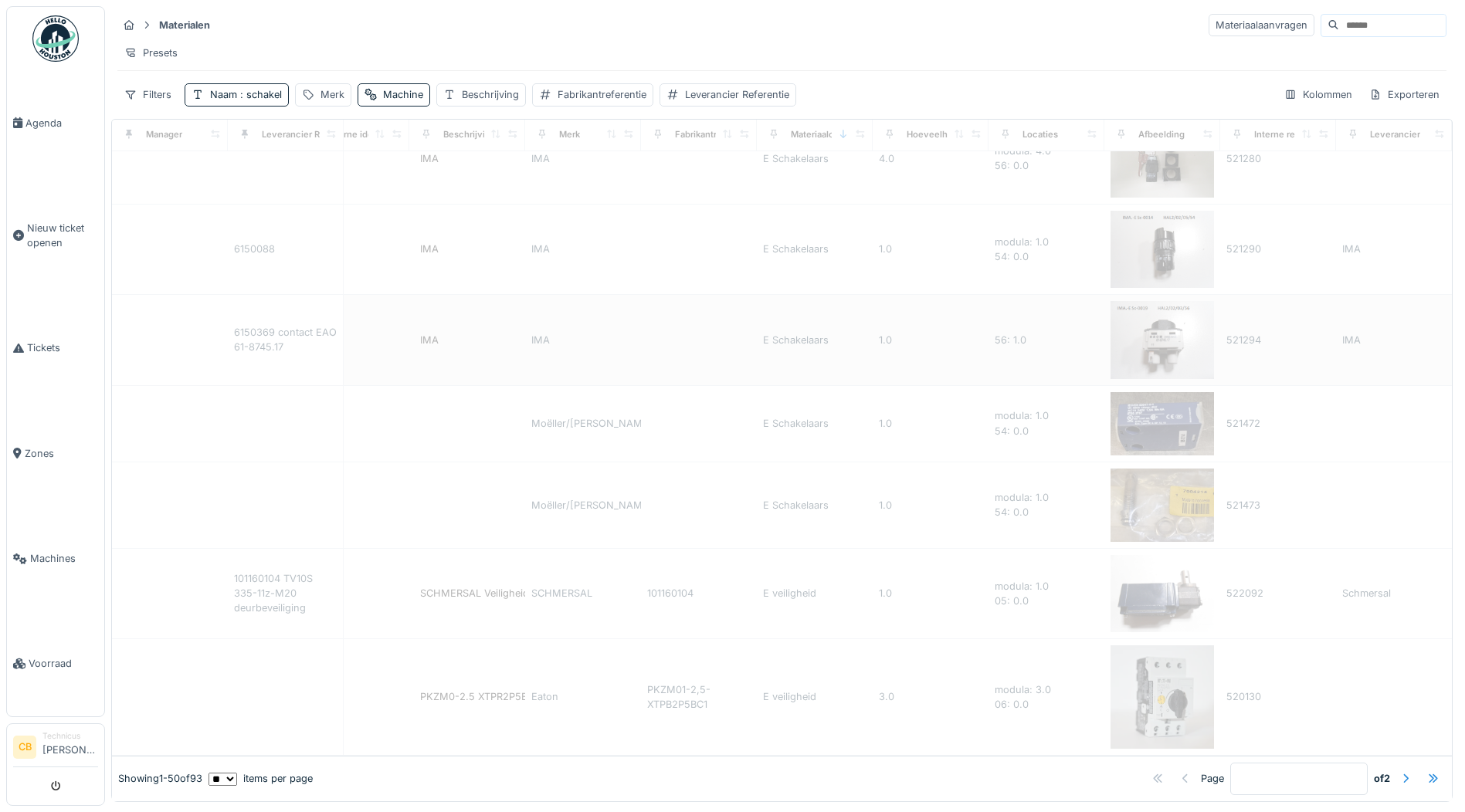
type input "*"
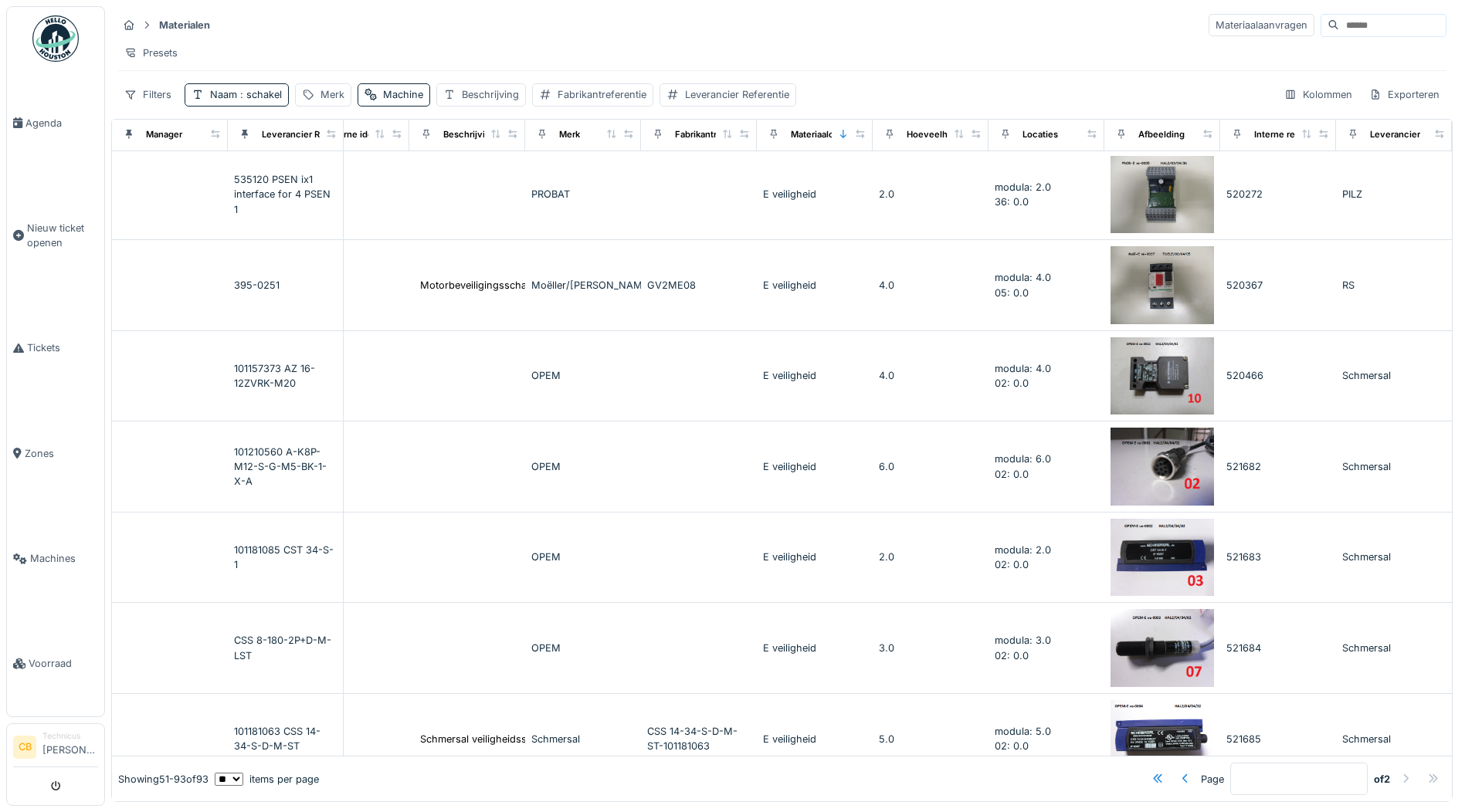
scroll to position [0, 387]
click at [271, 101] on span ": schakel" at bounding box center [259, 94] width 45 height 11
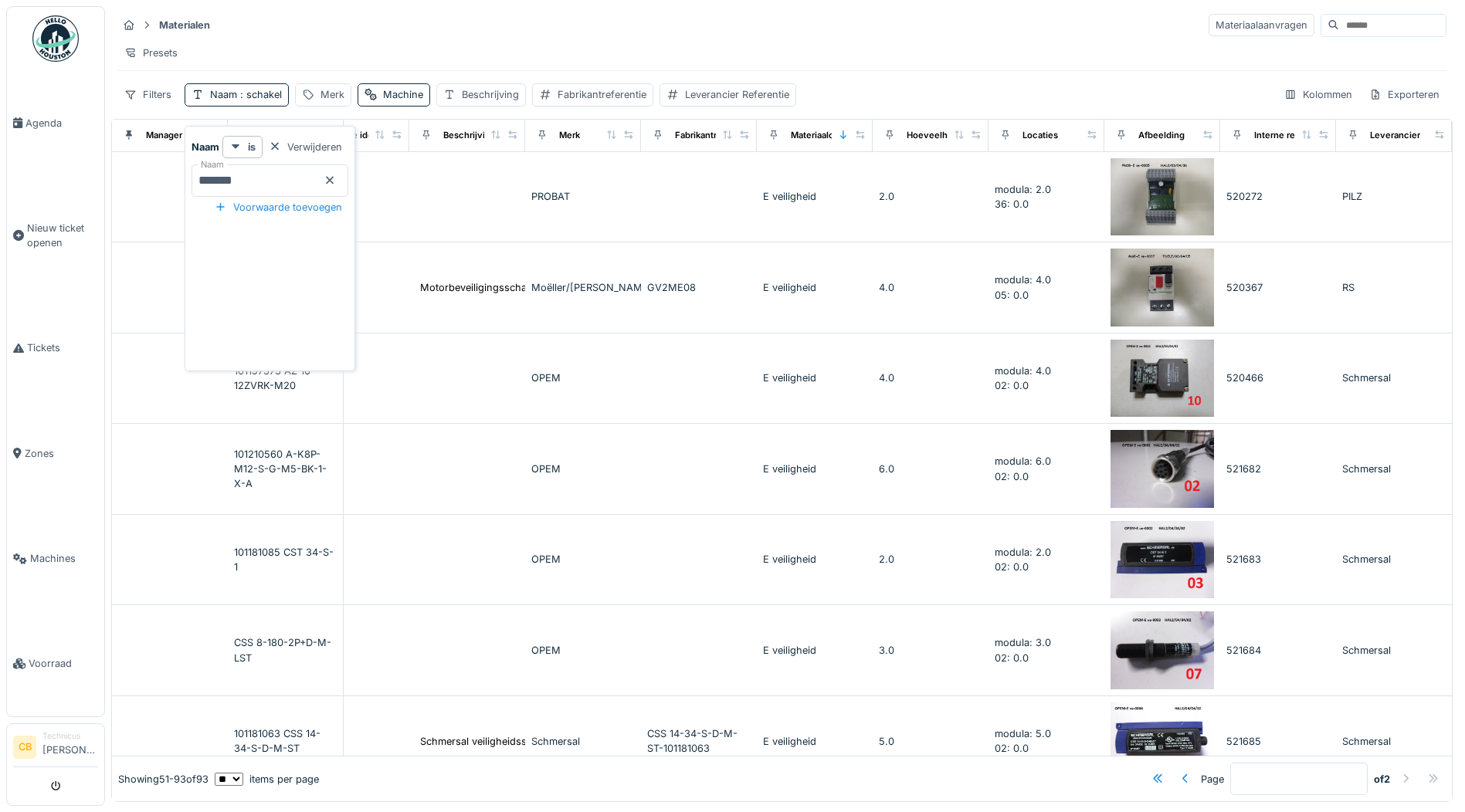
click at [256, 177] on input "*******" at bounding box center [270, 180] width 157 height 33
type input "*"
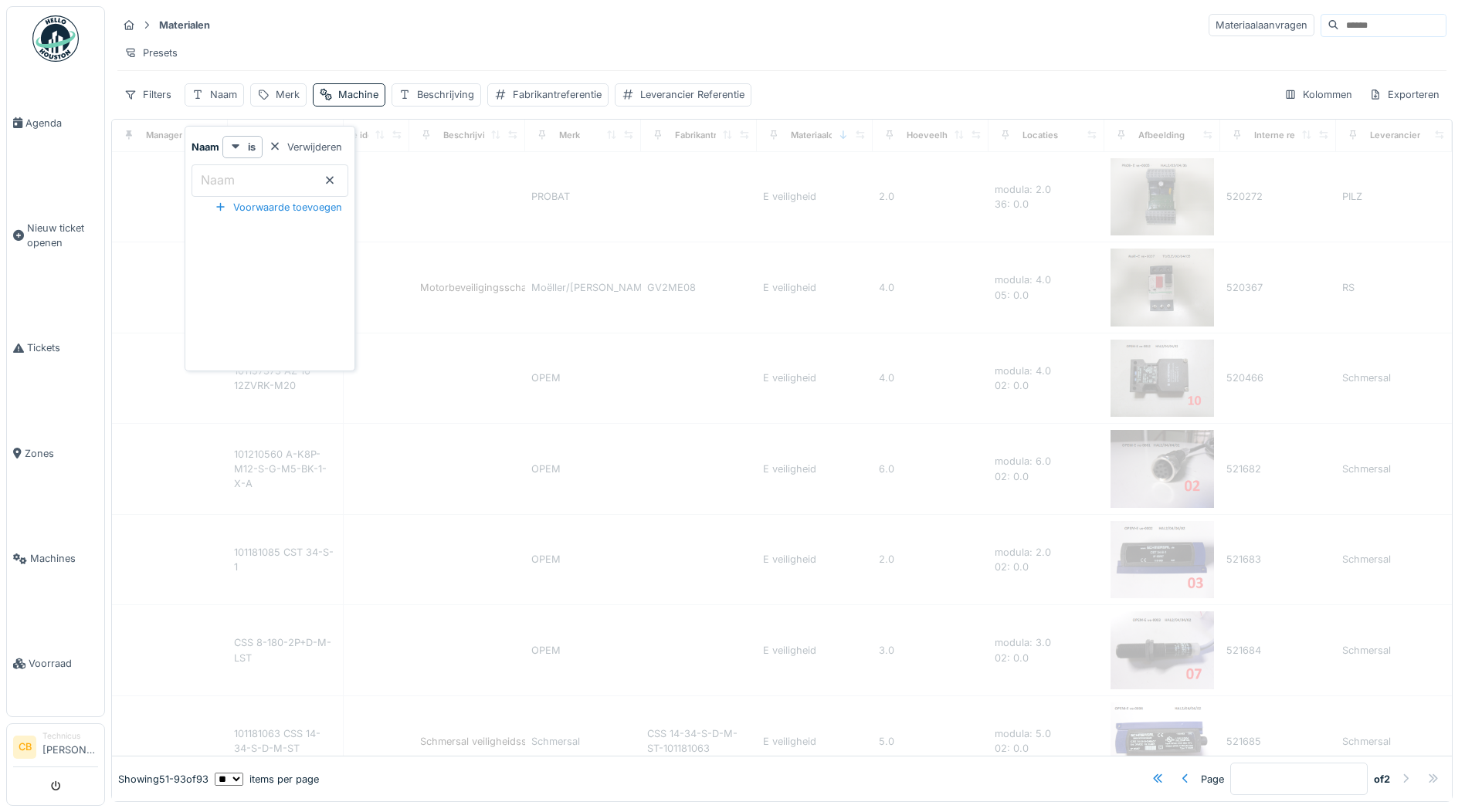
type input "*"
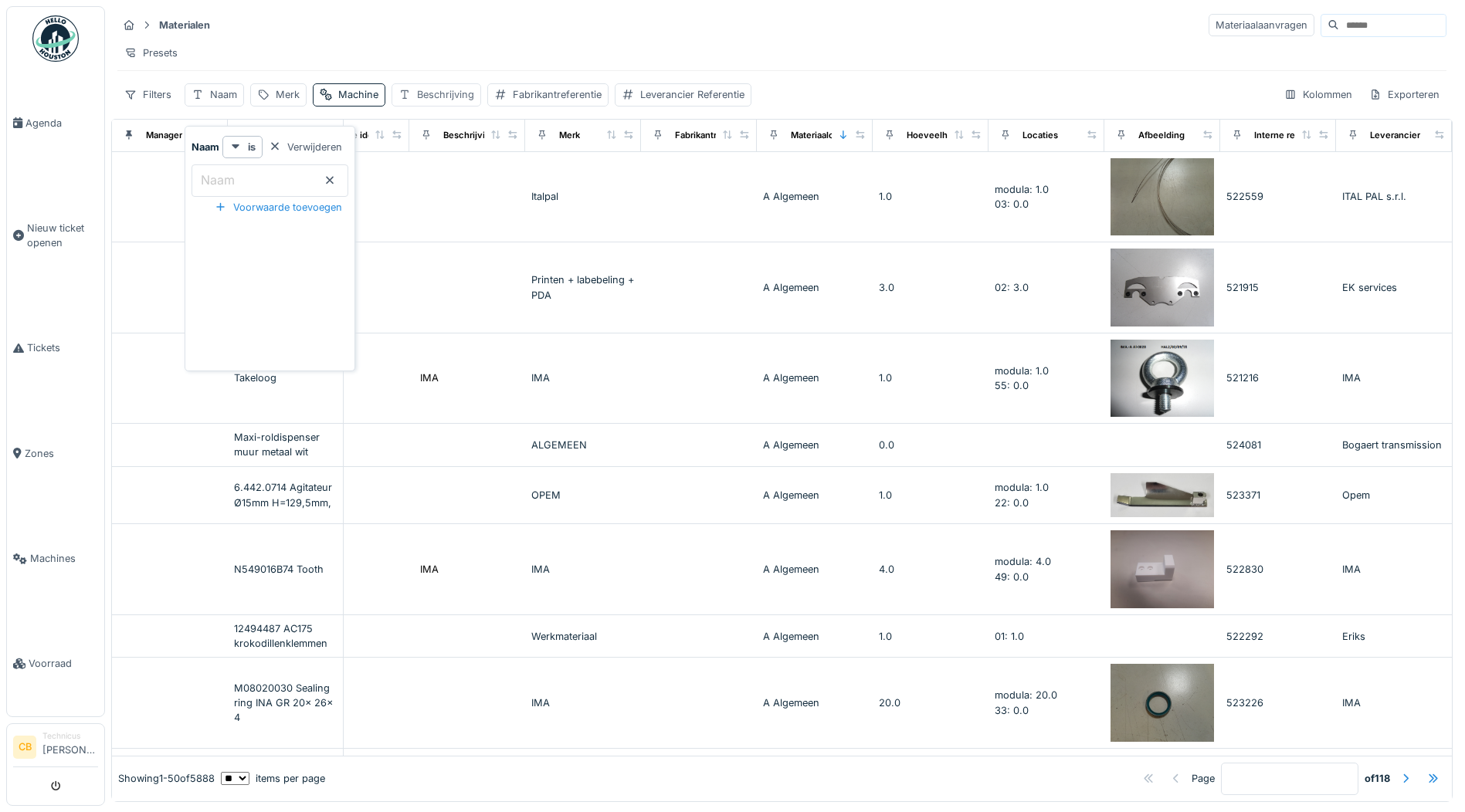
click at [451, 102] on div "Beschrijving" at bounding box center [445, 95] width 57 height 15
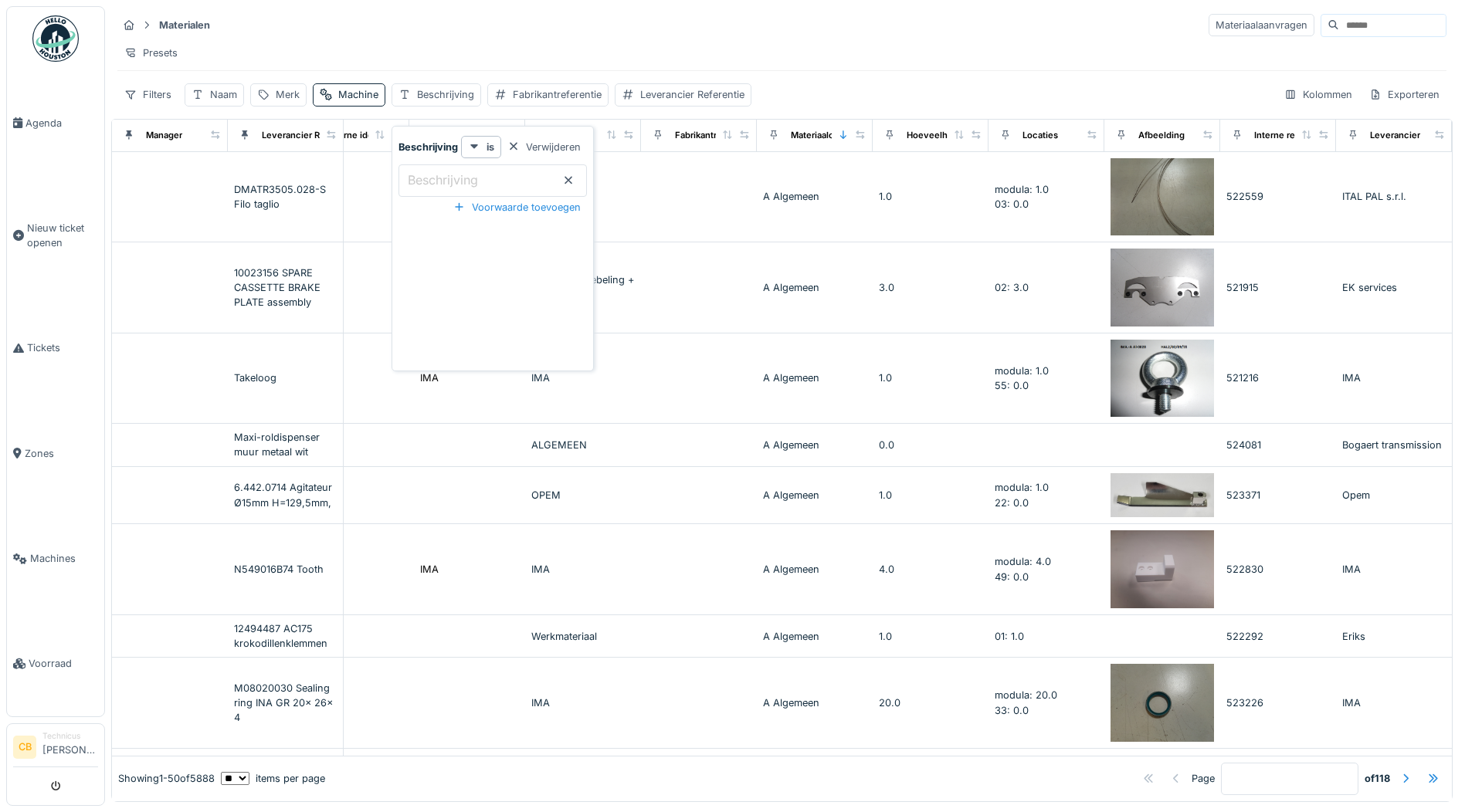
click at [441, 185] on label "Beschrijving" at bounding box center [443, 180] width 76 height 19
click at [441, 185] on input "Beschrijving" at bounding box center [492, 180] width 188 height 33
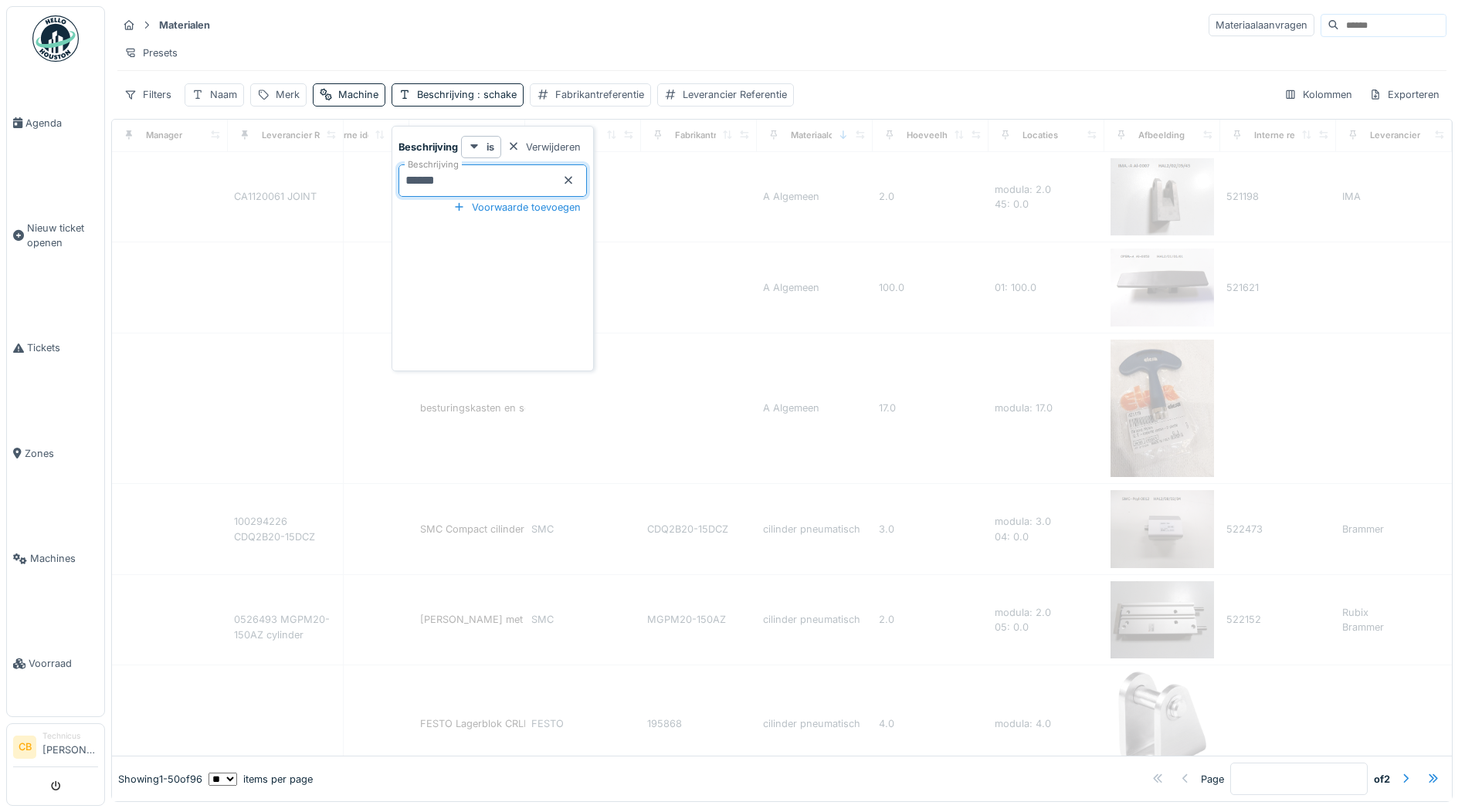
type input "*******"
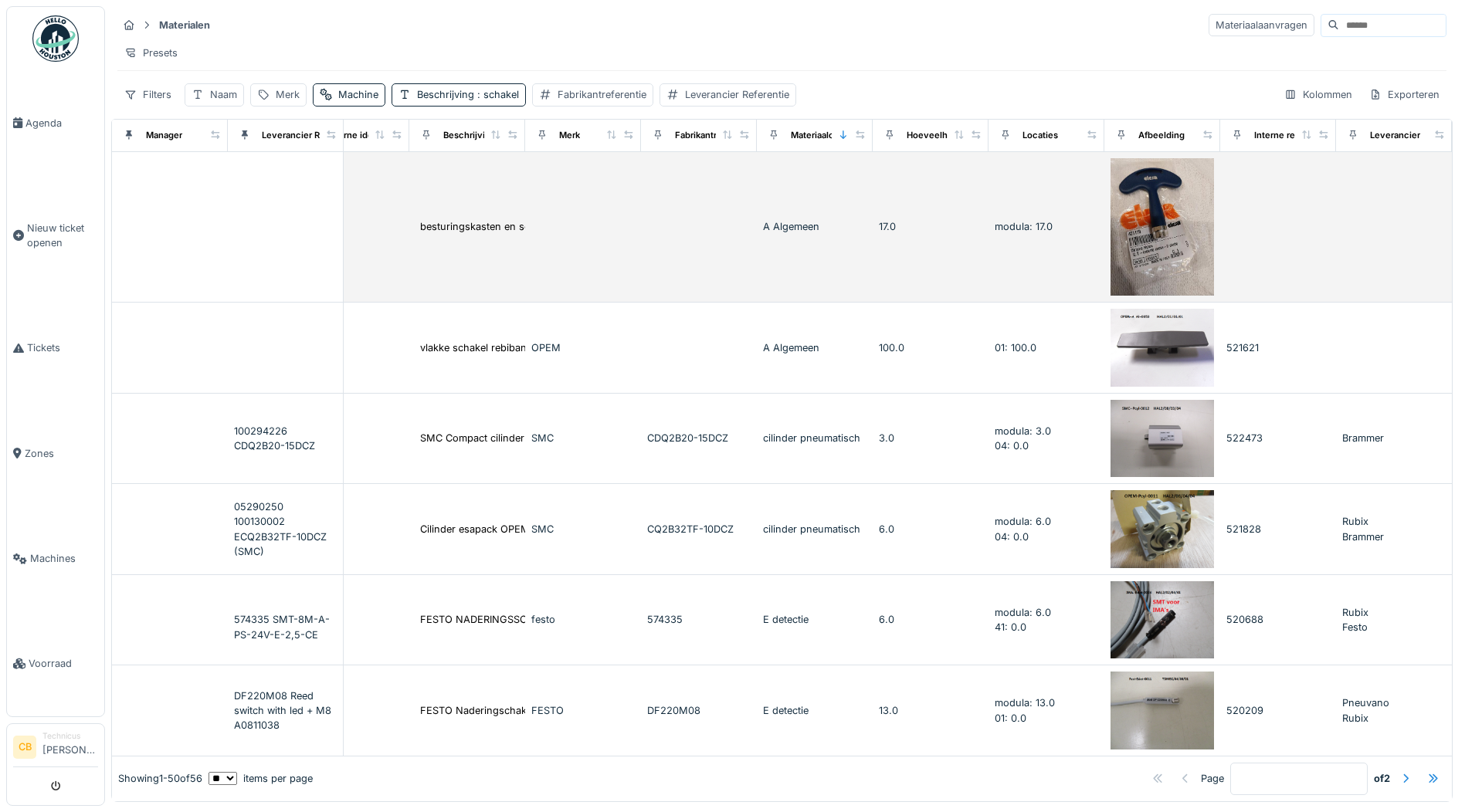
click at [222, 232] on td at bounding box center [170, 227] width 116 height 151
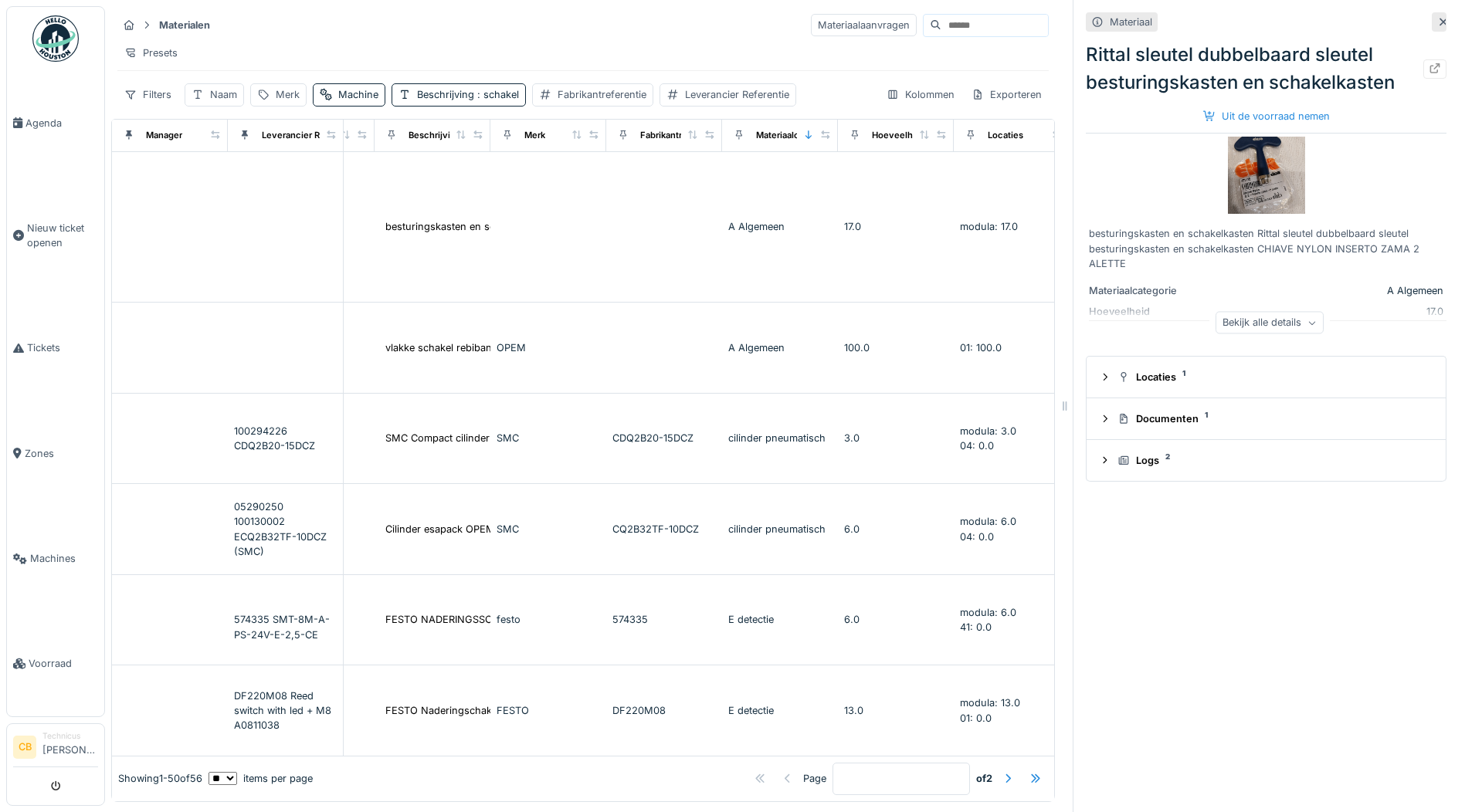
click at [1437, 19] on icon at bounding box center [1443, 21] width 12 height 10
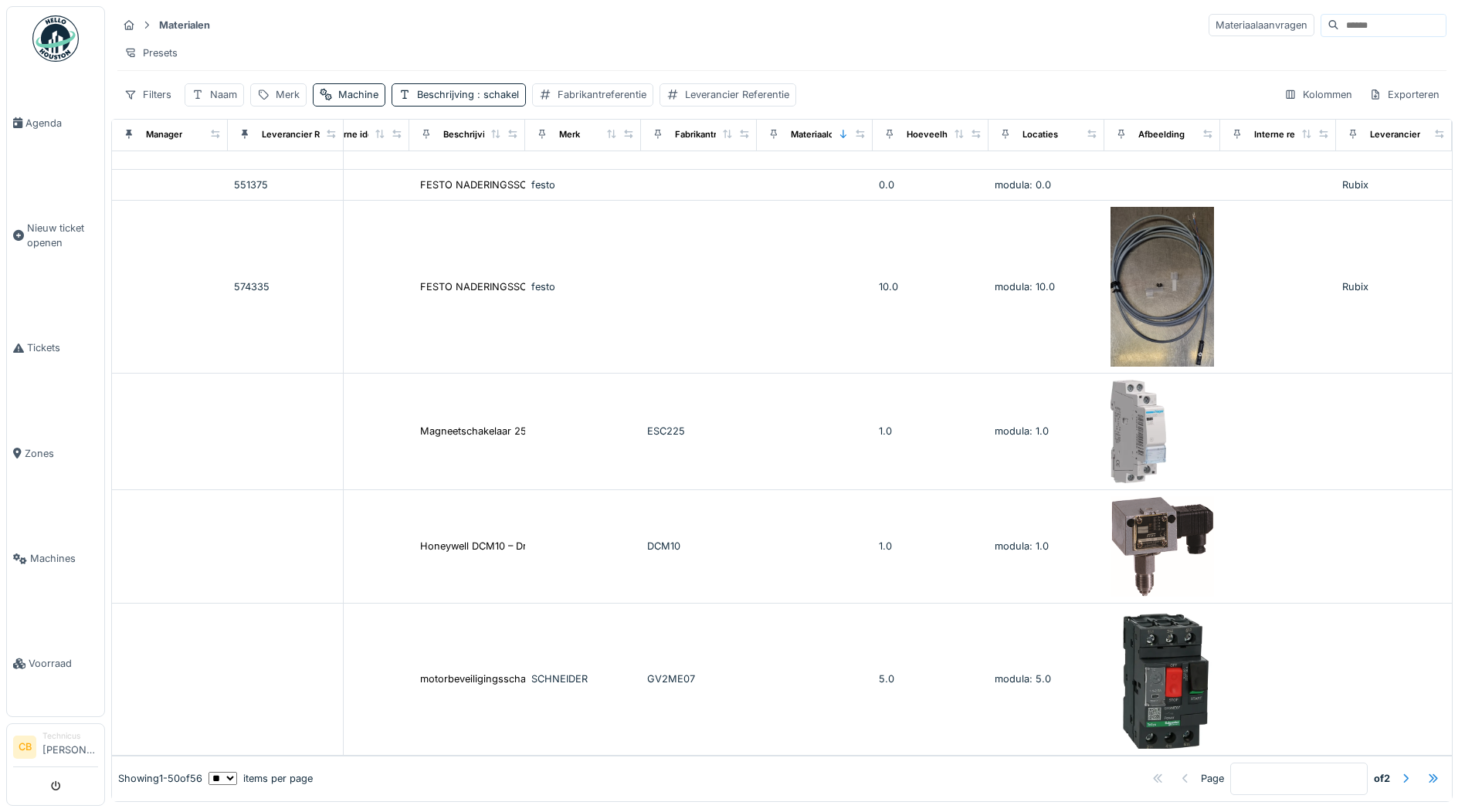
scroll to position [4660, 387]
click at [1399, 771] on div at bounding box center [1404, 778] width 12 height 15
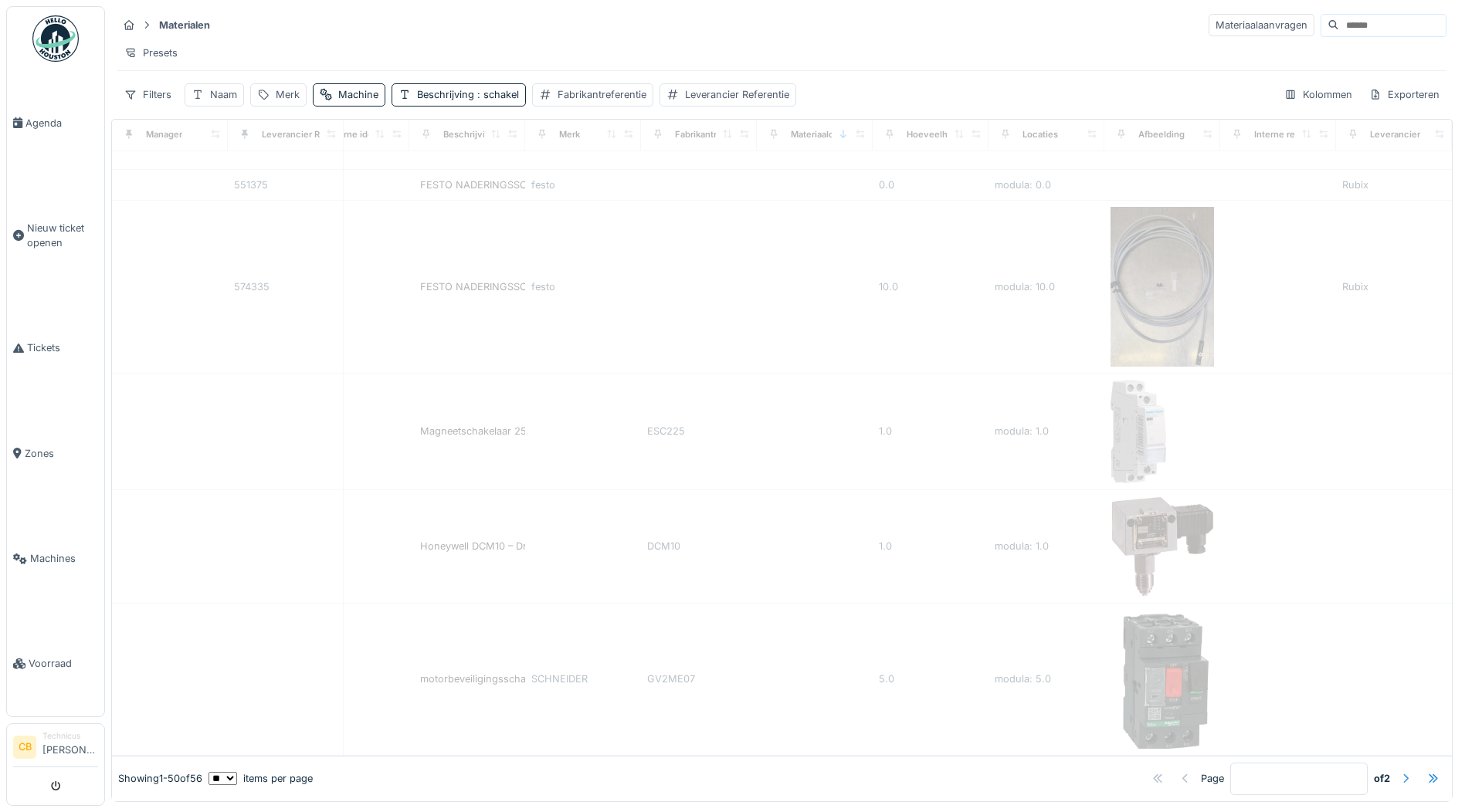
type input "*"
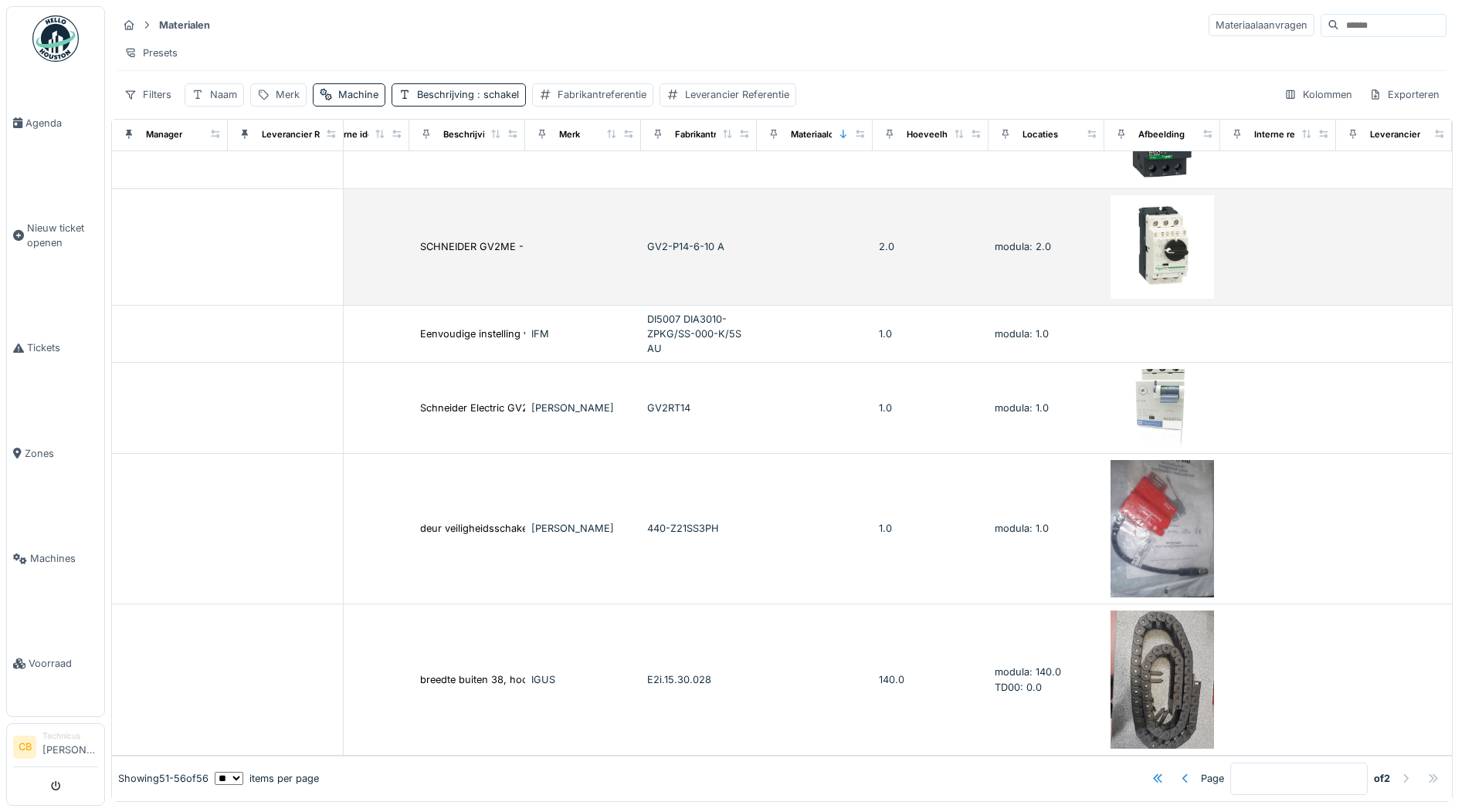
scroll to position [0, 0]
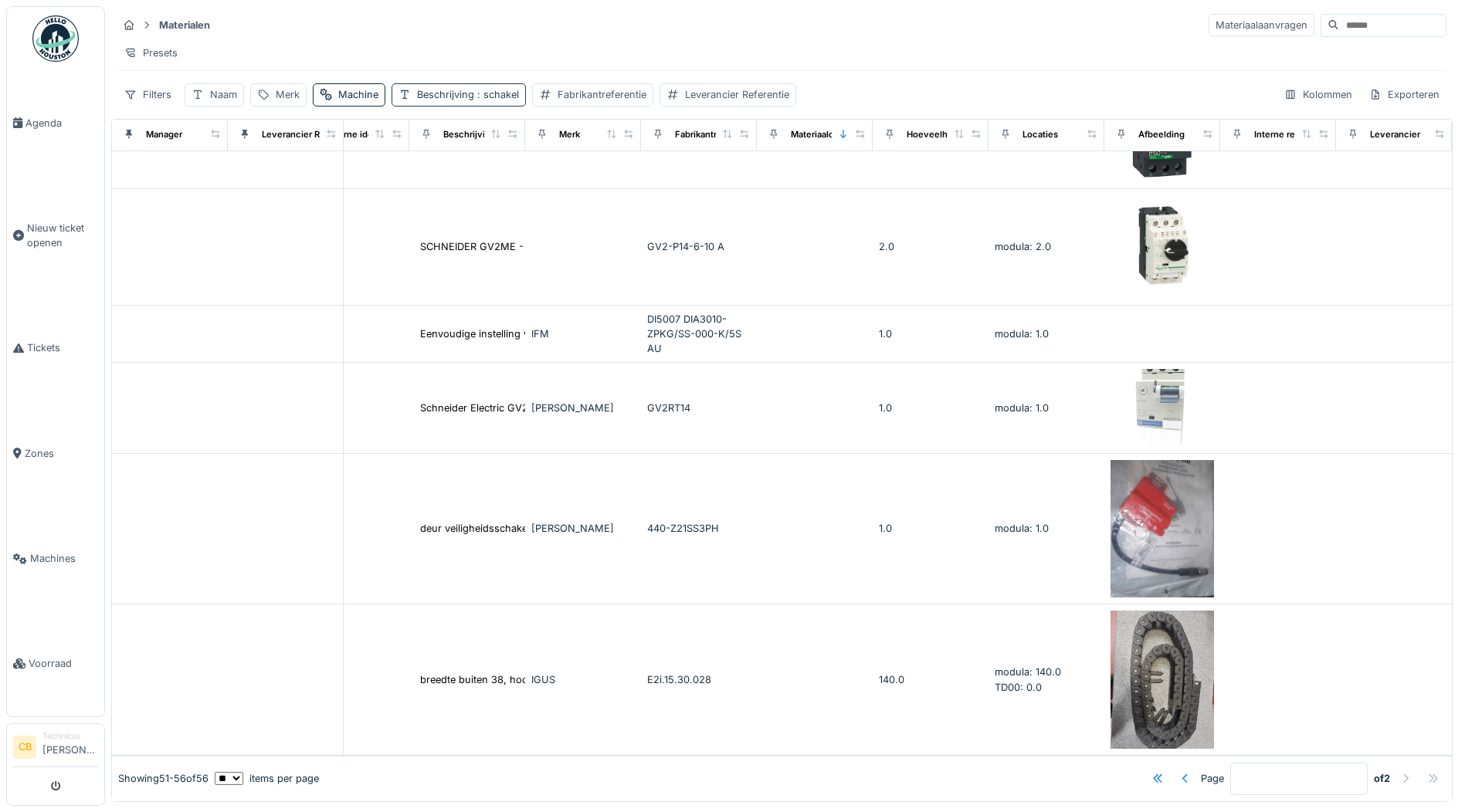
click at [500, 101] on span ": schakel" at bounding box center [496, 94] width 45 height 11
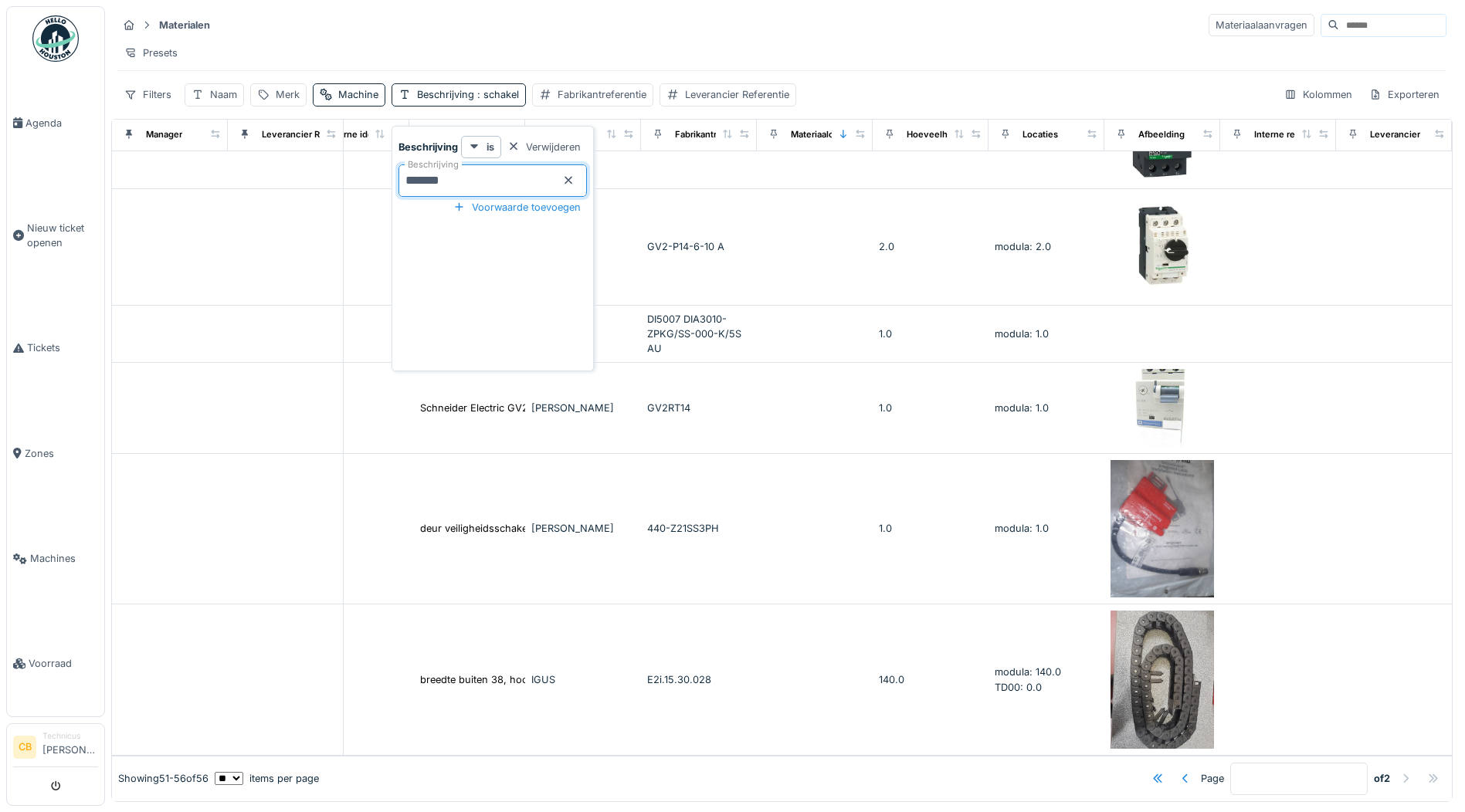
click at [480, 179] on input "*******" at bounding box center [492, 180] width 188 height 33
type input "*"
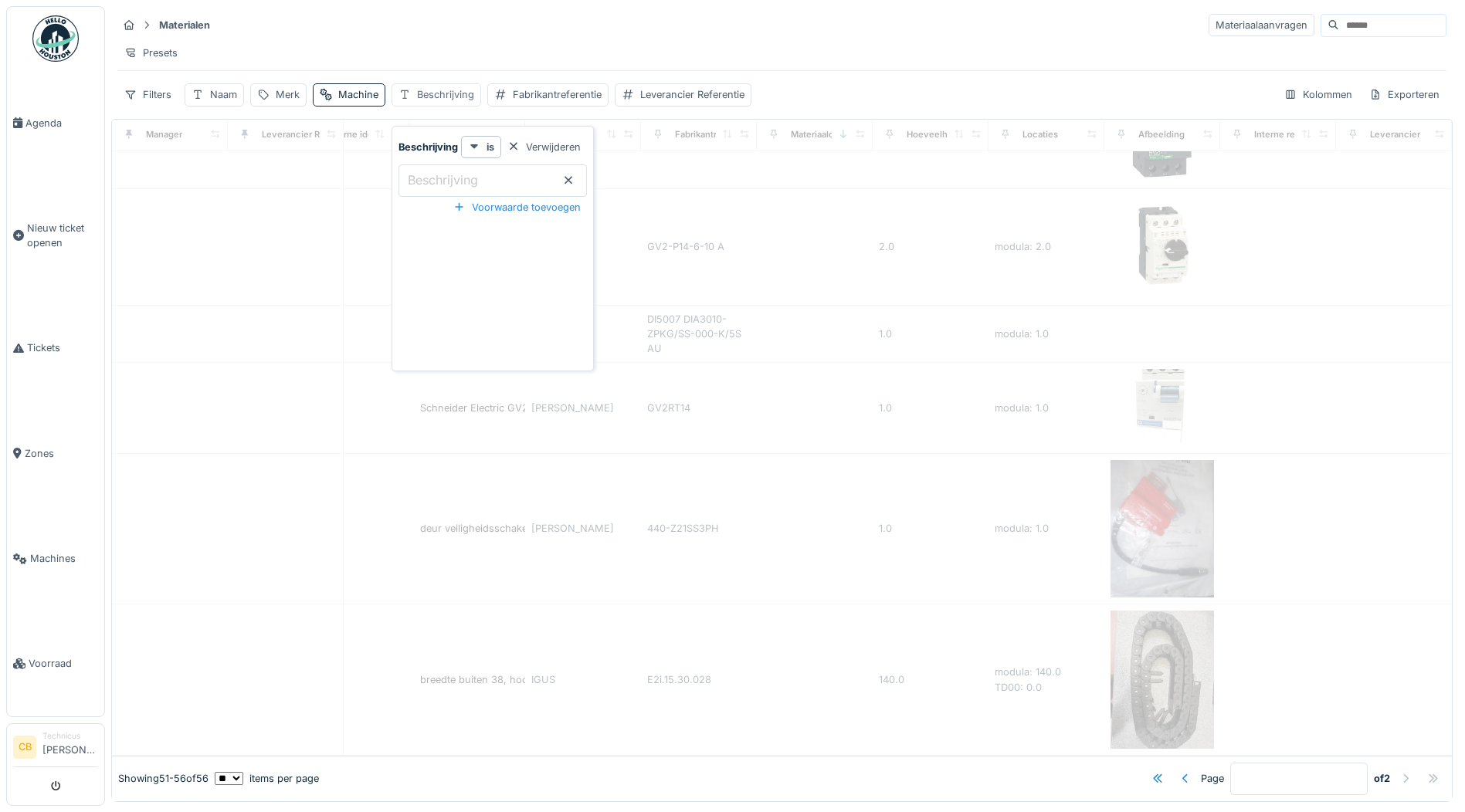
type input "*"
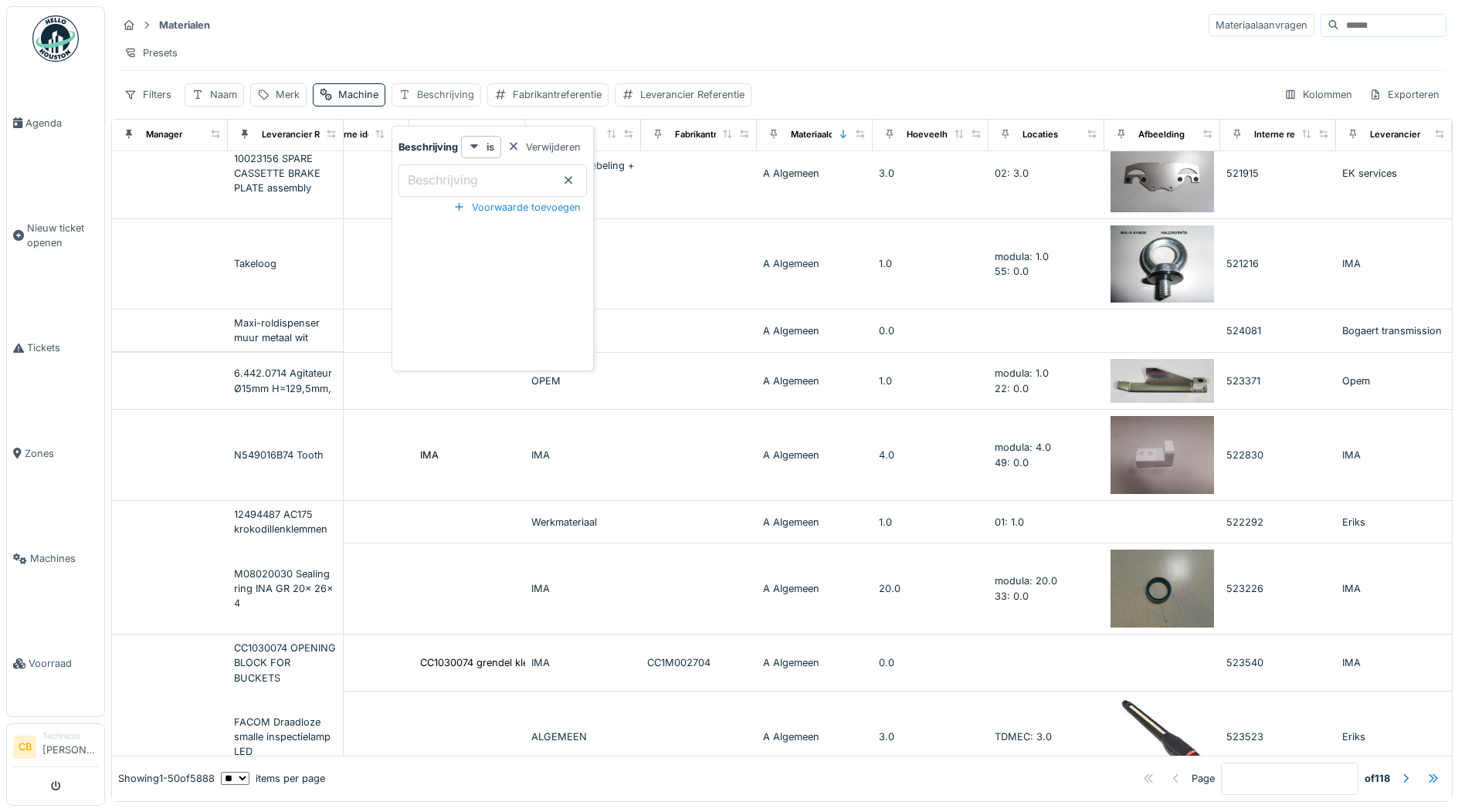
click at [447, 102] on div "Beschrijving" at bounding box center [445, 95] width 57 height 15
click at [446, 102] on div "Beschrijving" at bounding box center [445, 95] width 57 height 15
click at [428, 181] on label "Beschrijving" at bounding box center [443, 180] width 76 height 19
click at [428, 181] on input "Beschrijving" at bounding box center [492, 180] width 188 height 33
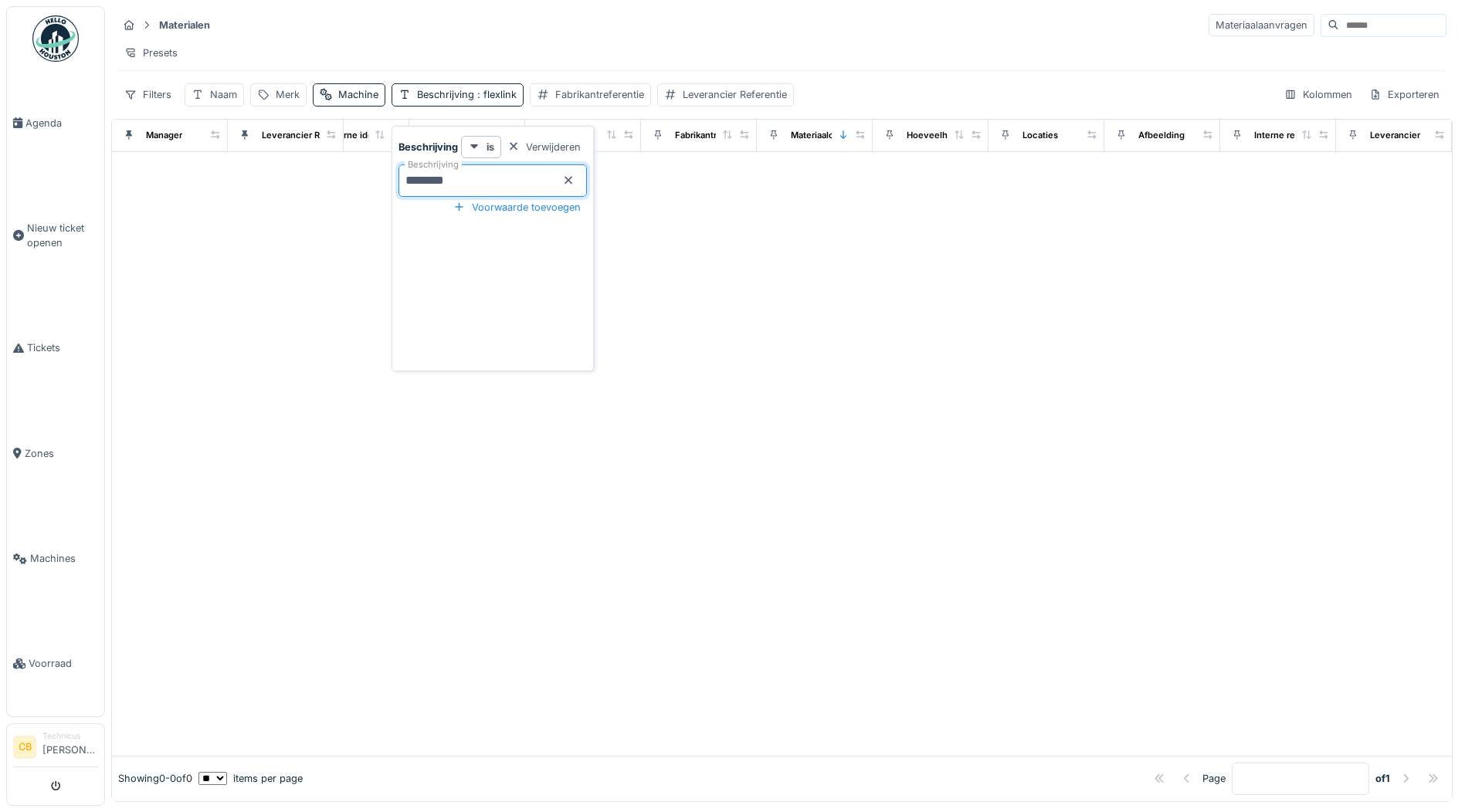
scroll to position [0, 387]
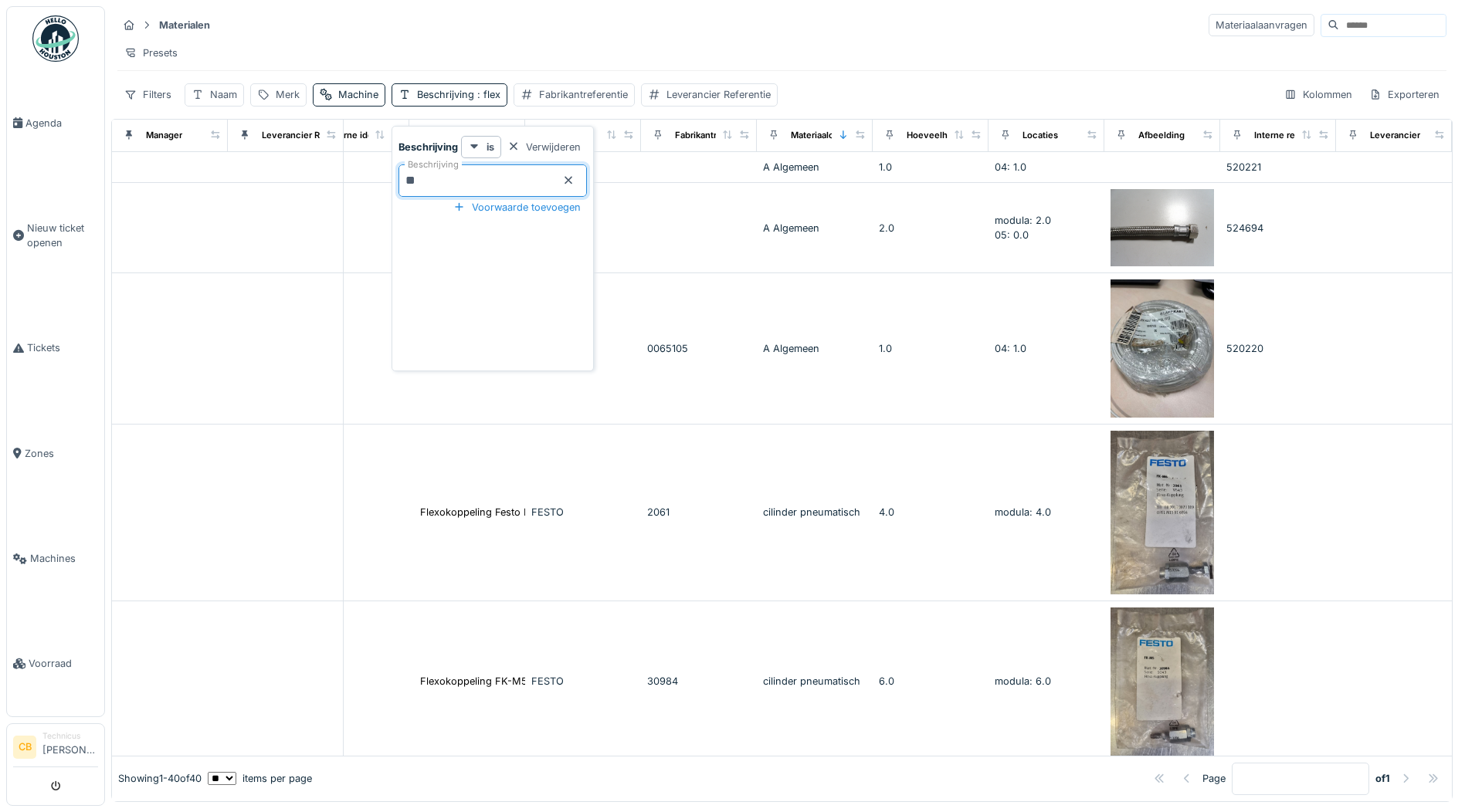
type input "*"
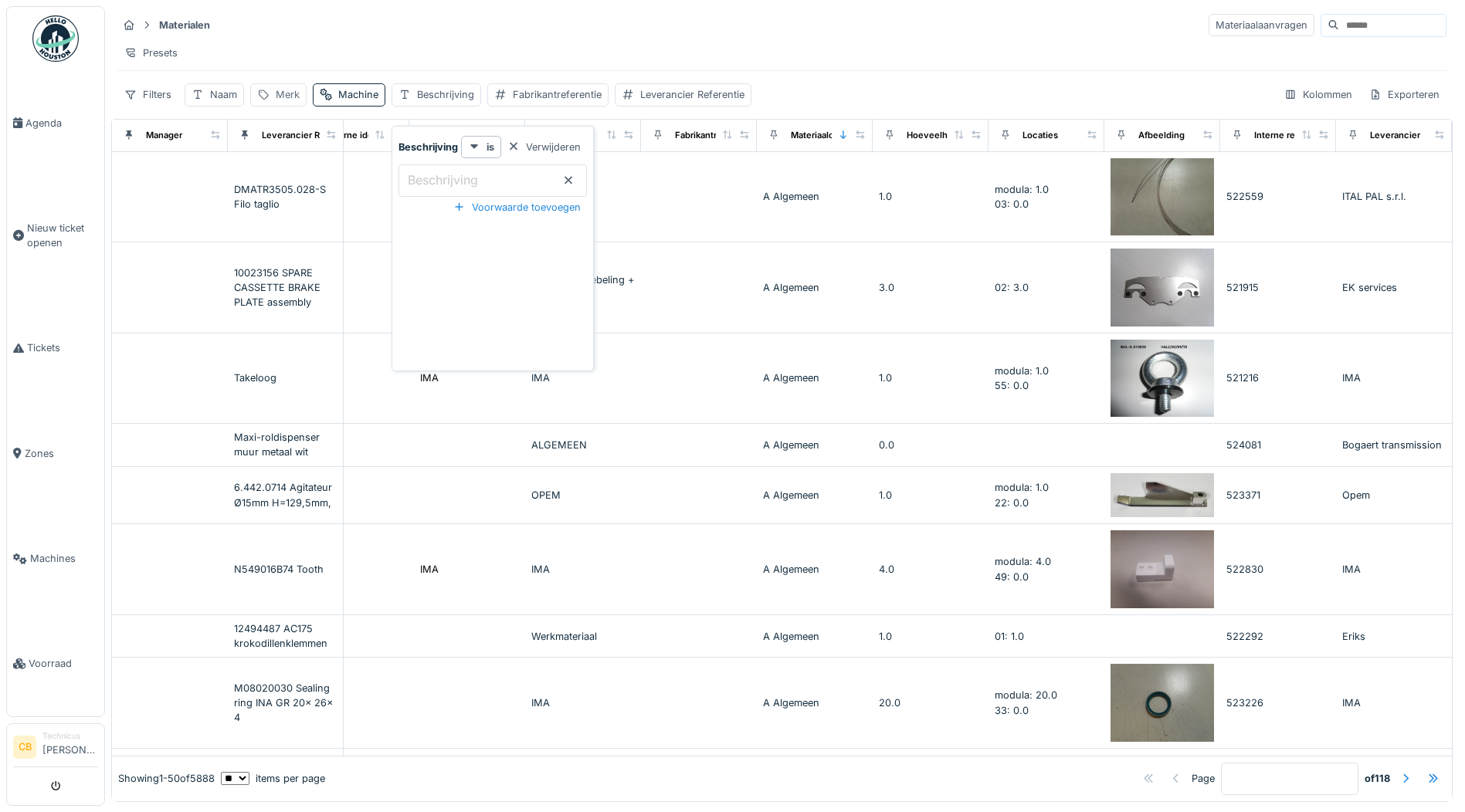
click at [289, 102] on div "Merk" at bounding box center [288, 95] width 24 height 15
click at [298, 183] on label "Merk" at bounding box center [281, 180] width 35 height 19
click at [299, 183] on input "Merk" at bounding box center [334, 180] width 154 height 33
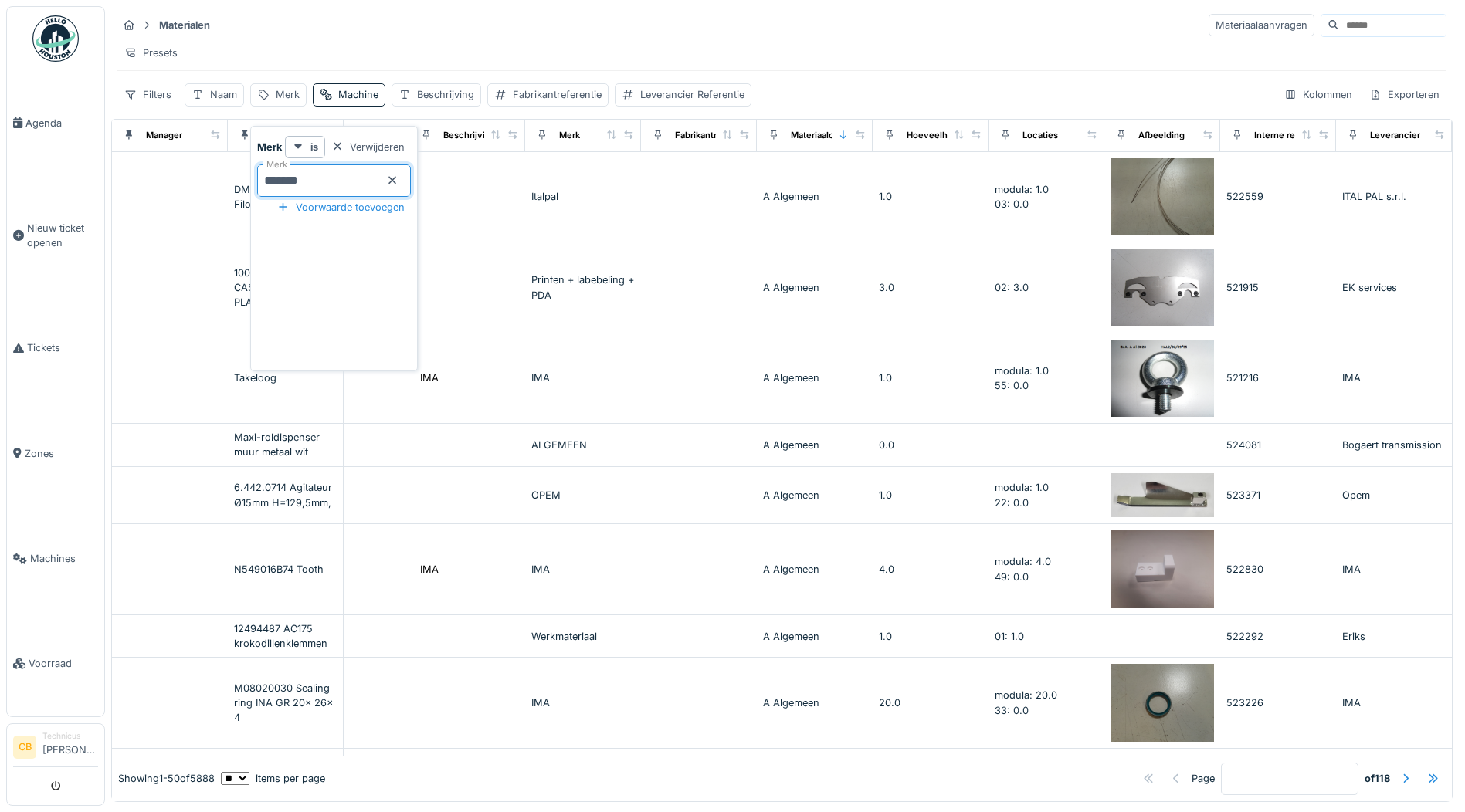
type input "********"
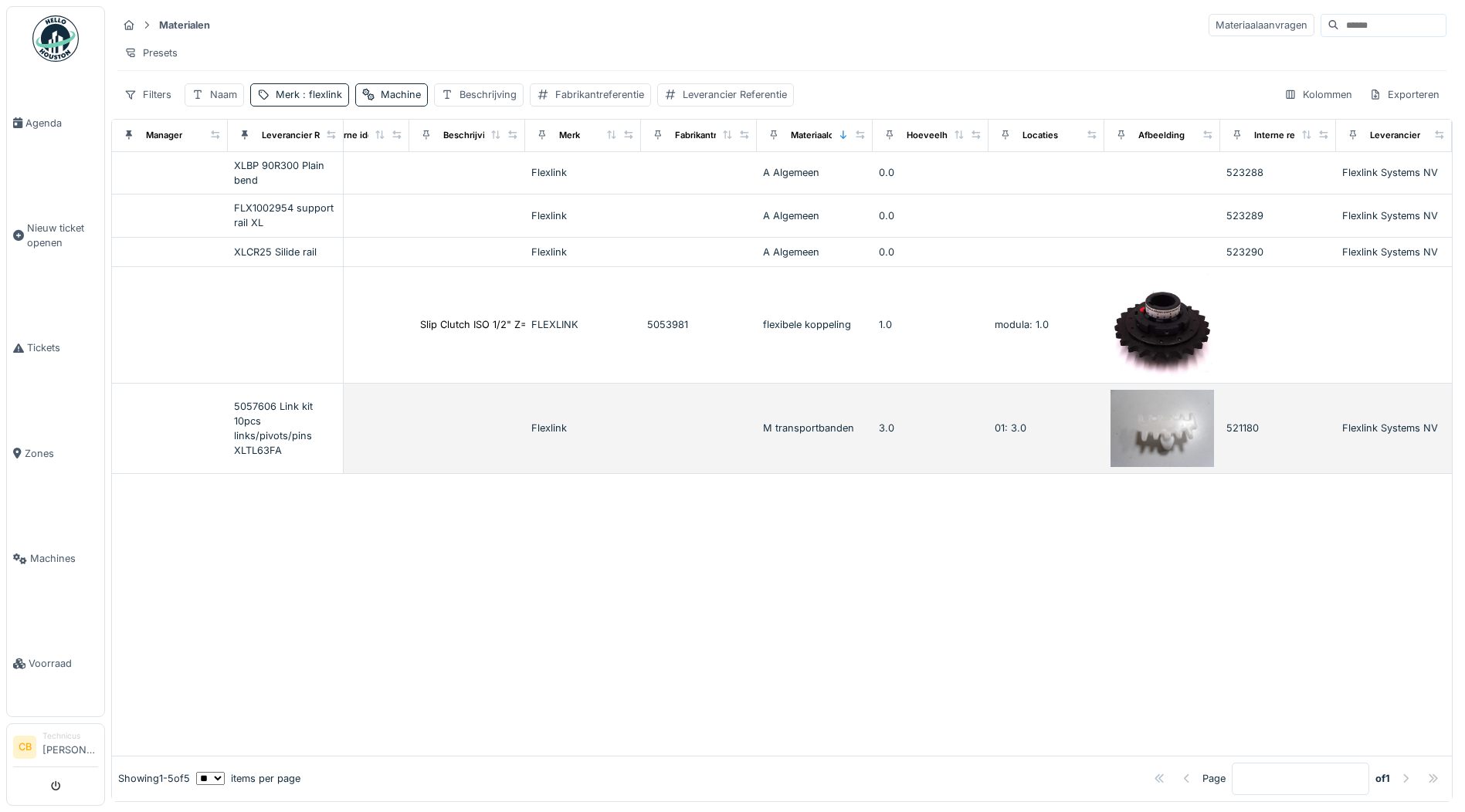
click at [1116, 433] on img at bounding box center [1162, 429] width 104 height 78
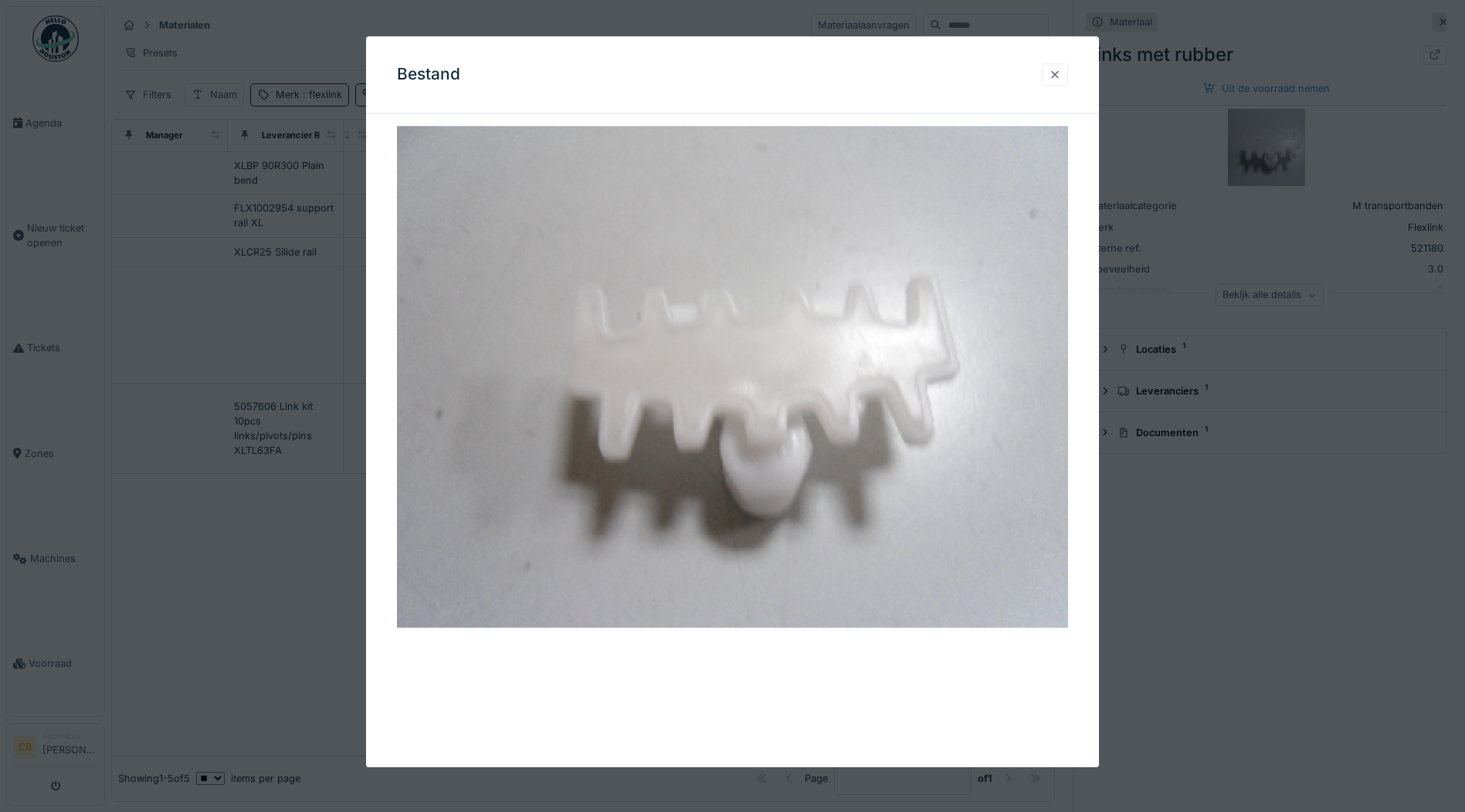
click at [1057, 70] on div at bounding box center [1054, 75] width 12 height 15
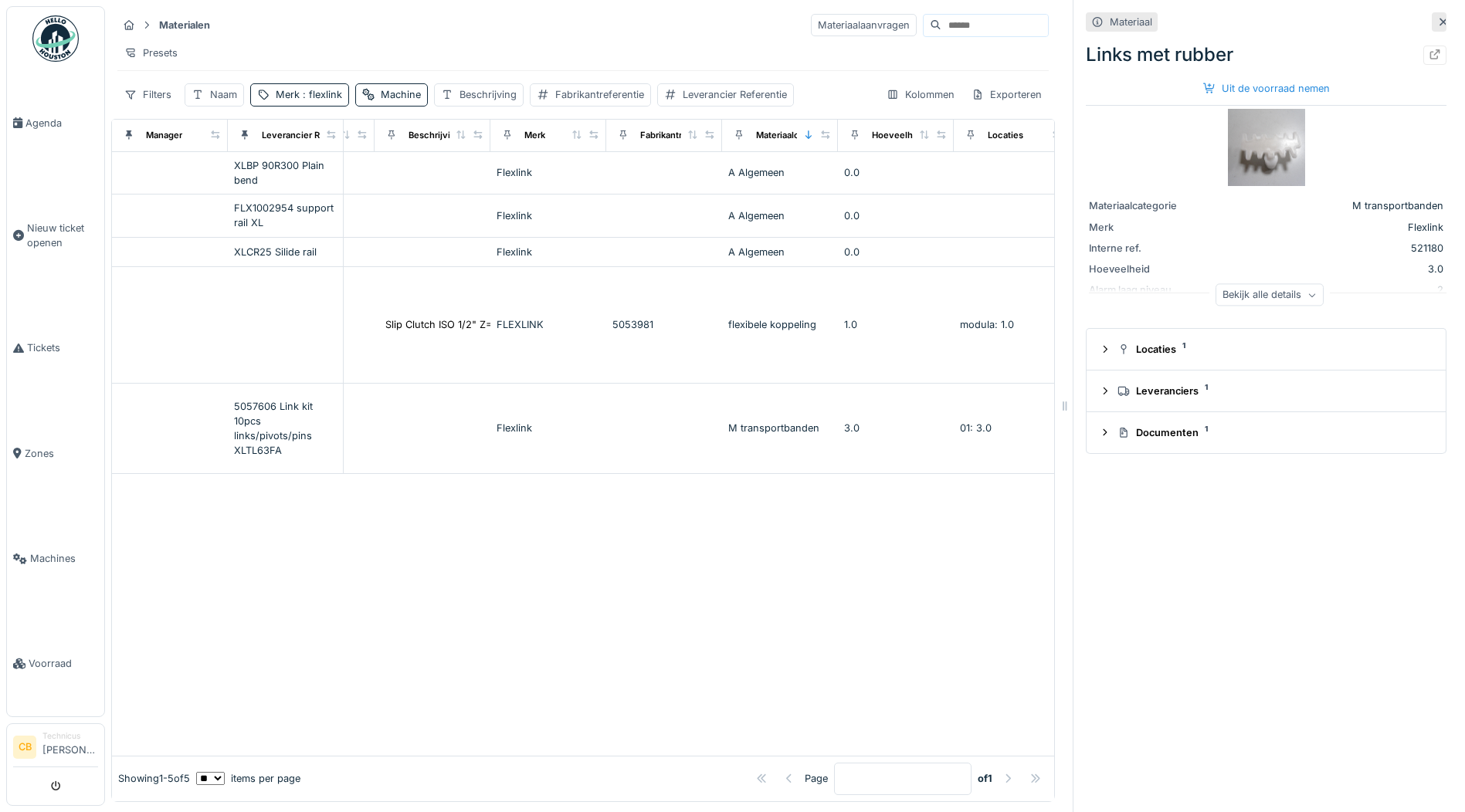
click at [1439, 21] on icon at bounding box center [1443, 21] width 7 height 7
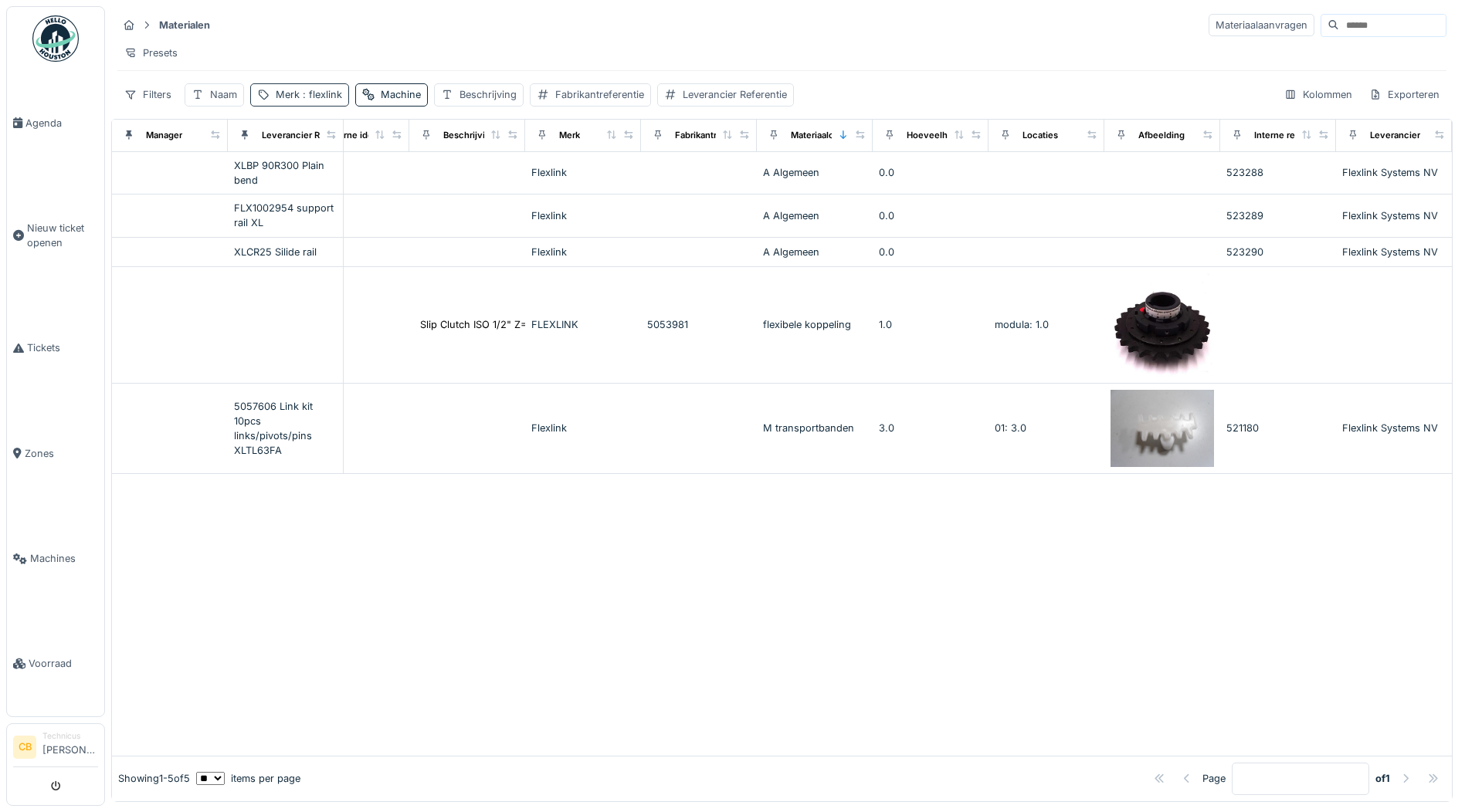
click at [333, 101] on span ": flexlink" at bounding box center [321, 94] width 43 height 11
click at [330, 182] on input "********" at bounding box center [334, 180] width 154 height 33
type input "*"
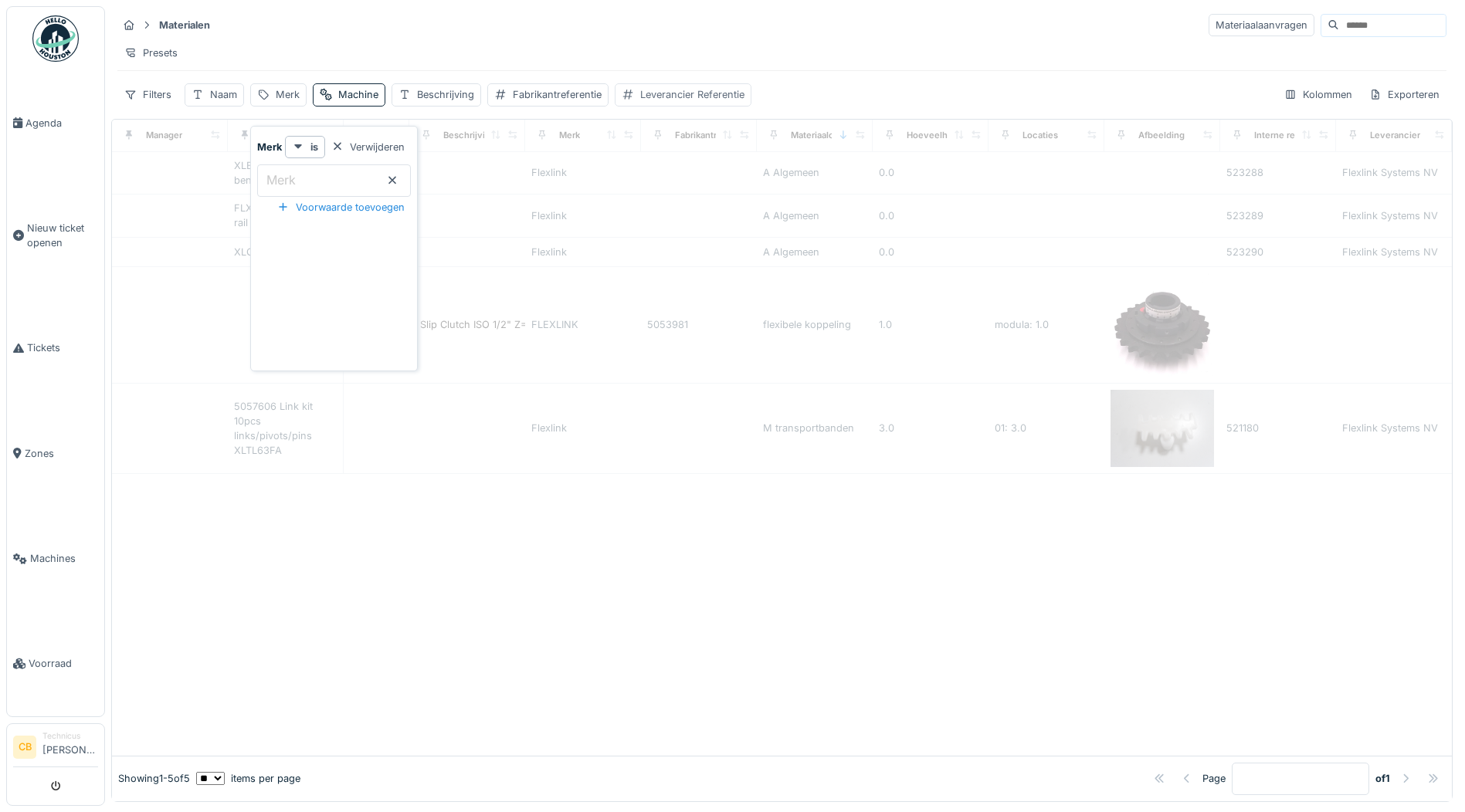
click at [707, 102] on div "Leverancier Referentie" at bounding box center [692, 95] width 104 height 15
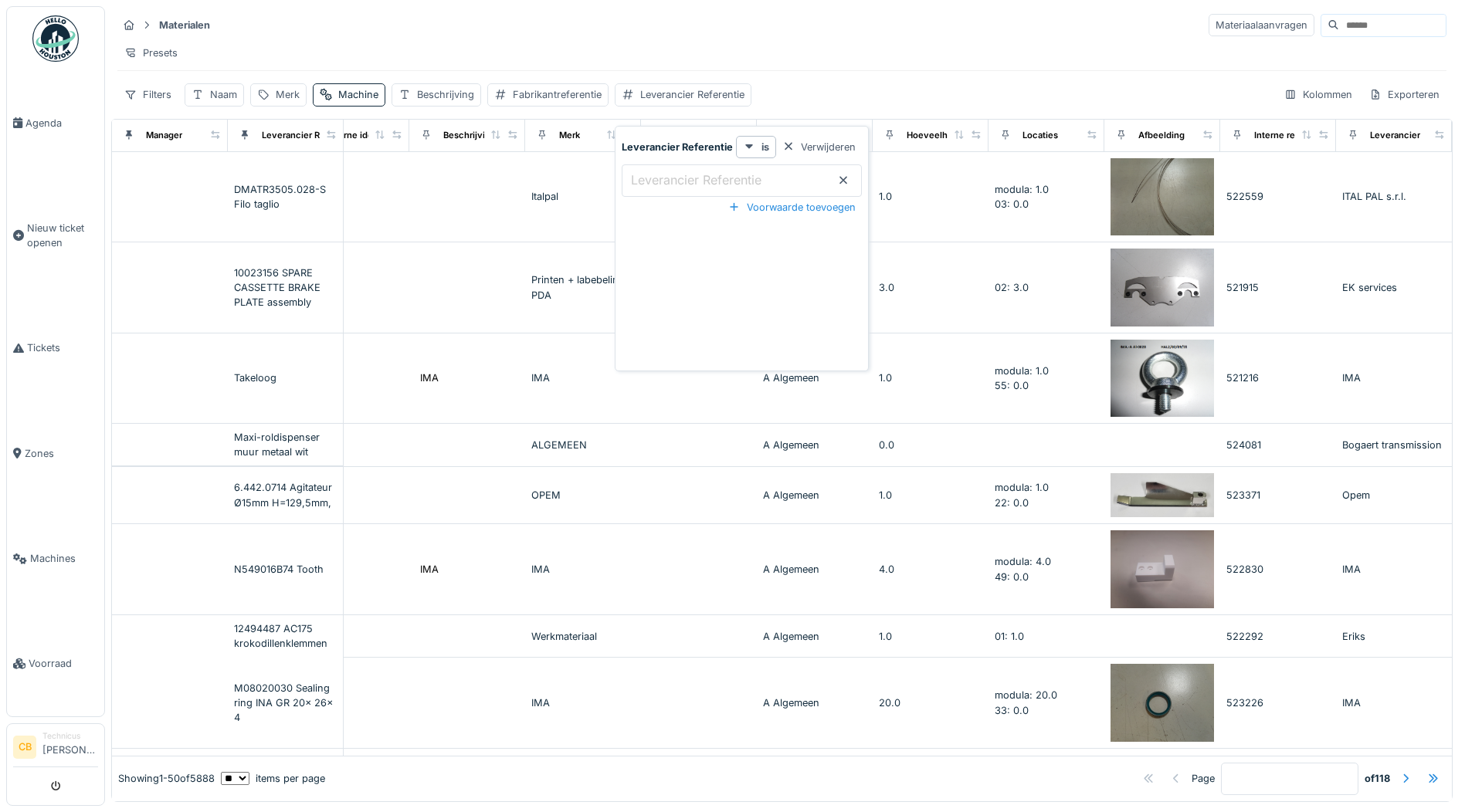
click at [682, 182] on label "Leverancier Referentie" at bounding box center [696, 180] width 137 height 19
click at [682, 182] on Referentie_QwNjU "Leverancier Referentie" at bounding box center [740, 180] width 240 height 33
type Referentie_QwNjU "****"
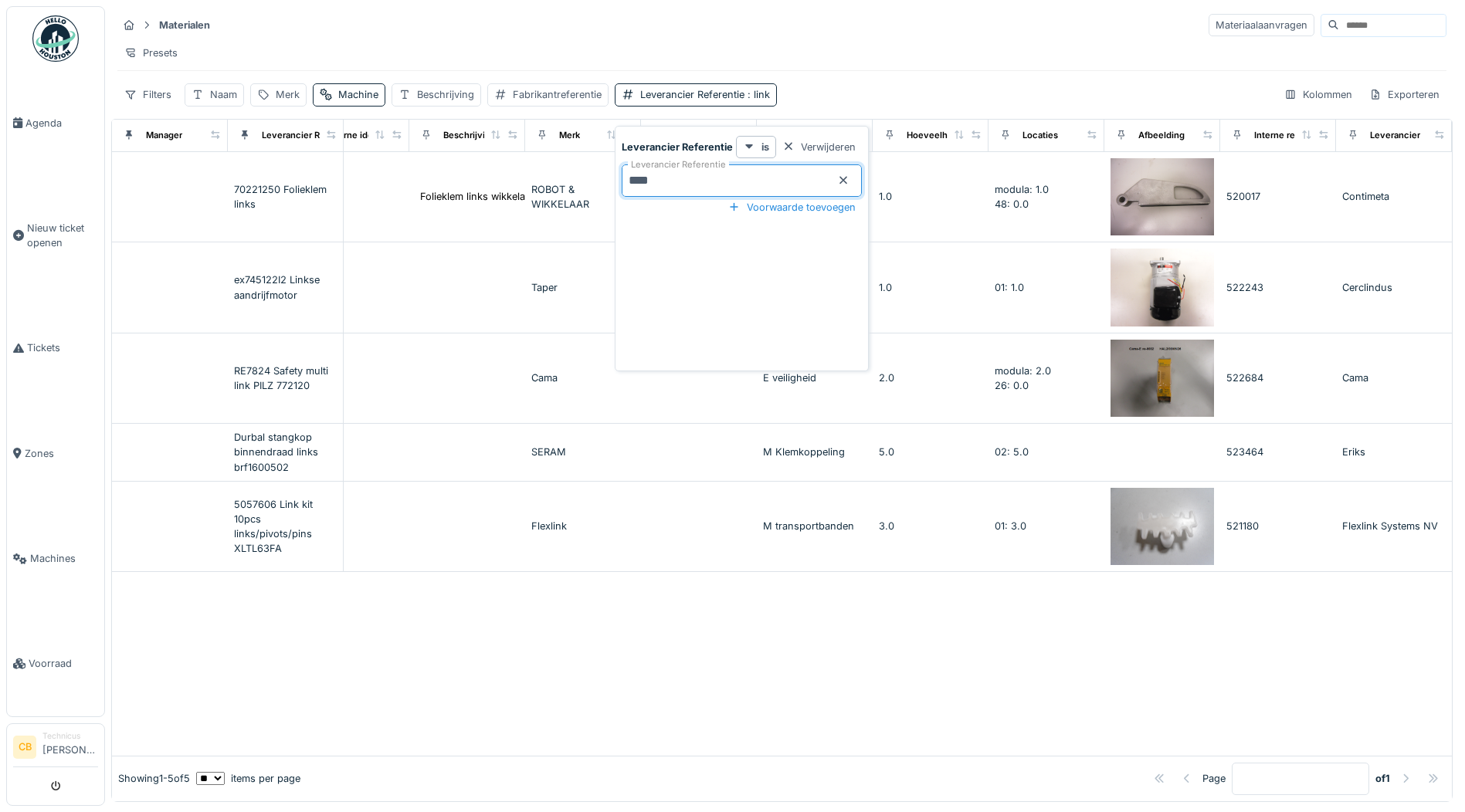
click at [874, 29] on div "Materialen Materiaalaanvragen" at bounding box center [781, 24] width 1329 height 25
click at [757, 101] on span ": link" at bounding box center [756, 94] width 25 height 11
click at [677, 182] on Referentie_cyMjg "****" at bounding box center [740, 180] width 240 height 33
type Referentie_cyMjg "*"
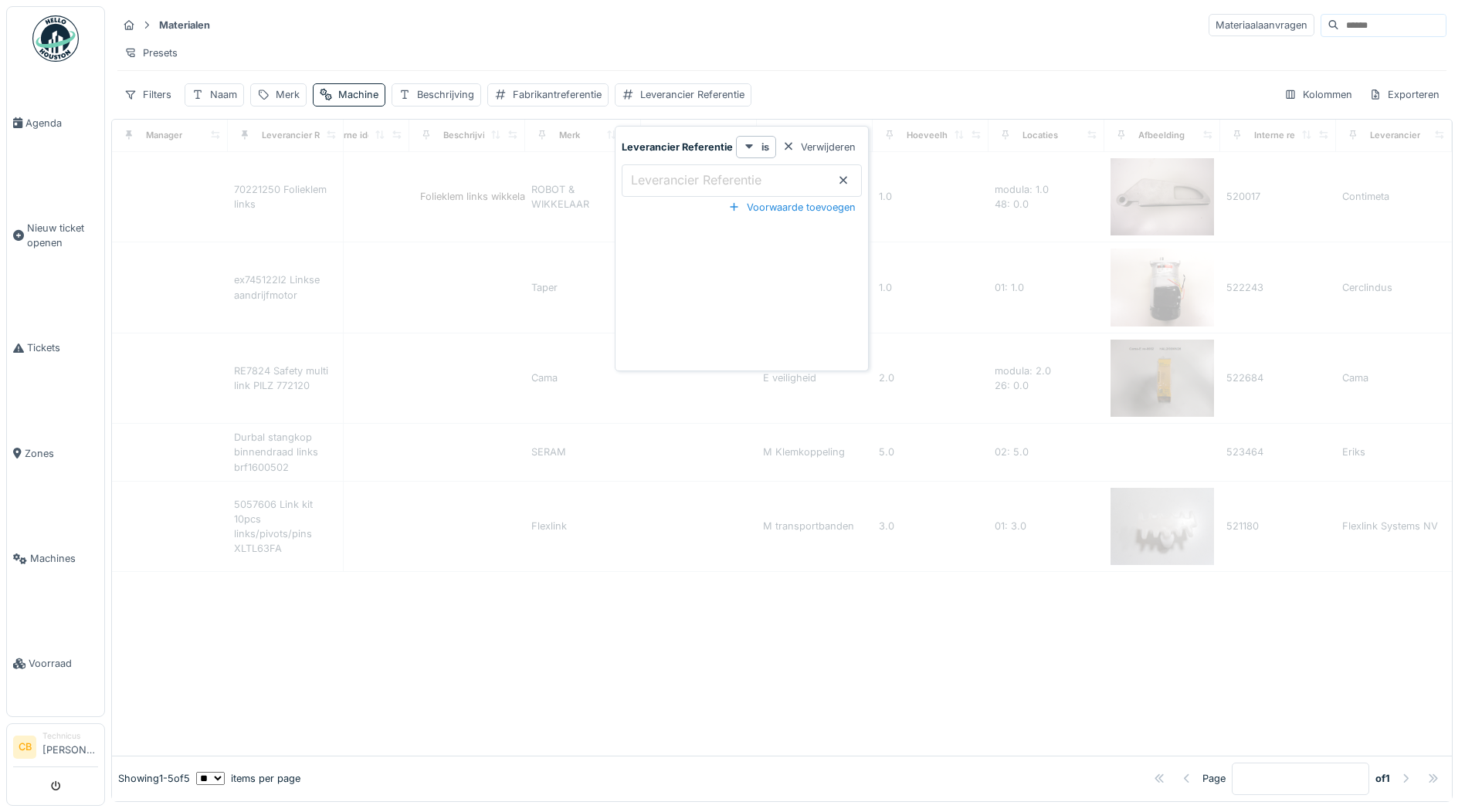
click at [835, 47] on div "Presets" at bounding box center [781, 53] width 1329 height 22
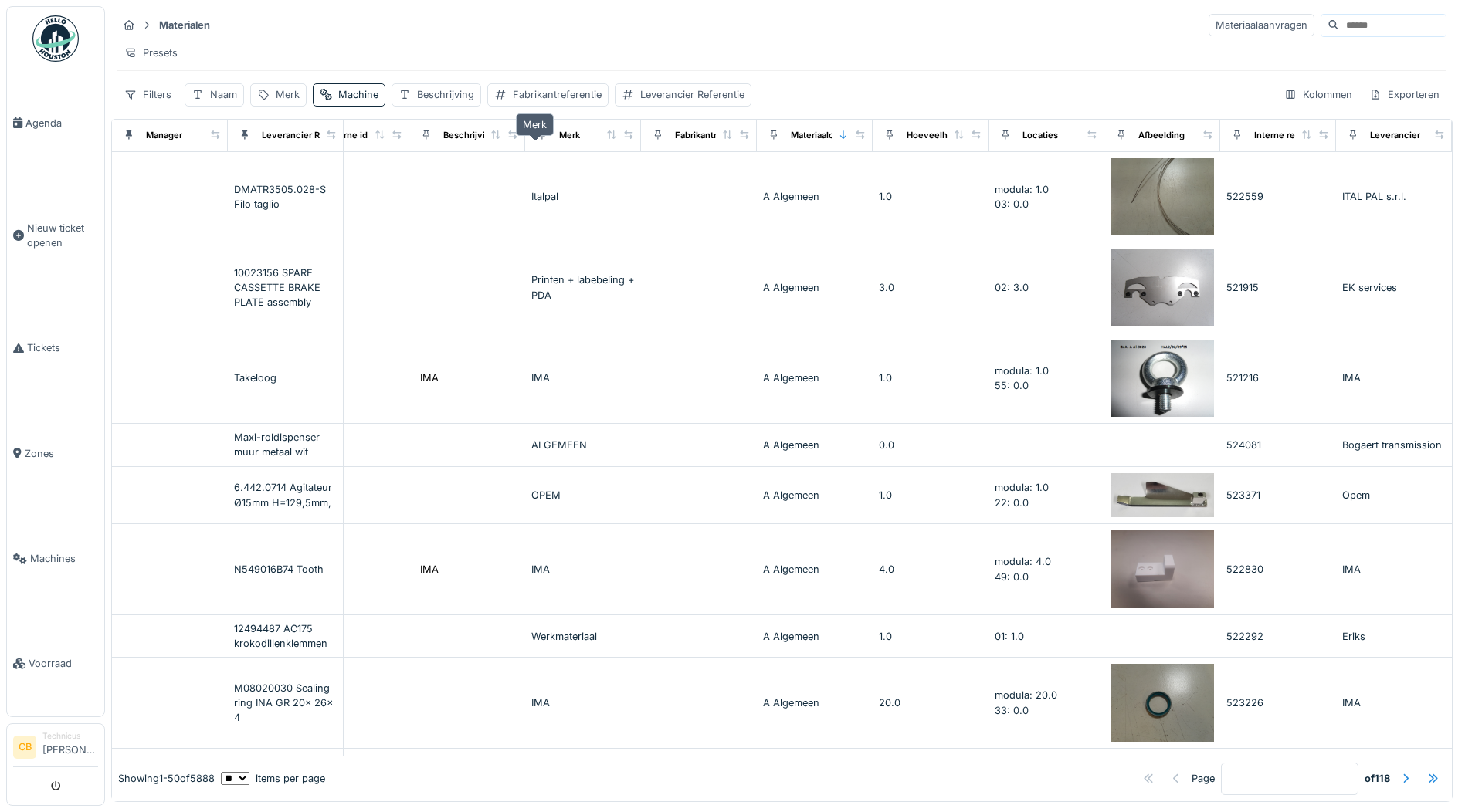
click at [559, 142] on div "Merk" at bounding box center [569, 135] width 21 height 13
click at [283, 100] on div "Merk" at bounding box center [288, 95] width 24 height 15
click at [325, 191] on input "Merk" at bounding box center [334, 180] width 154 height 33
type input "****"
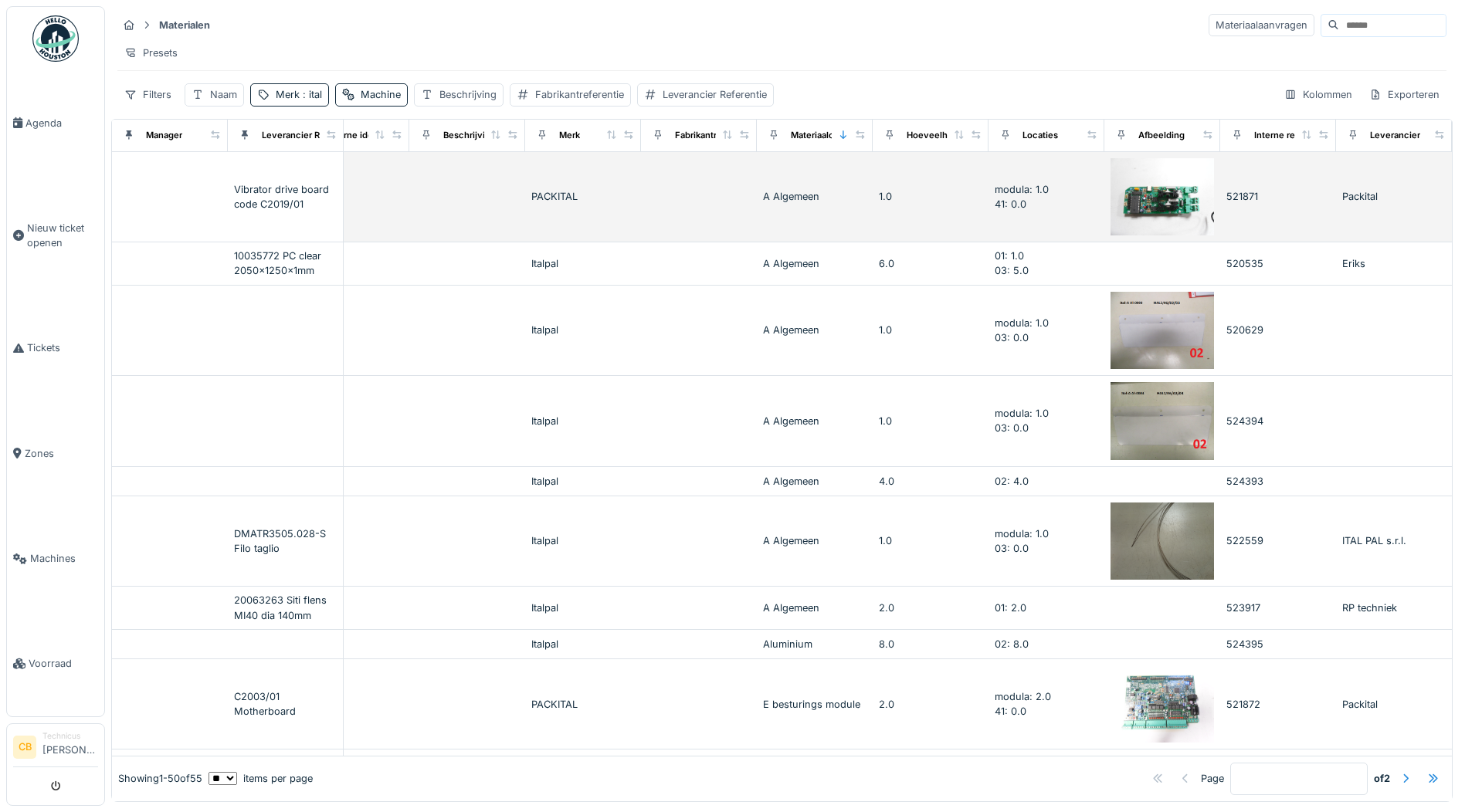
click at [176, 192] on td at bounding box center [170, 198] width 116 height 91
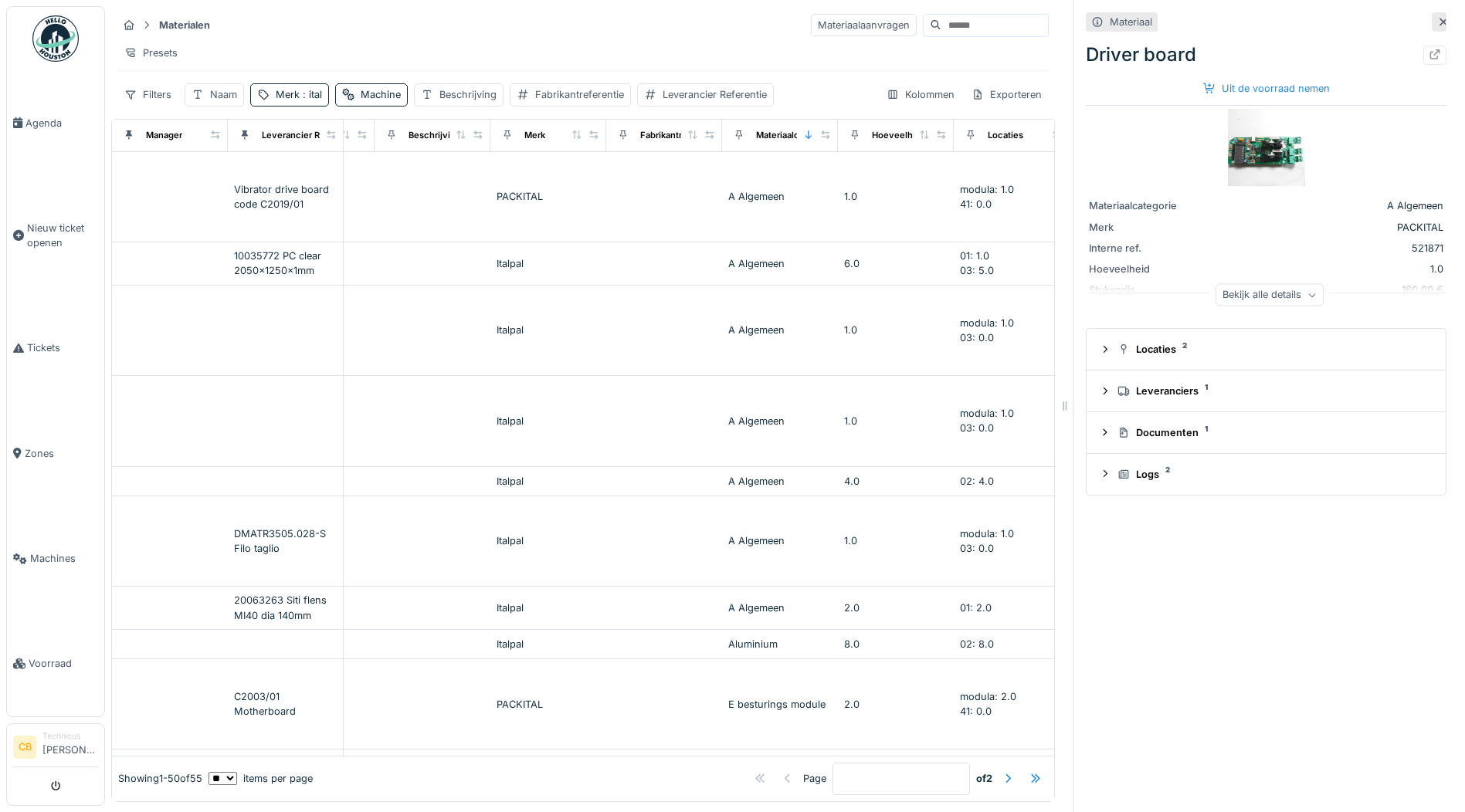
click at [1437, 18] on icon at bounding box center [1443, 21] width 12 height 10
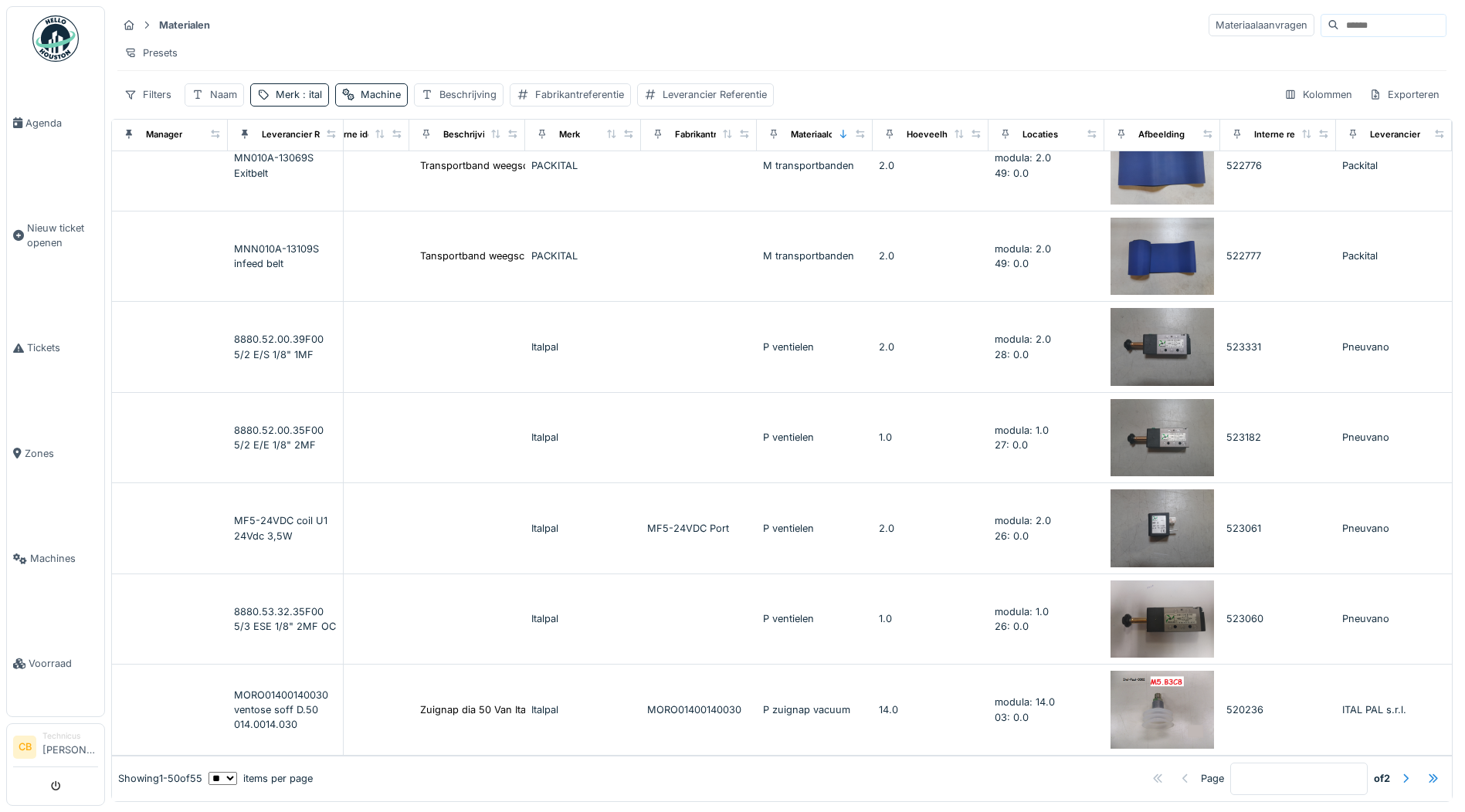
scroll to position [3667, 387]
click at [1399, 771] on div at bounding box center [1404, 778] width 12 height 15
type input "*"
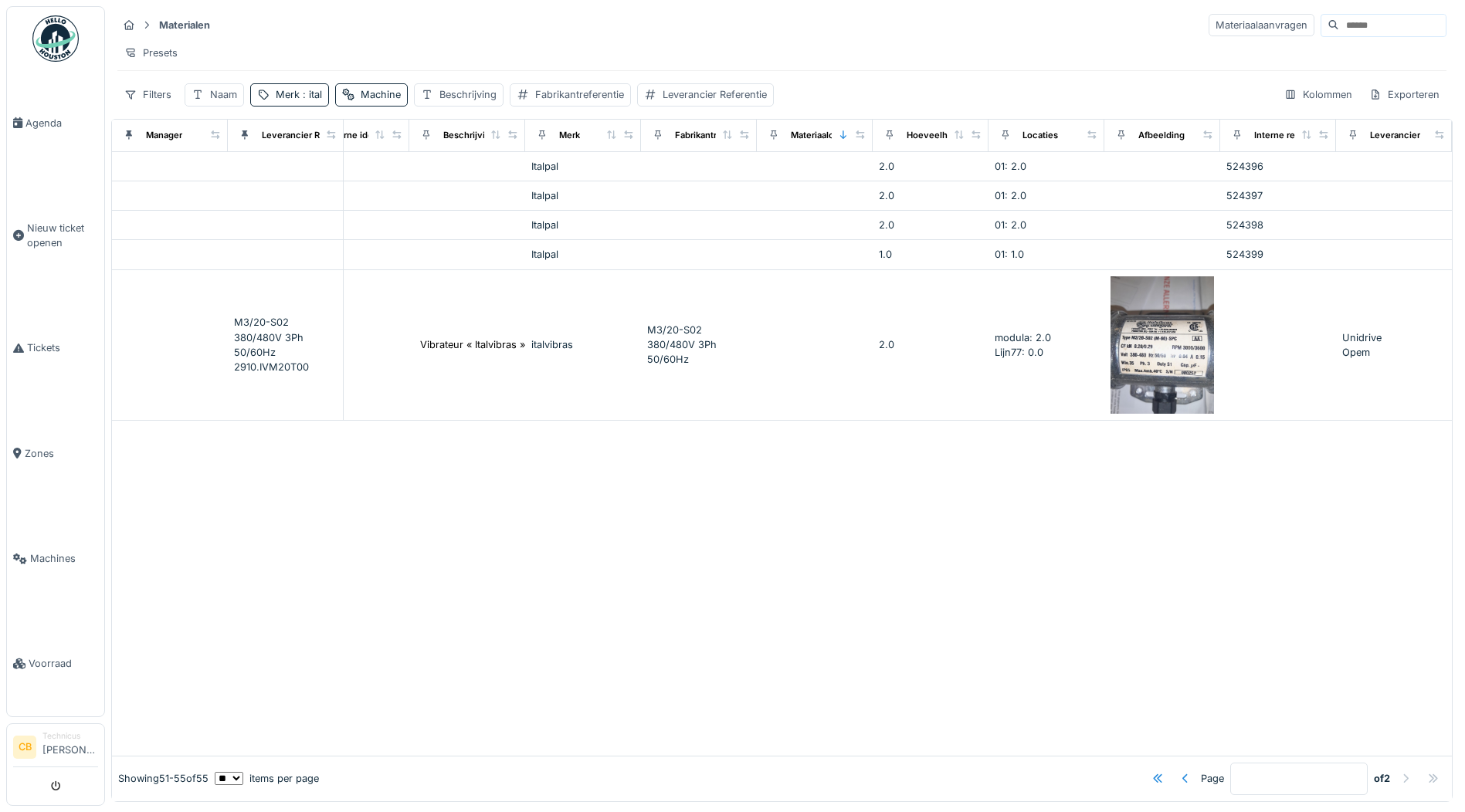
scroll to position [0, 387]
